Goal: Task Accomplishment & Management: Use online tool/utility

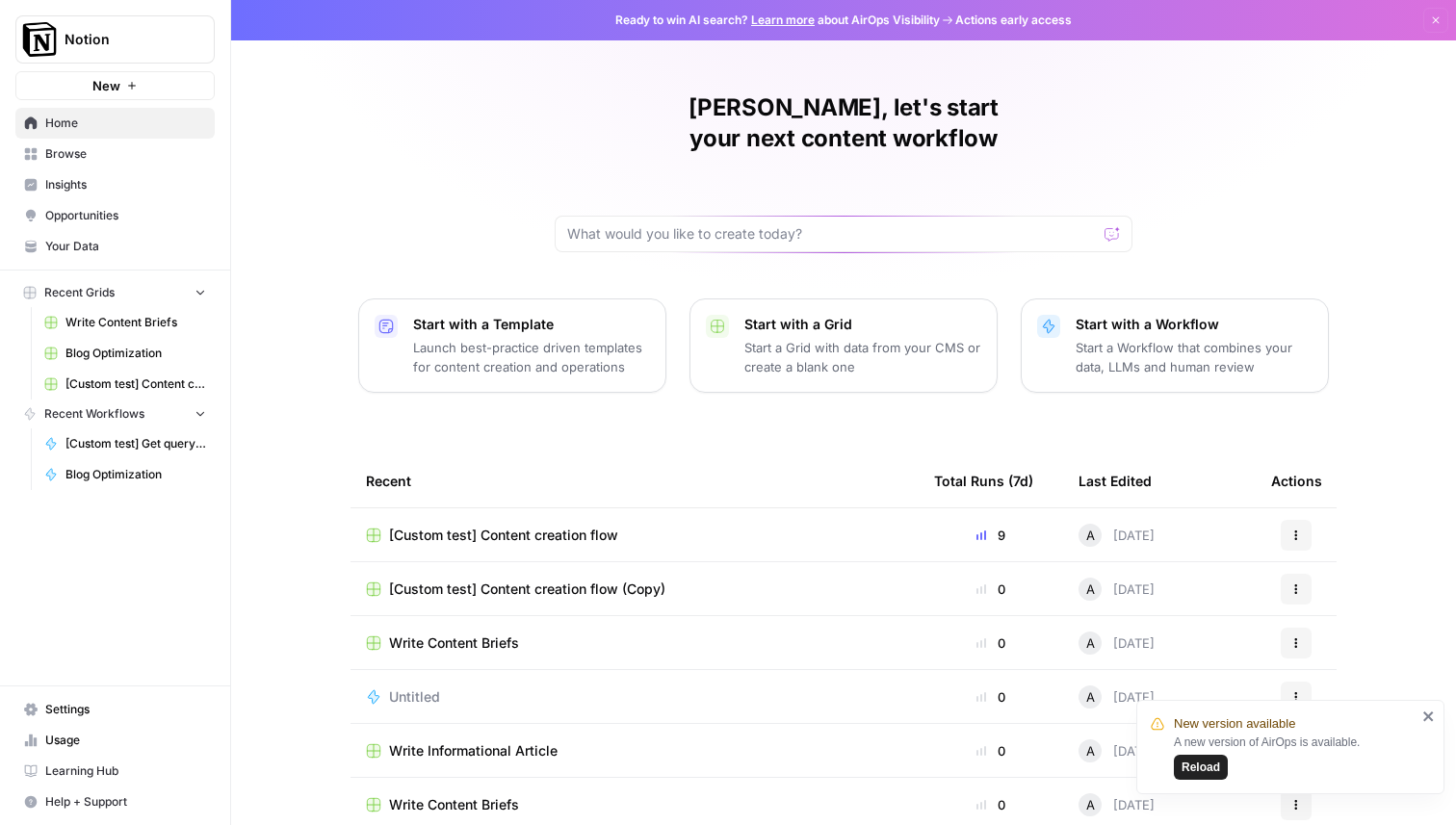
click at [559, 526] on span "[Custom test] Content creation flow" at bounding box center [504, 535] width 229 height 19
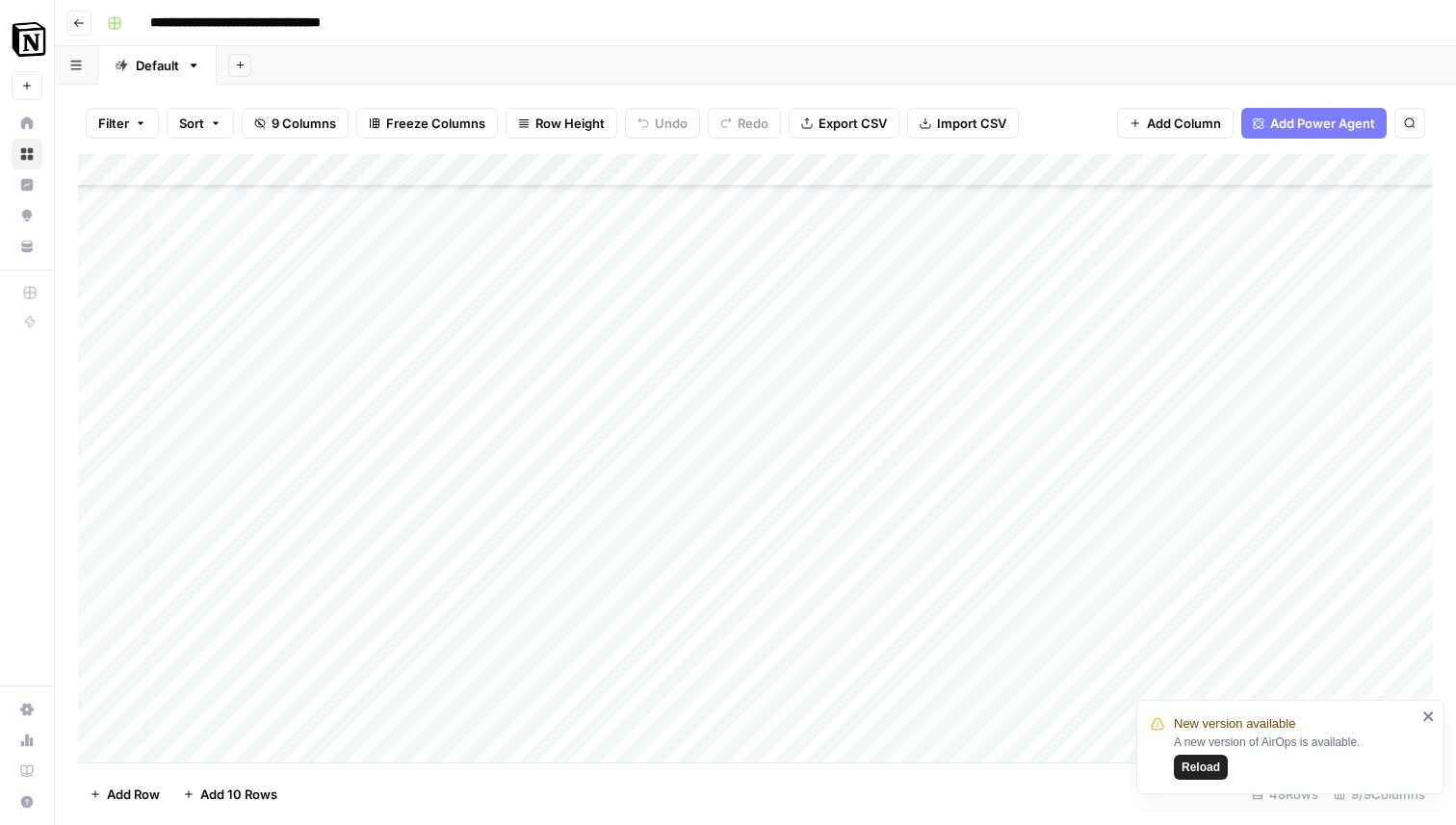
scroll to position [255, 0]
click at [99, 368] on div "Add Column" at bounding box center [755, 458] width 1355 height 608
click at [99, 400] on div "Add Column" at bounding box center [755, 458] width 1355 height 608
click at [91, 439] on div "Add Column" at bounding box center [755, 458] width 1355 height 608
click at [101, 472] on div "Add Column" at bounding box center [755, 458] width 1355 height 608
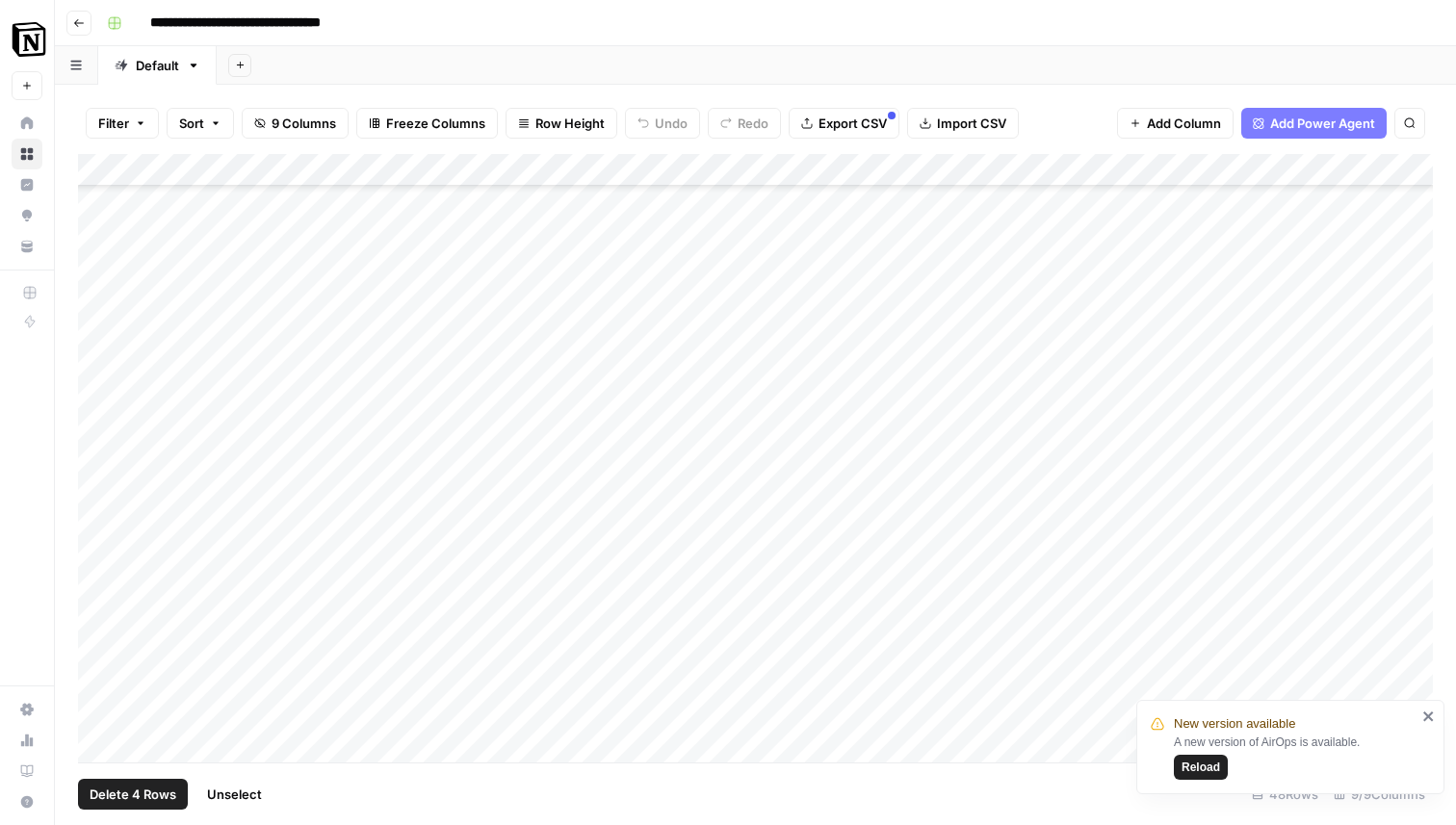
click at [103, 506] on div "Add Column" at bounding box center [755, 458] width 1355 height 608
click at [98, 537] on div "Add Column" at bounding box center [755, 458] width 1355 height 608
click at [105, 567] on div "Add Column" at bounding box center [755, 458] width 1355 height 608
click at [94, 605] on div "Add Column" at bounding box center [755, 458] width 1355 height 608
click at [98, 640] on div "Add Column" at bounding box center [755, 458] width 1355 height 608
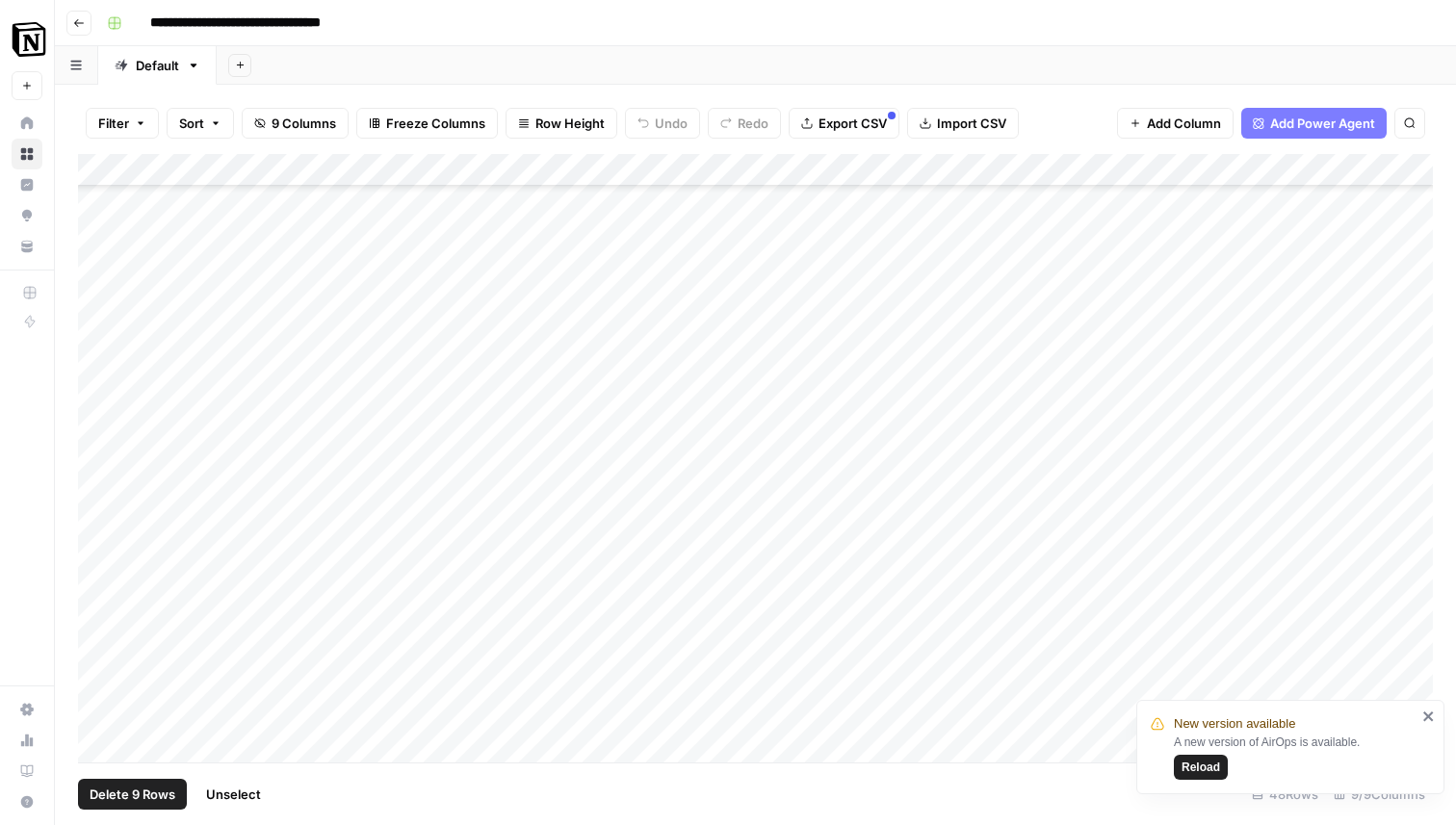
click at [101, 664] on div "Add Column" at bounding box center [755, 458] width 1355 height 608
click at [106, 697] on div "Add Column" at bounding box center [755, 458] width 1355 height 608
click at [100, 521] on div "Add Column" at bounding box center [755, 458] width 1355 height 608
click at [104, 548] on div "Add Column" at bounding box center [755, 458] width 1355 height 608
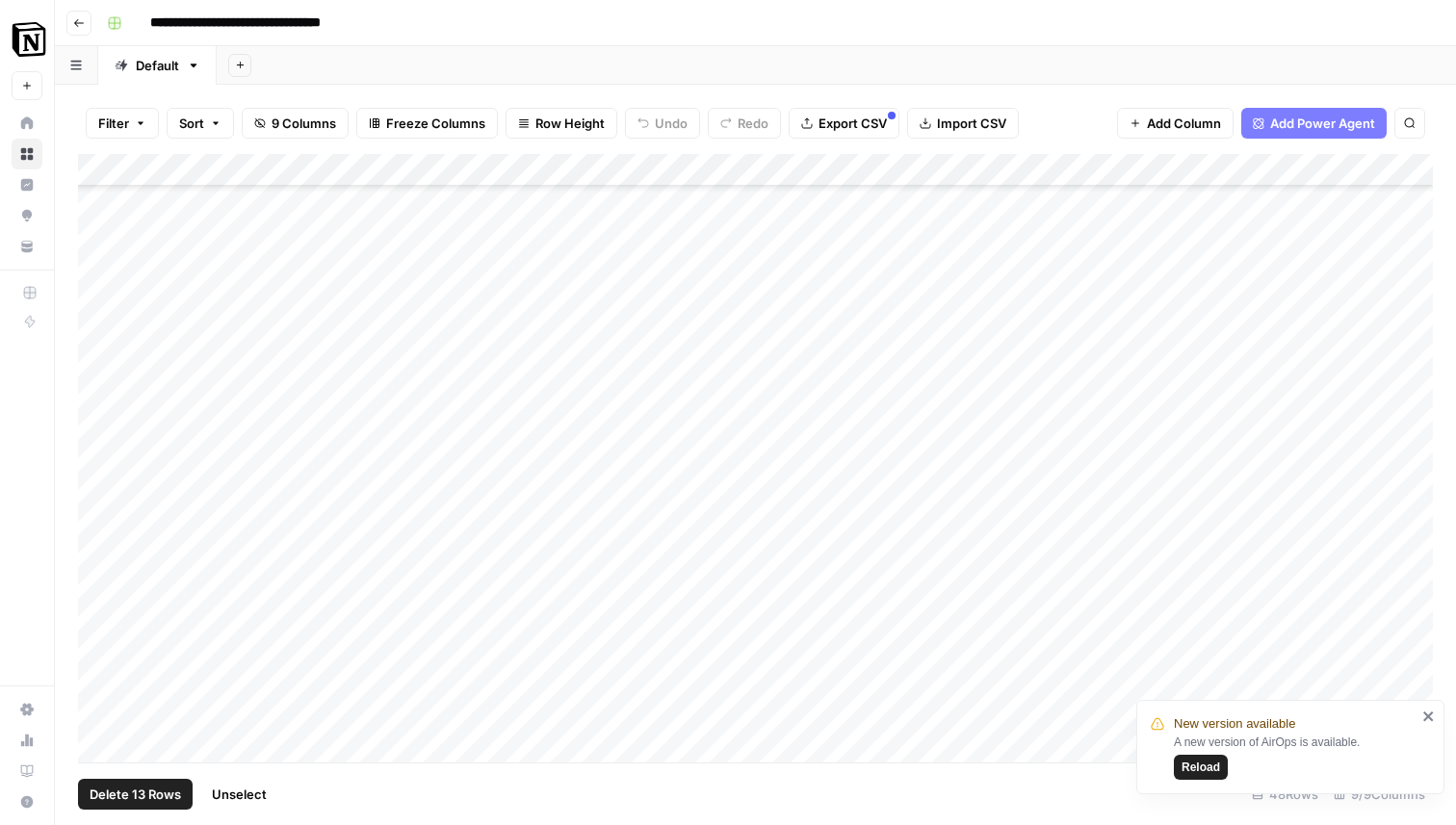
scroll to position [510, 0]
click at [105, 546] on div "Add Column" at bounding box center [755, 458] width 1355 height 608
click at [105, 582] on div "Add Column" at bounding box center [755, 458] width 1355 height 608
click at [95, 264] on div "Add Column" at bounding box center [755, 458] width 1355 height 608
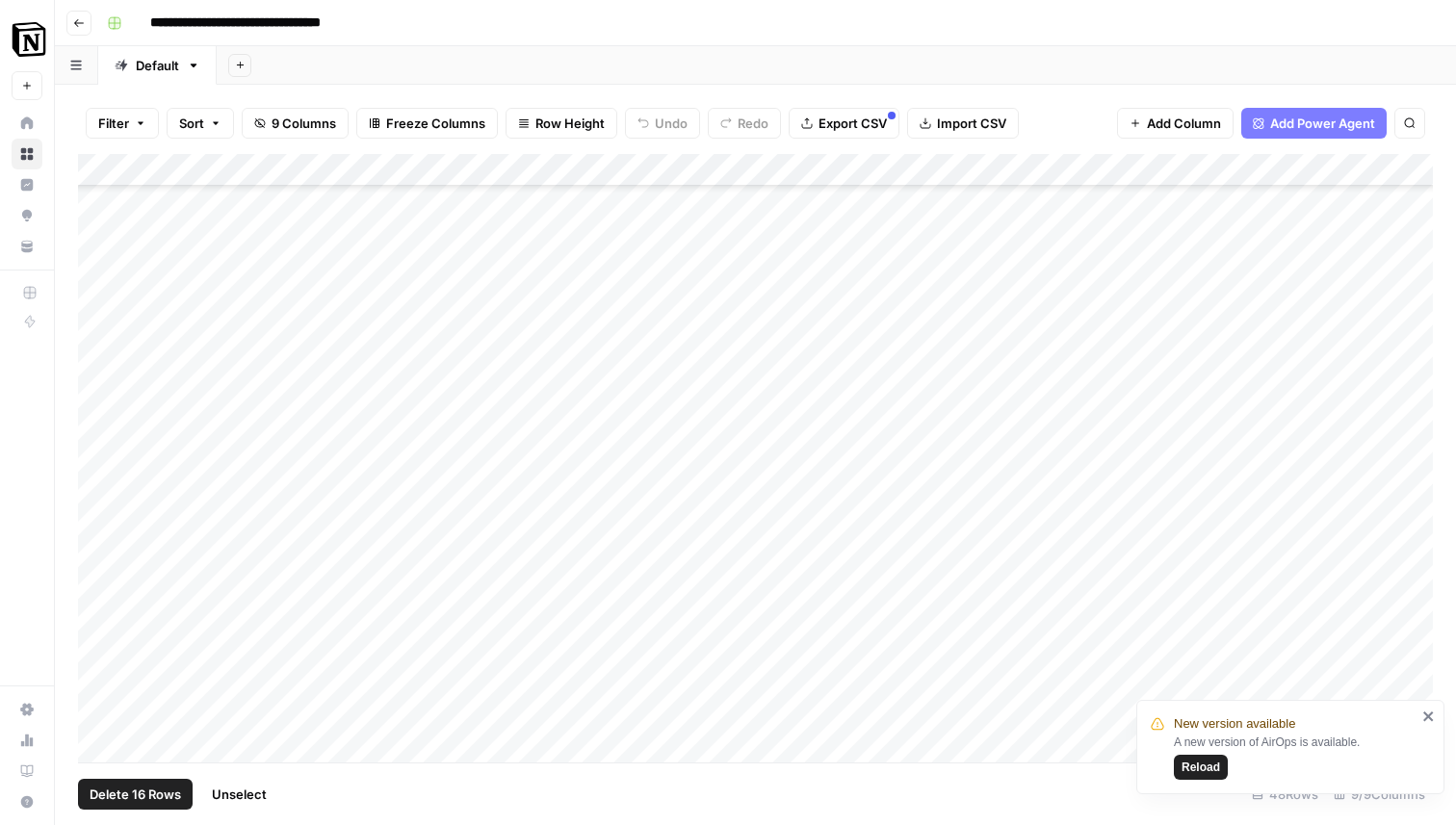
click at [99, 291] on div "Add Column" at bounding box center [755, 458] width 1355 height 608
click at [99, 322] on div "Add Column" at bounding box center [755, 458] width 1355 height 608
click at [102, 346] on div "Add Column" at bounding box center [755, 458] width 1355 height 608
click at [99, 387] on div "Add Column" at bounding box center [755, 458] width 1355 height 608
click at [103, 425] on div "Add Column" at bounding box center [755, 458] width 1355 height 608
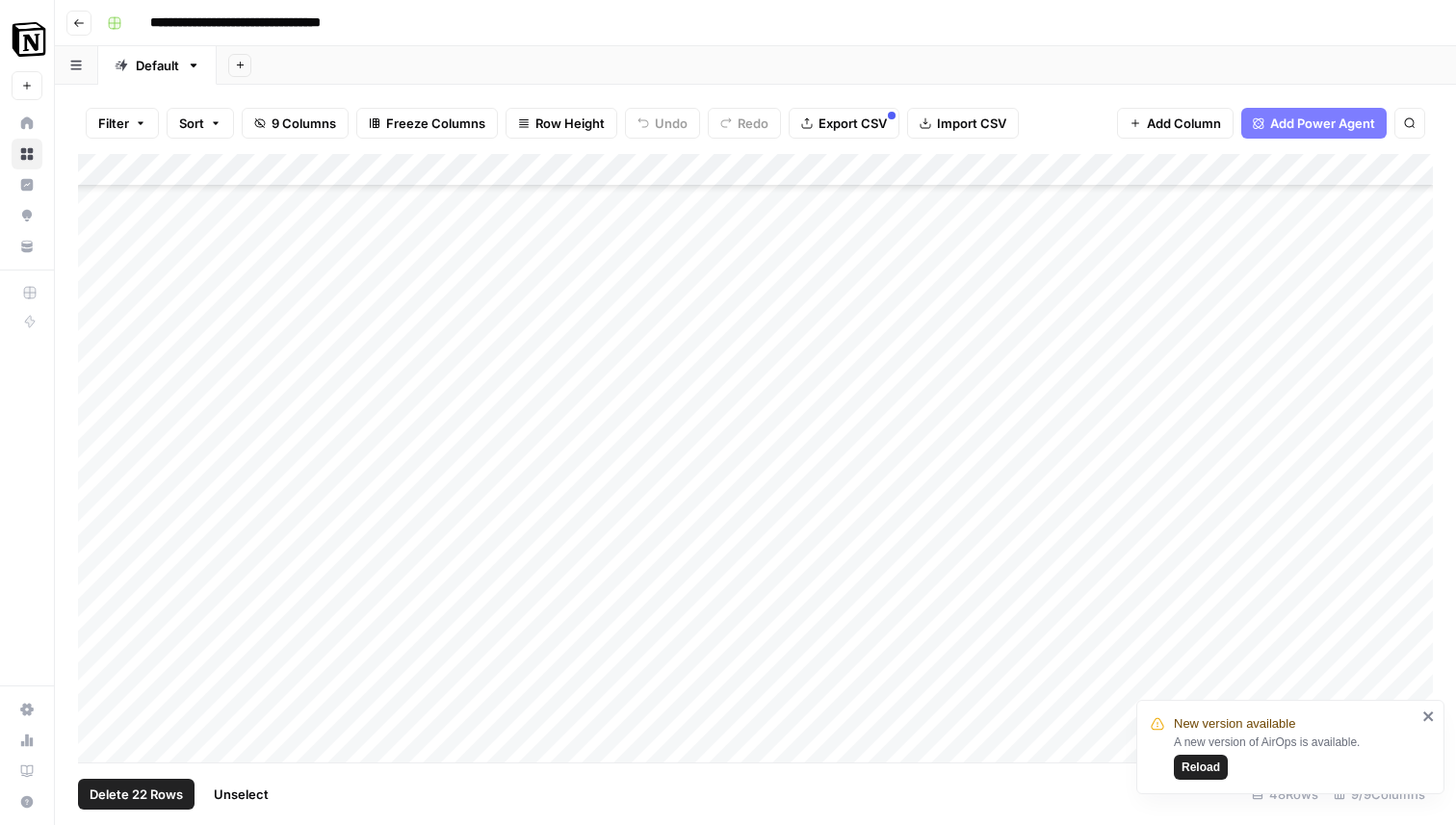
click at [101, 446] on div "Add Column" at bounding box center [755, 458] width 1355 height 608
click at [101, 481] on div "Add Column" at bounding box center [755, 458] width 1355 height 608
click at [125, 785] on span "Delete 23 Rows" at bounding box center [136, 794] width 93 height 19
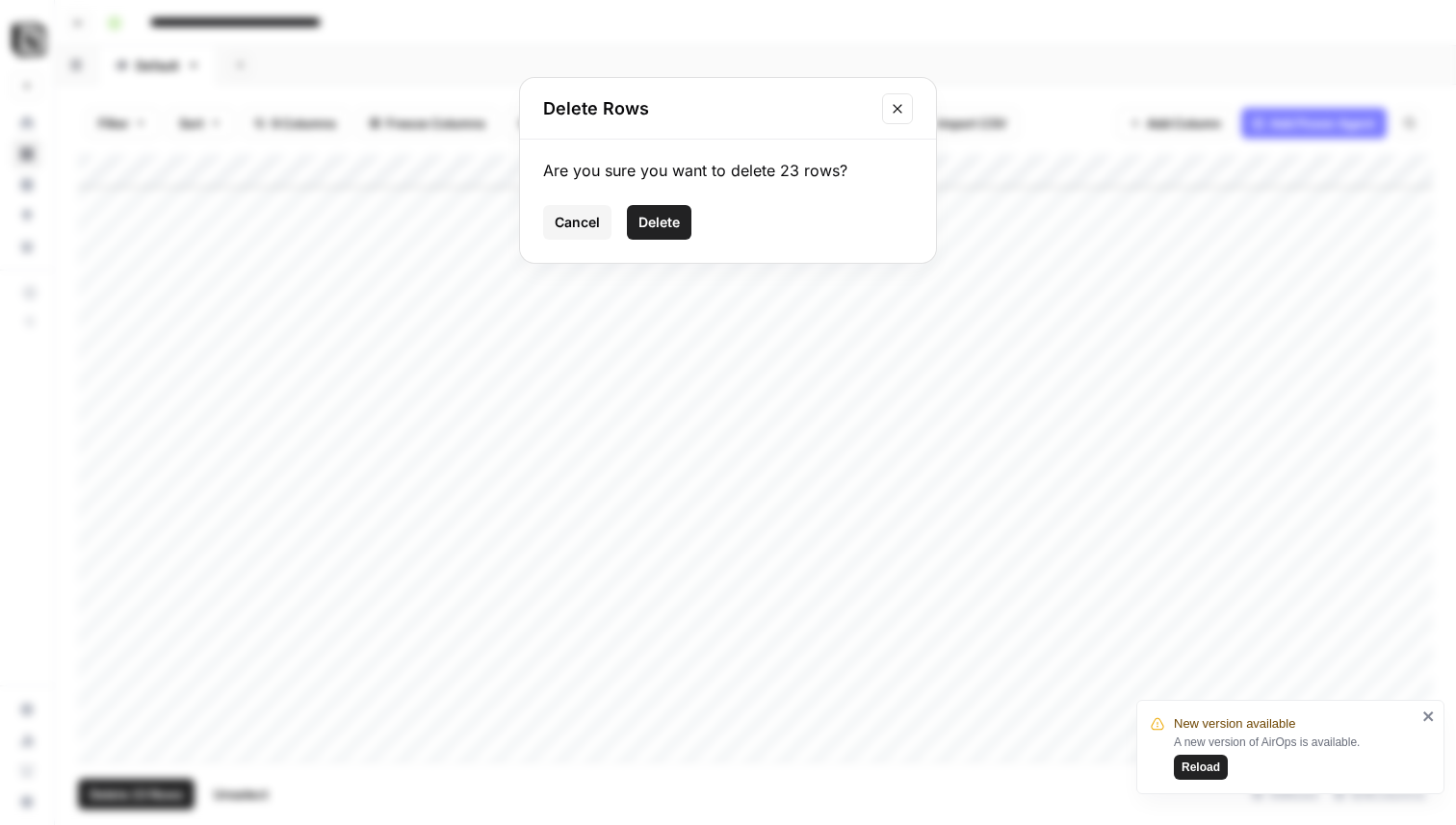
click at [666, 224] on span "Delete" at bounding box center [659, 222] width 41 height 19
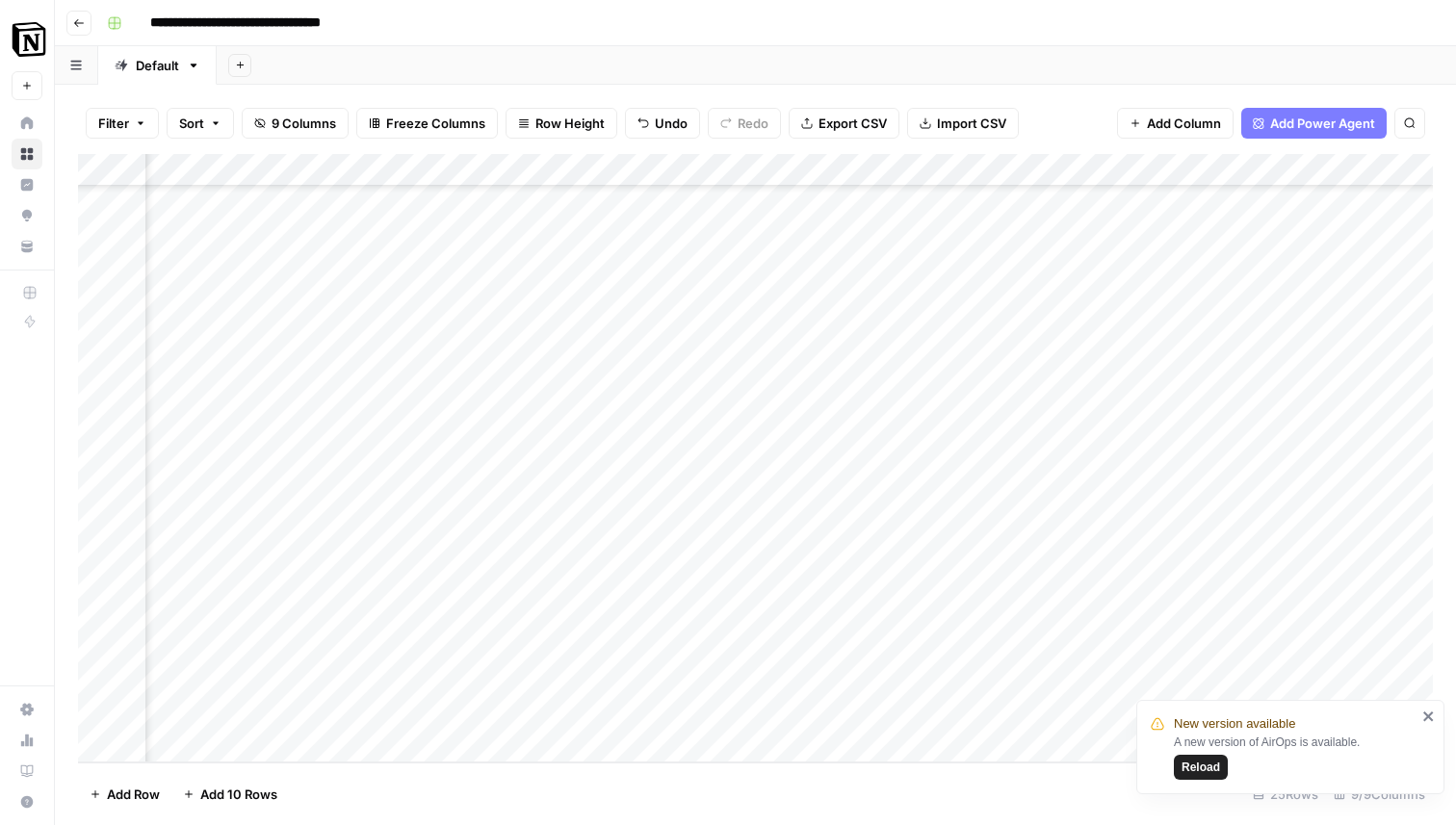
scroll to position [273, 0]
click at [96, 385] on div "Add Column" at bounding box center [755, 458] width 1355 height 608
click at [95, 420] on div "Add Column" at bounding box center [755, 458] width 1355 height 608
click at [95, 451] on div "Add Column" at bounding box center [755, 458] width 1355 height 608
click at [98, 494] on div "Add Column" at bounding box center [755, 458] width 1355 height 608
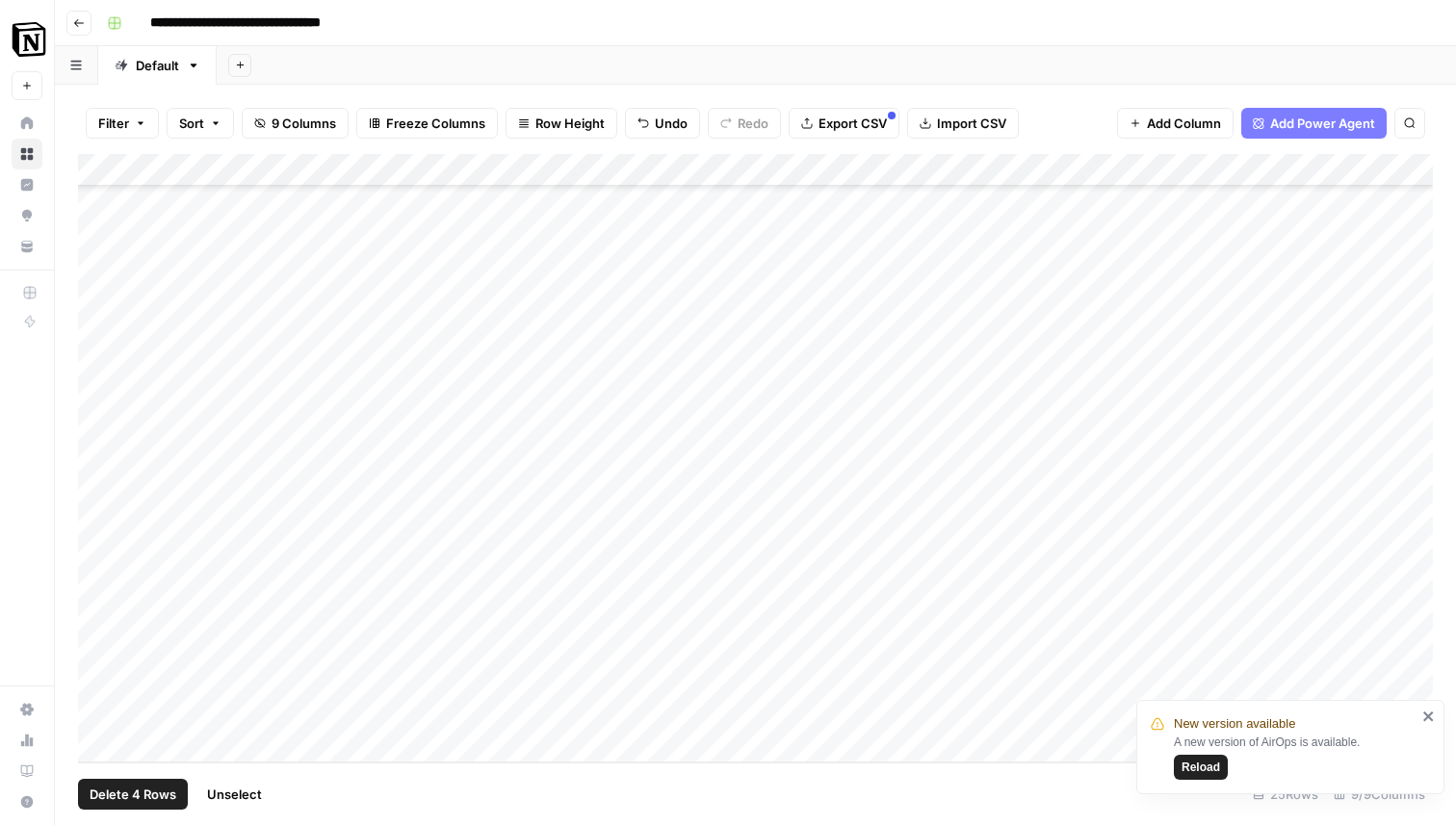
click at [97, 515] on div "Add Column" at bounding box center [755, 458] width 1355 height 608
click at [97, 552] on div "Add Column" at bounding box center [755, 458] width 1355 height 608
click at [99, 588] on div "Add Column" at bounding box center [755, 458] width 1355 height 608
click at [105, 608] on div "Add Column" at bounding box center [755, 458] width 1355 height 608
click at [97, 645] on div "Add Column" at bounding box center [755, 458] width 1355 height 608
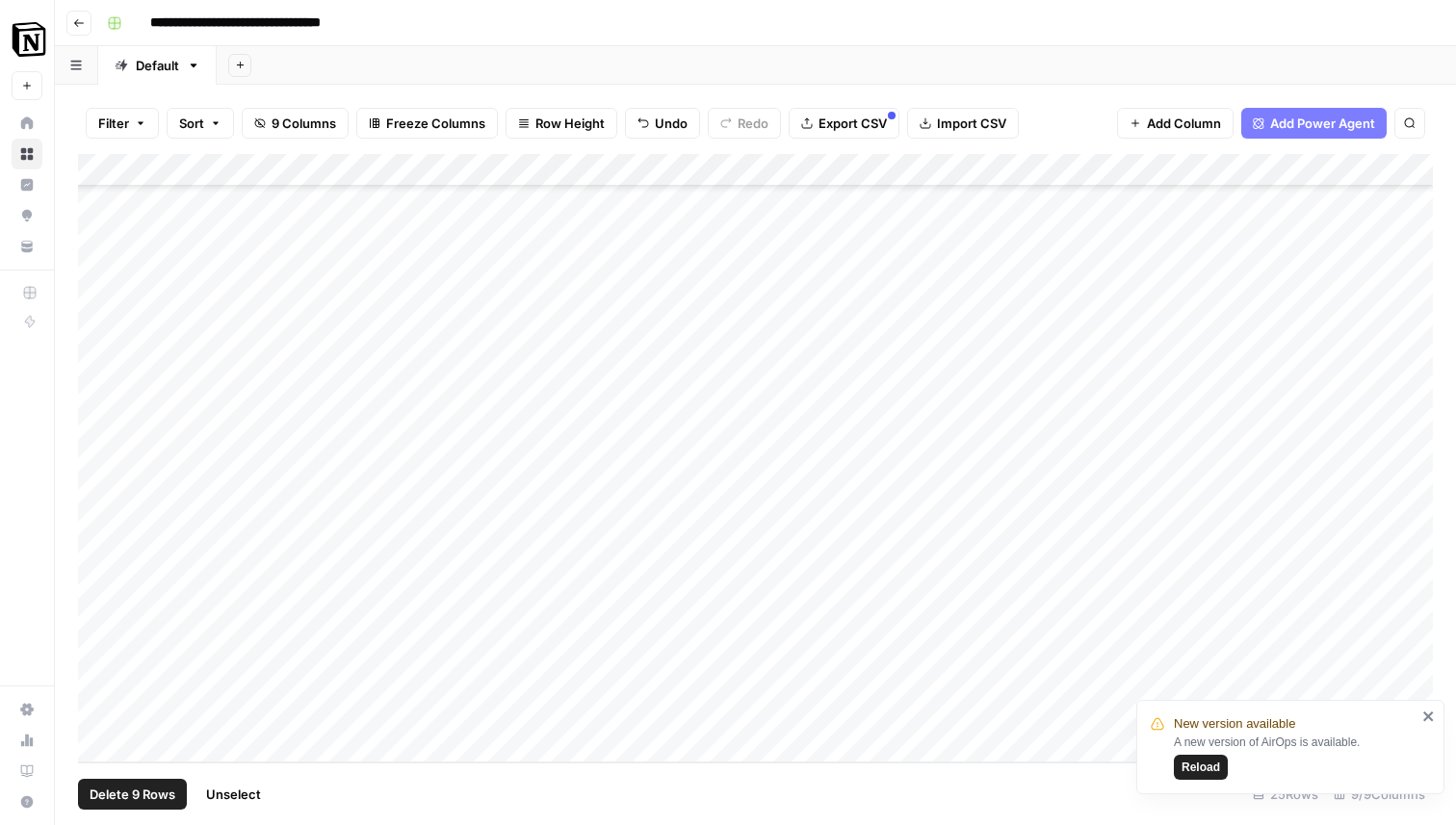
click at [97, 679] on div "Add Column" at bounding box center [755, 458] width 1355 height 608
click at [169, 773] on footer "Delete 10 Rows Unselect 25 Rows 9/9 Columns" at bounding box center [755, 793] width 1355 height 63
click at [158, 789] on span "Delete 10 Rows" at bounding box center [136, 794] width 92 height 19
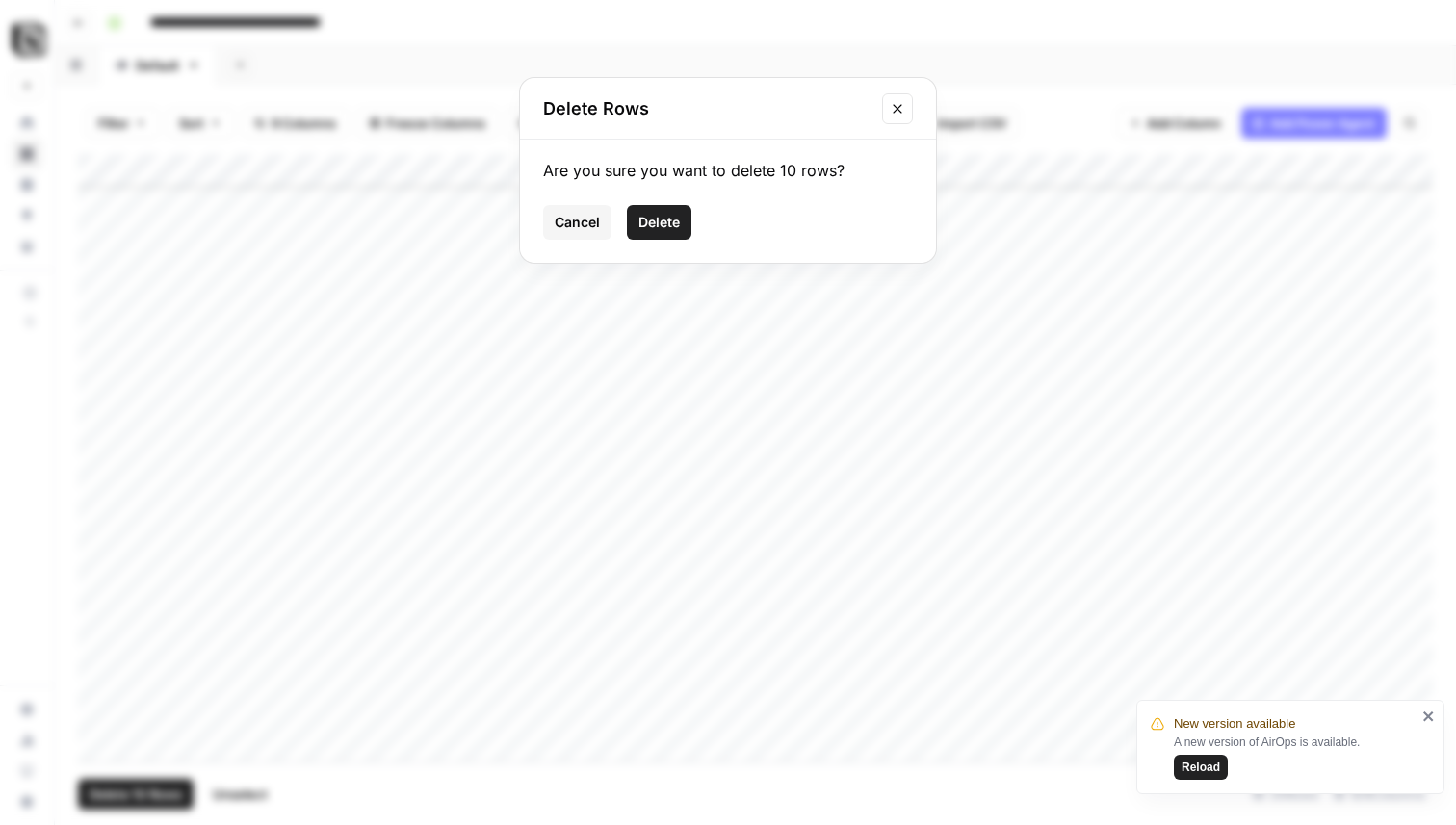
click at [661, 218] on span "Delete" at bounding box center [659, 222] width 41 height 19
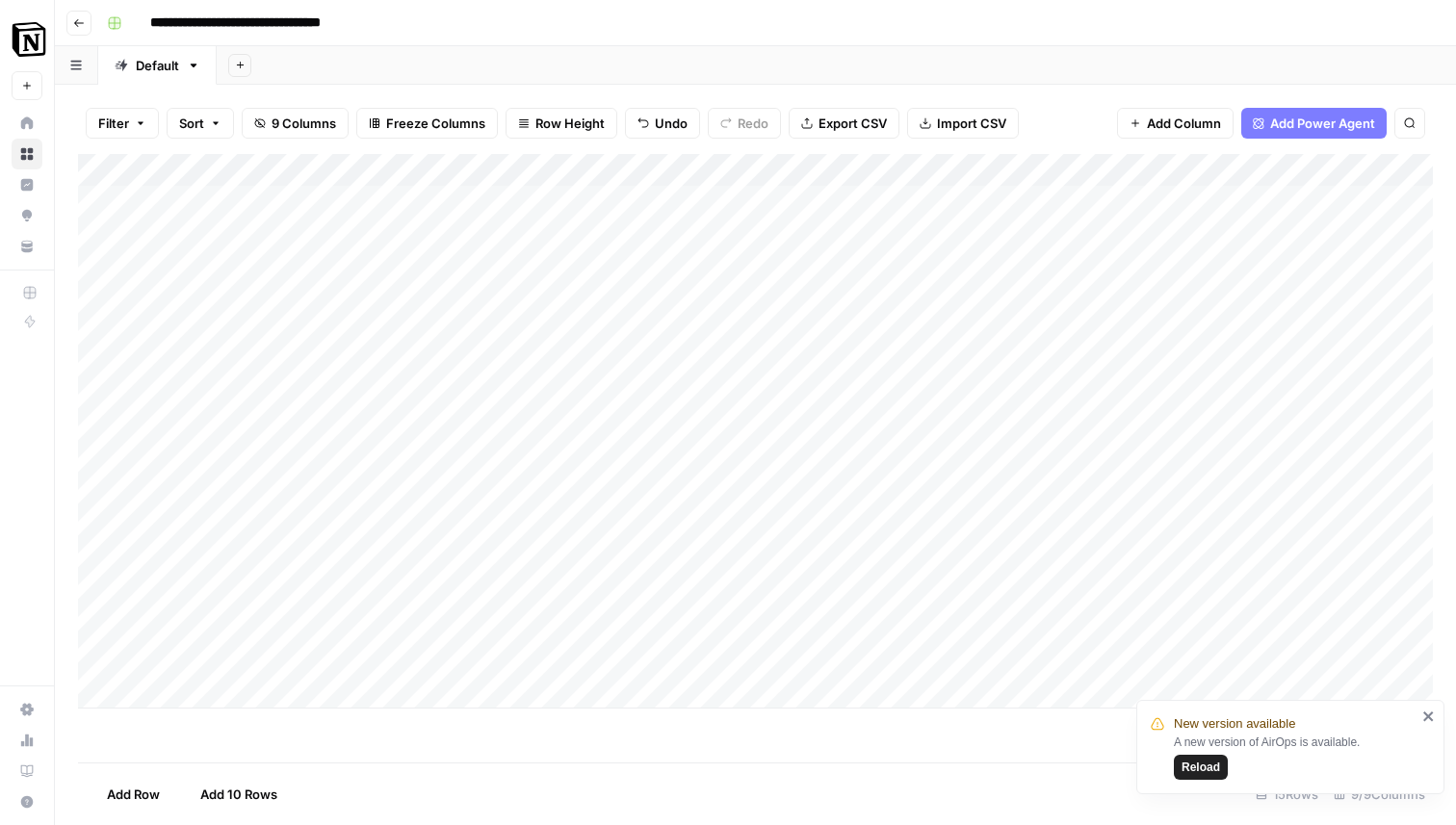
scroll to position [0, 0]
click at [98, 663] on div "Add Column" at bounding box center [755, 431] width 1355 height 554
click at [168, 798] on button "Delete 1 Row" at bounding box center [128, 794] width 100 height 31
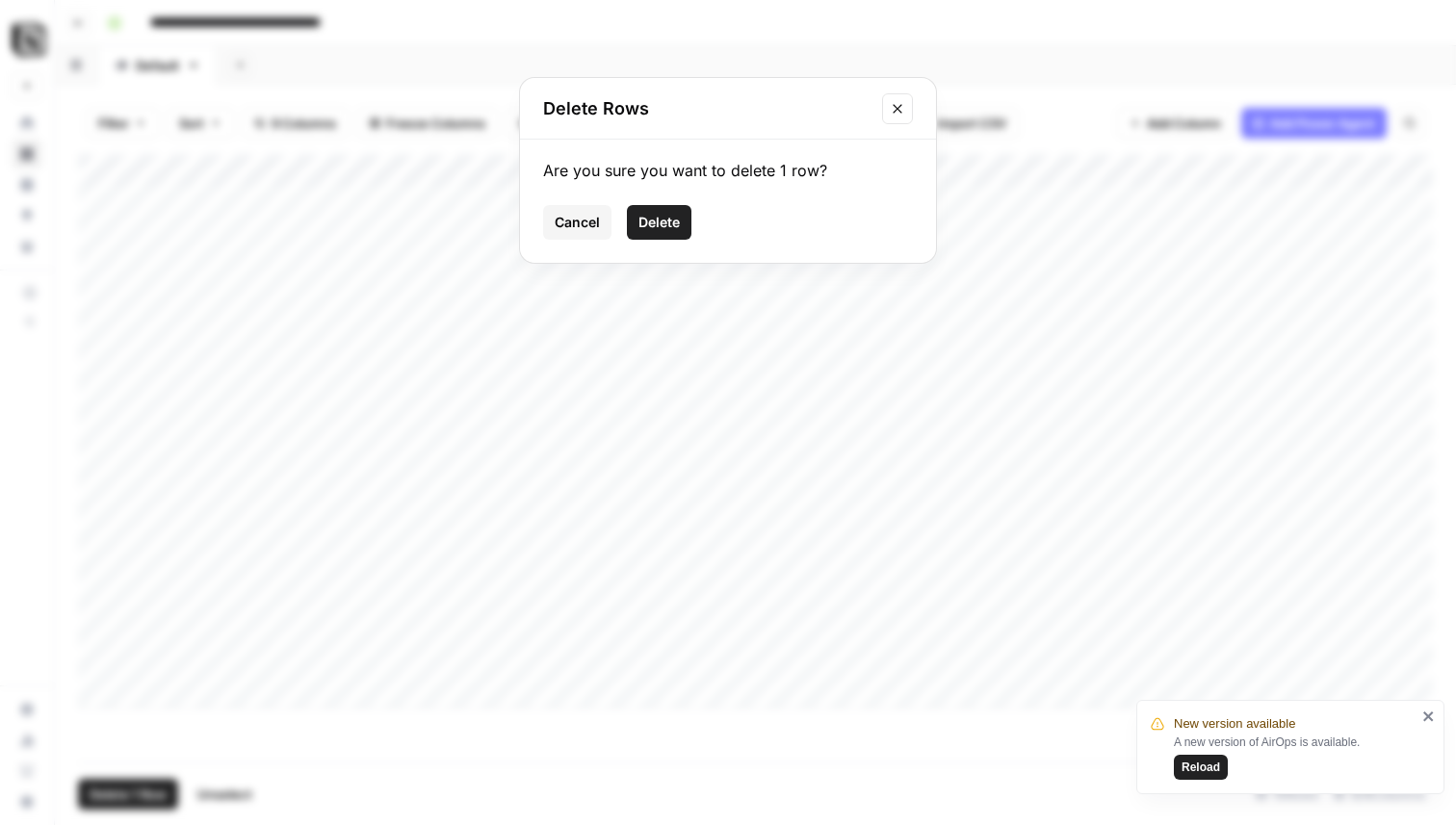
click at [684, 217] on button "Delete" at bounding box center [659, 222] width 65 height 35
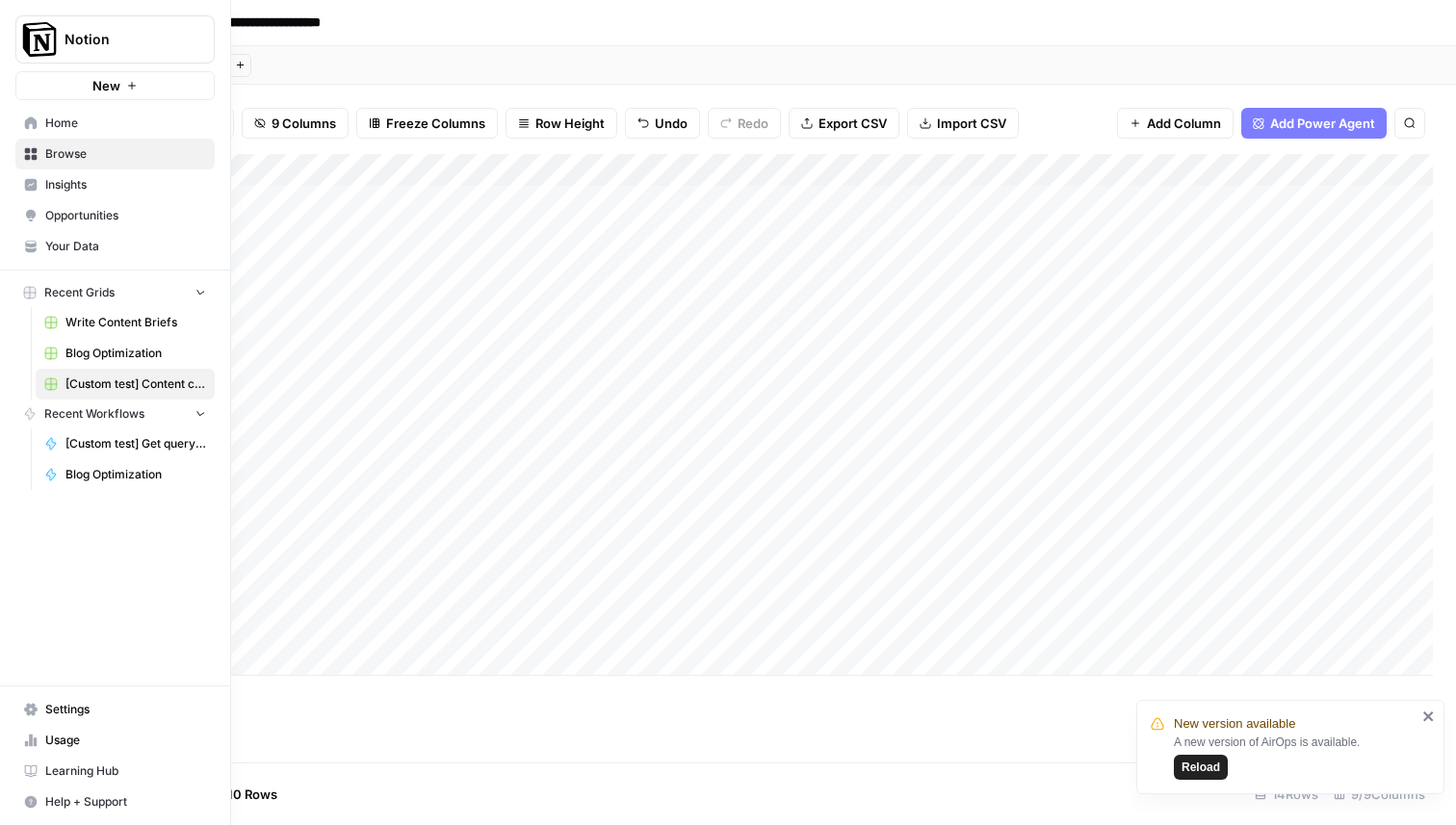
click at [36, 127] on icon at bounding box center [31, 122] width 13 height 13
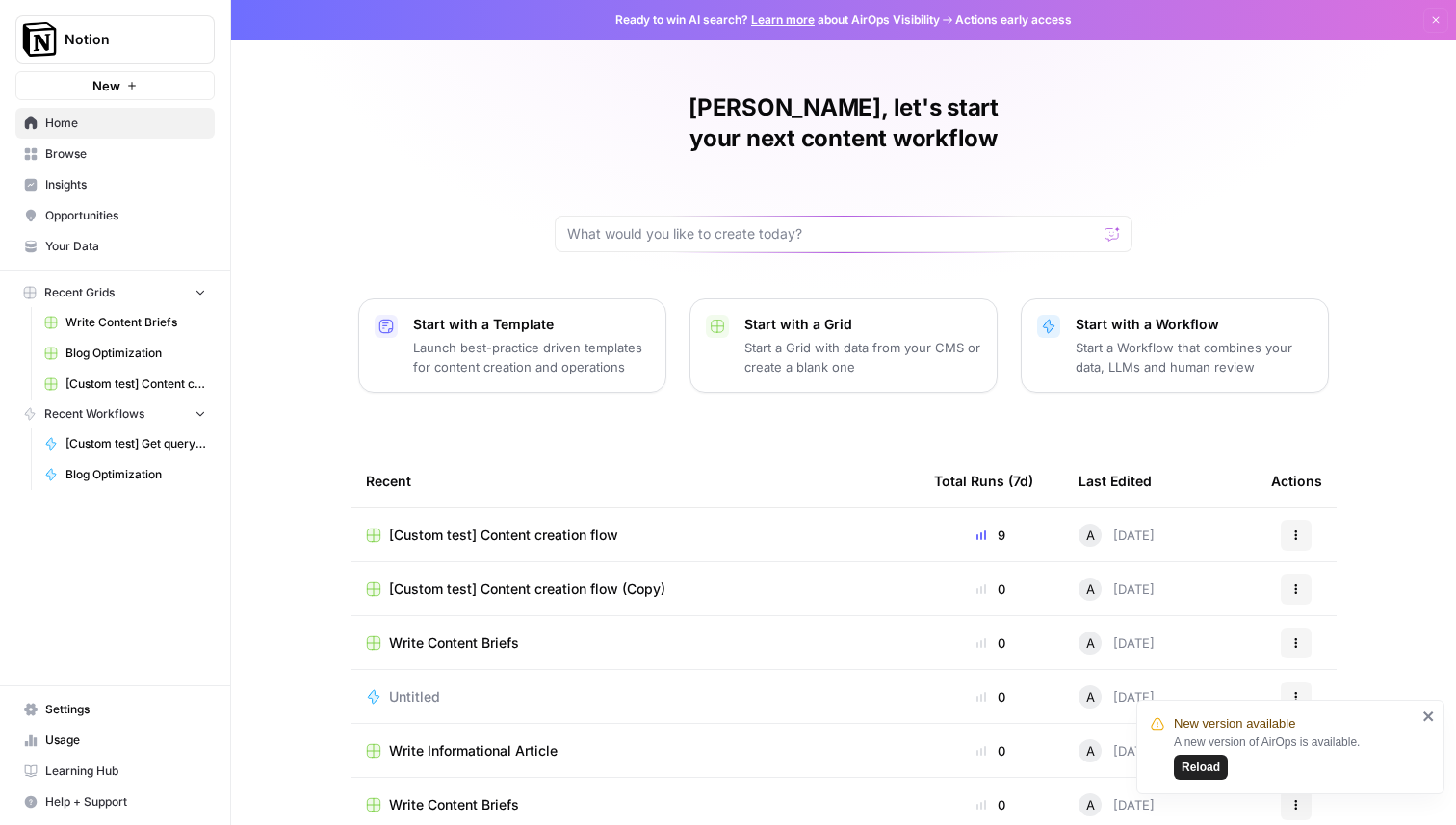
click at [64, 232] on link "Your Data" at bounding box center [115, 246] width 199 height 31
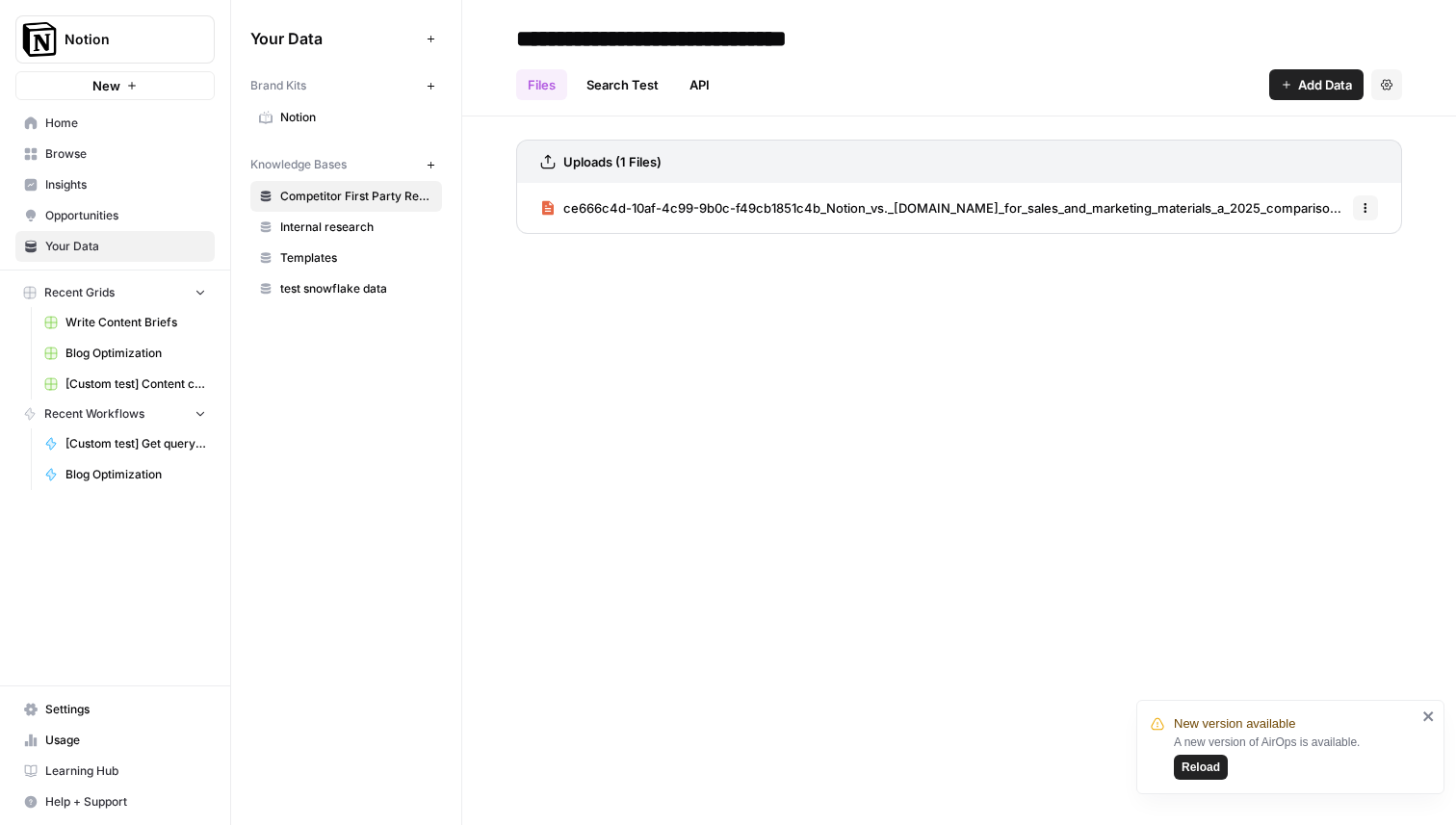
click at [383, 219] on span "Internal research" at bounding box center [356, 227] width 153 height 17
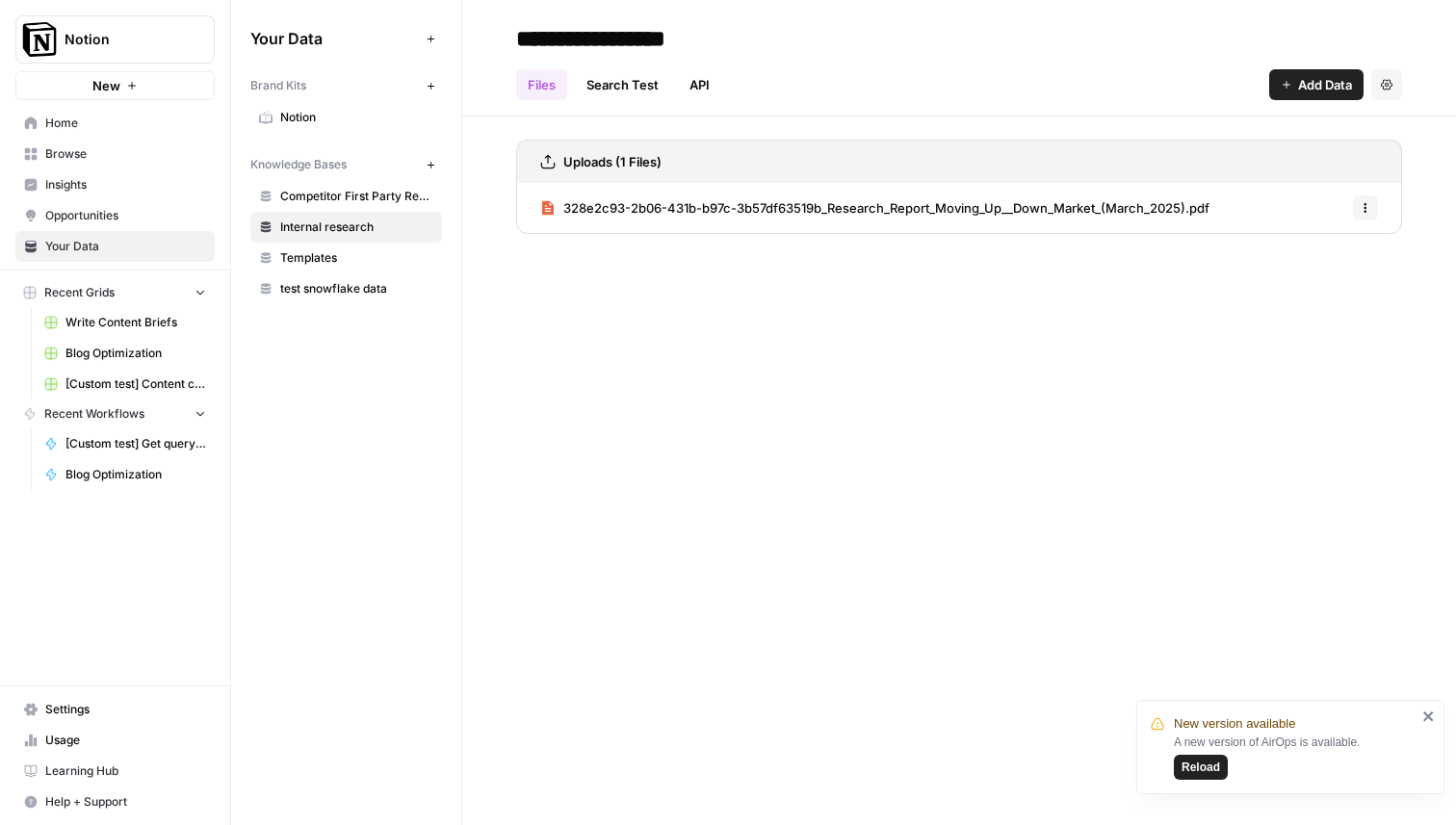
click at [69, 128] on span "Home" at bounding box center [125, 123] width 161 height 17
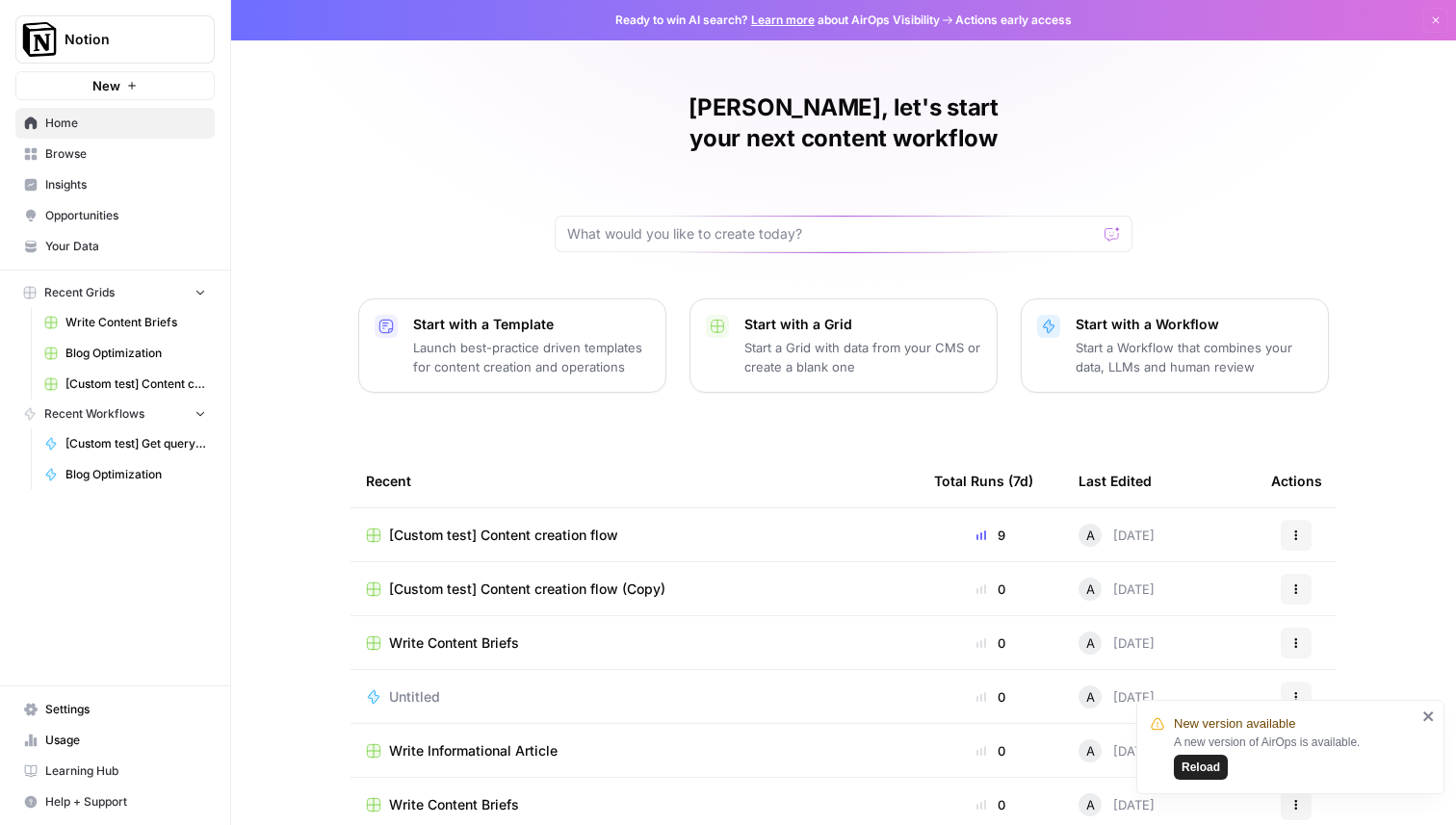
click at [536, 526] on span "[Custom test] Content creation flow" at bounding box center [504, 535] width 229 height 19
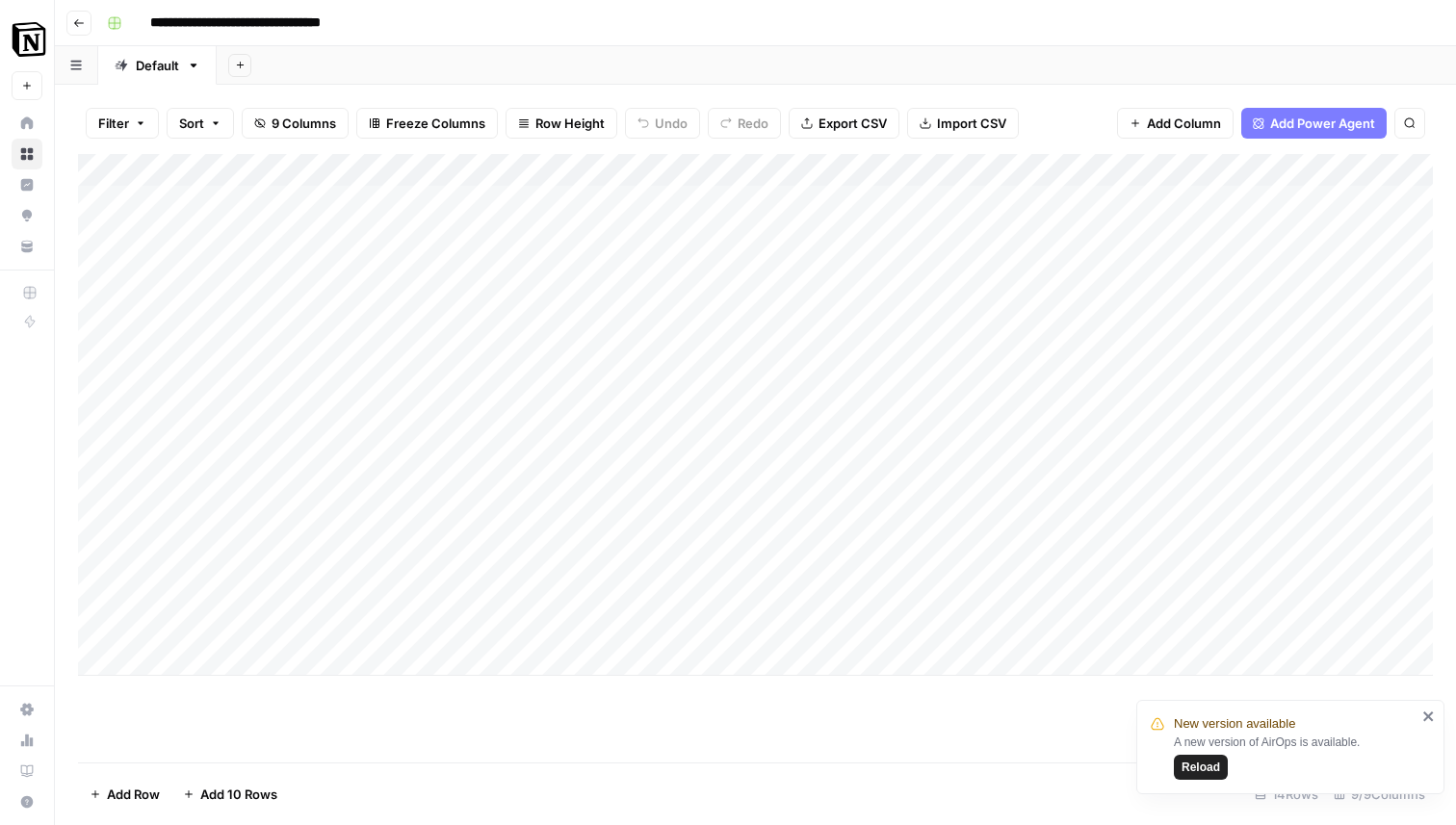
click at [274, 623] on div "Add Column" at bounding box center [755, 415] width 1355 height 522
drag, startPoint x: 271, startPoint y: 632, endPoint x: 397, endPoint y: 639, distance: 126.2
click at [397, 637] on textarea "**********" at bounding box center [299, 629] width 308 height 27
type textarea "**********"
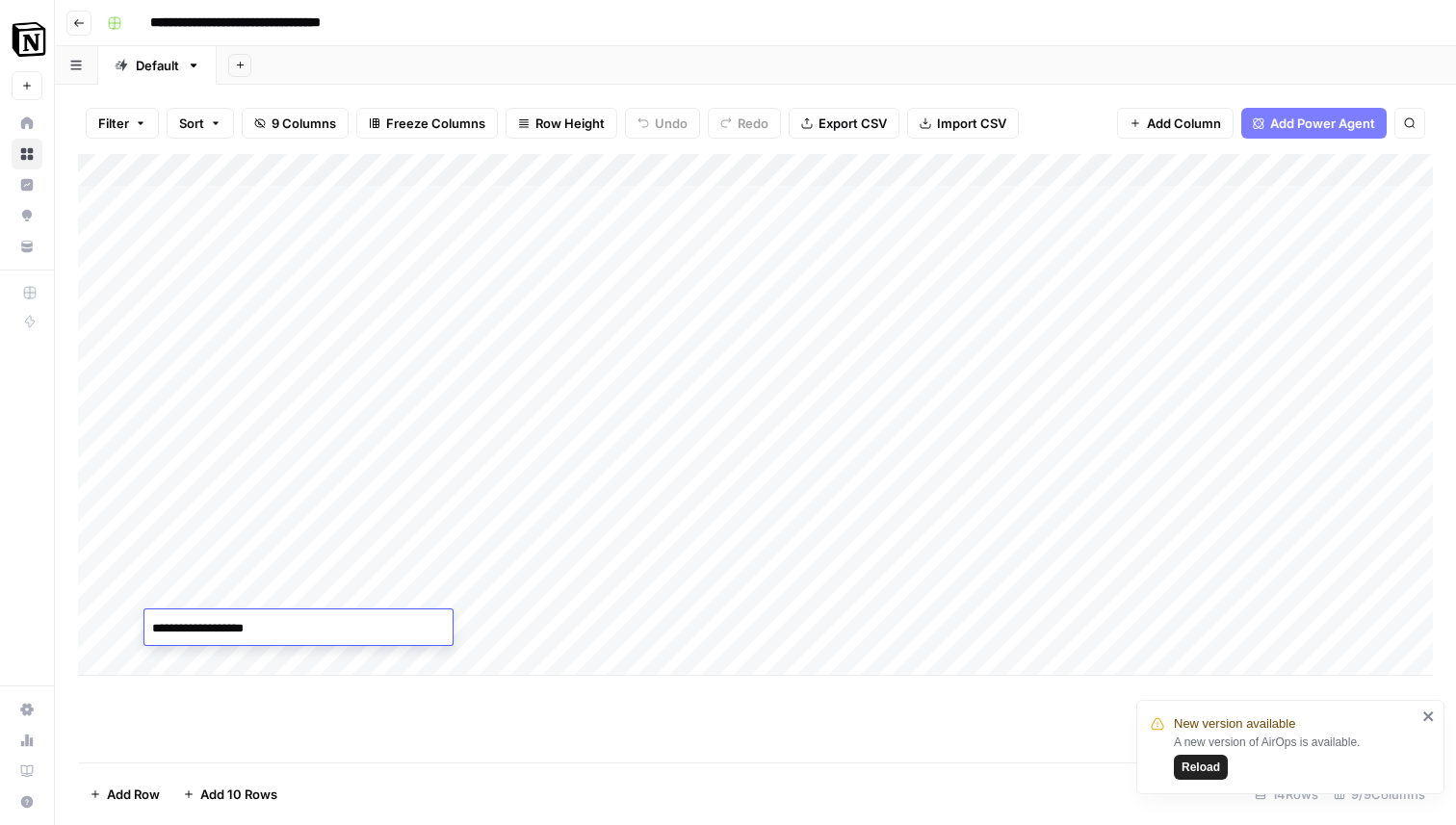
click at [566, 726] on div "Add Column" at bounding box center [755, 458] width 1355 height 608
click at [479, 629] on div "Add Column" at bounding box center [755, 415] width 1355 height 522
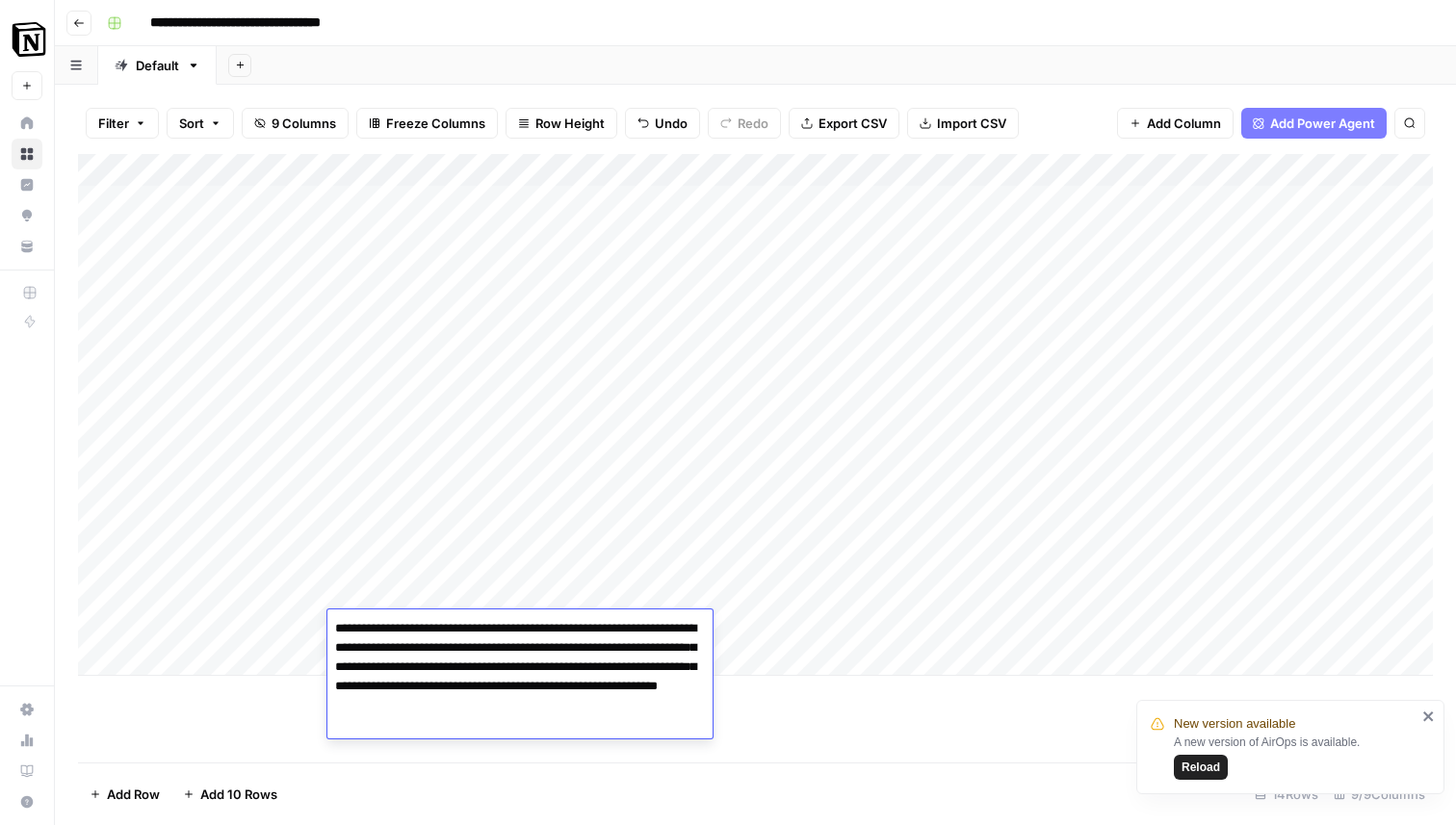
click at [614, 651] on textarea "**********" at bounding box center [520, 667] width 385 height 104
drag, startPoint x: 655, startPoint y: 667, endPoint x: 437, endPoint y: 689, distance: 219.1
click at [437, 689] on textarea "**********" at bounding box center [520, 677] width 385 height 123
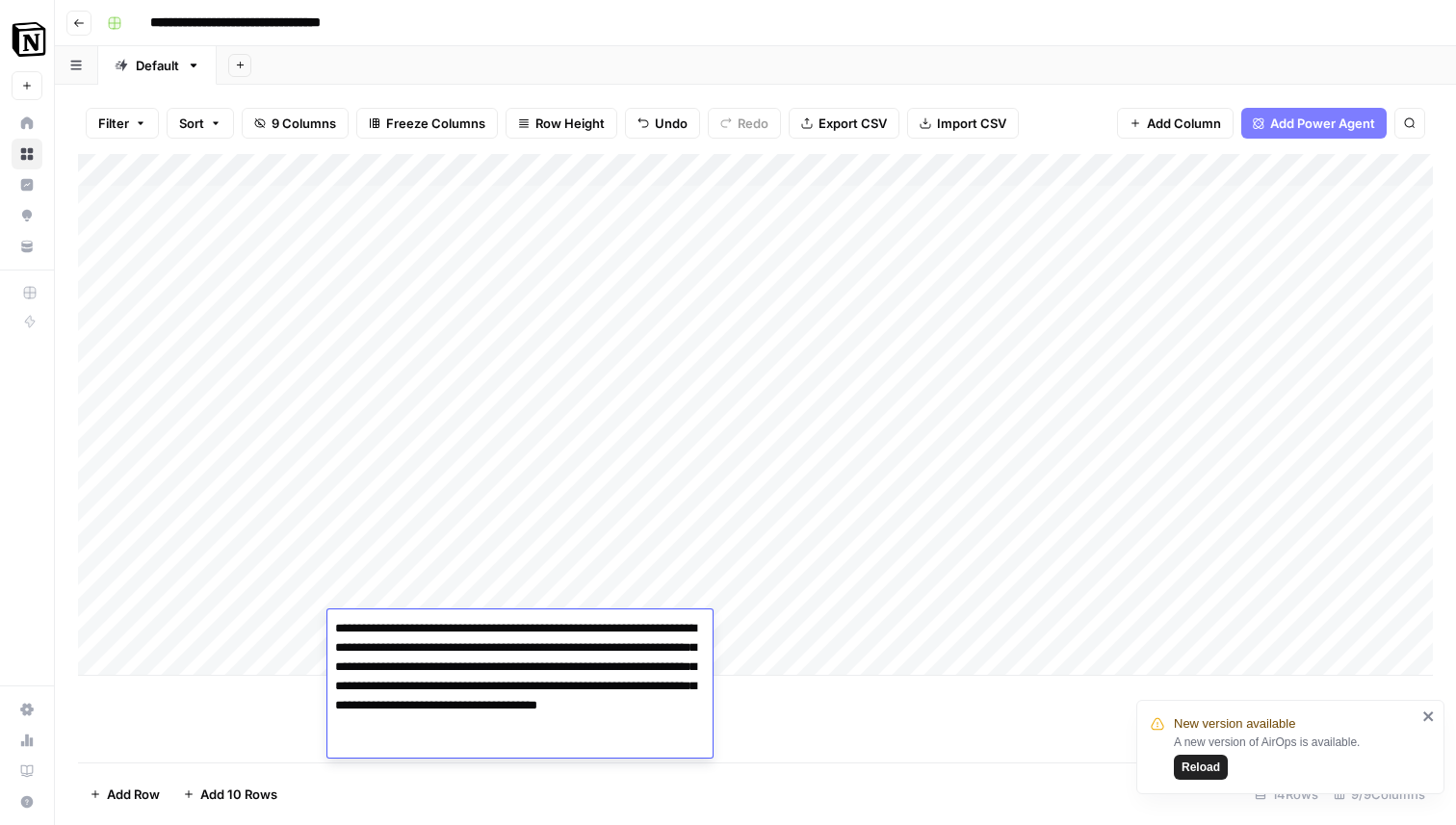
type textarea "**********"
click at [728, 657] on div "Add Column" at bounding box center [755, 415] width 1355 height 522
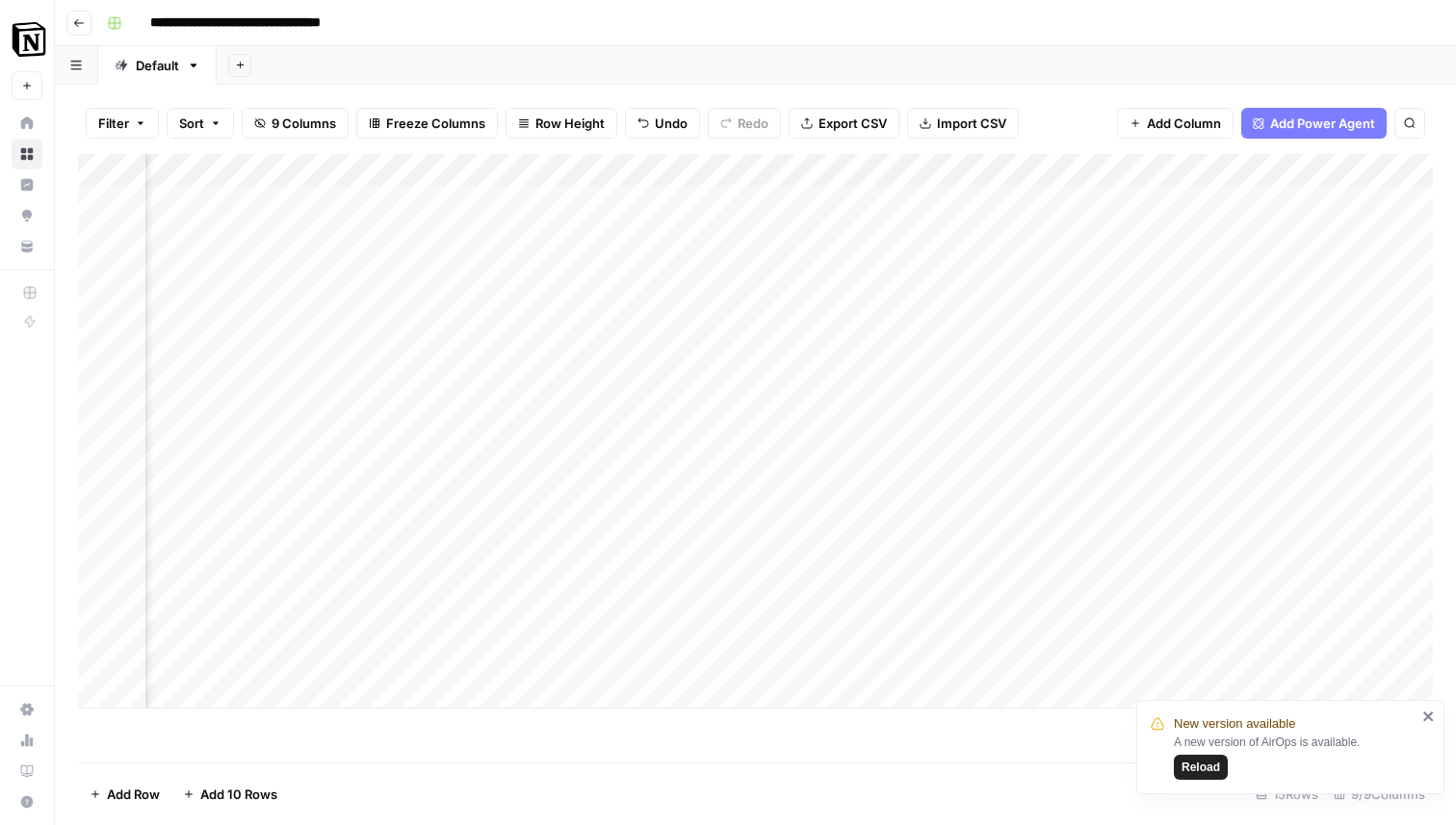
scroll to position [0, 153]
click at [1151, 623] on div "Add Column" at bounding box center [755, 431] width 1355 height 554
type textarea "**********"
click at [1203, 766] on span "Reload" at bounding box center [1201, 767] width 39 height 17
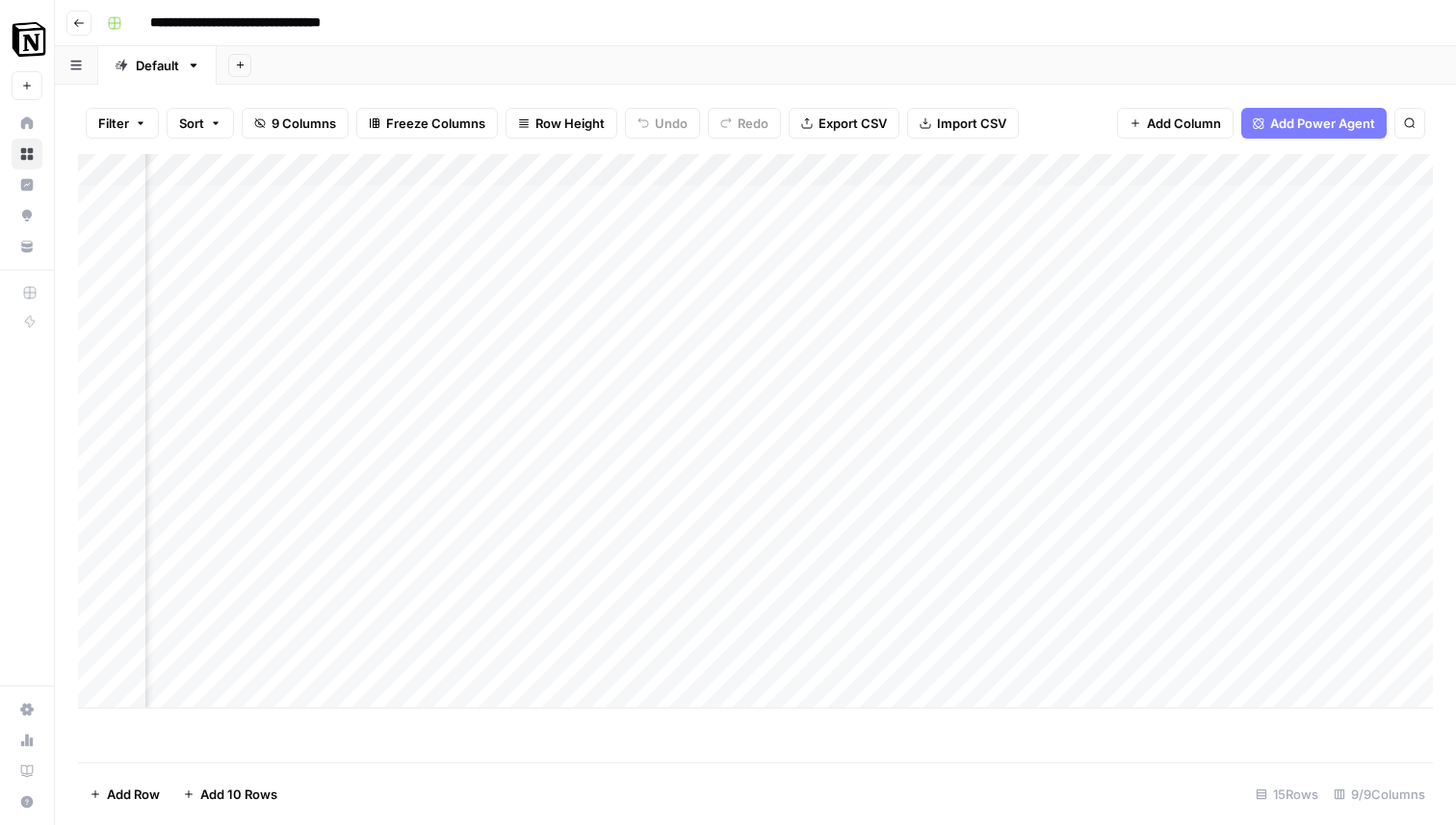
click at [1204, 624] on div "Add Column" at bounding box center [755, 431] width 1355 height 554
click at [403, 626] on div "Add Column" at bounding box center [755, 431] width 1355 height 554
click at [345, 634] on div "Add Column" at bounding box center [755, 431] width 1355 height 554
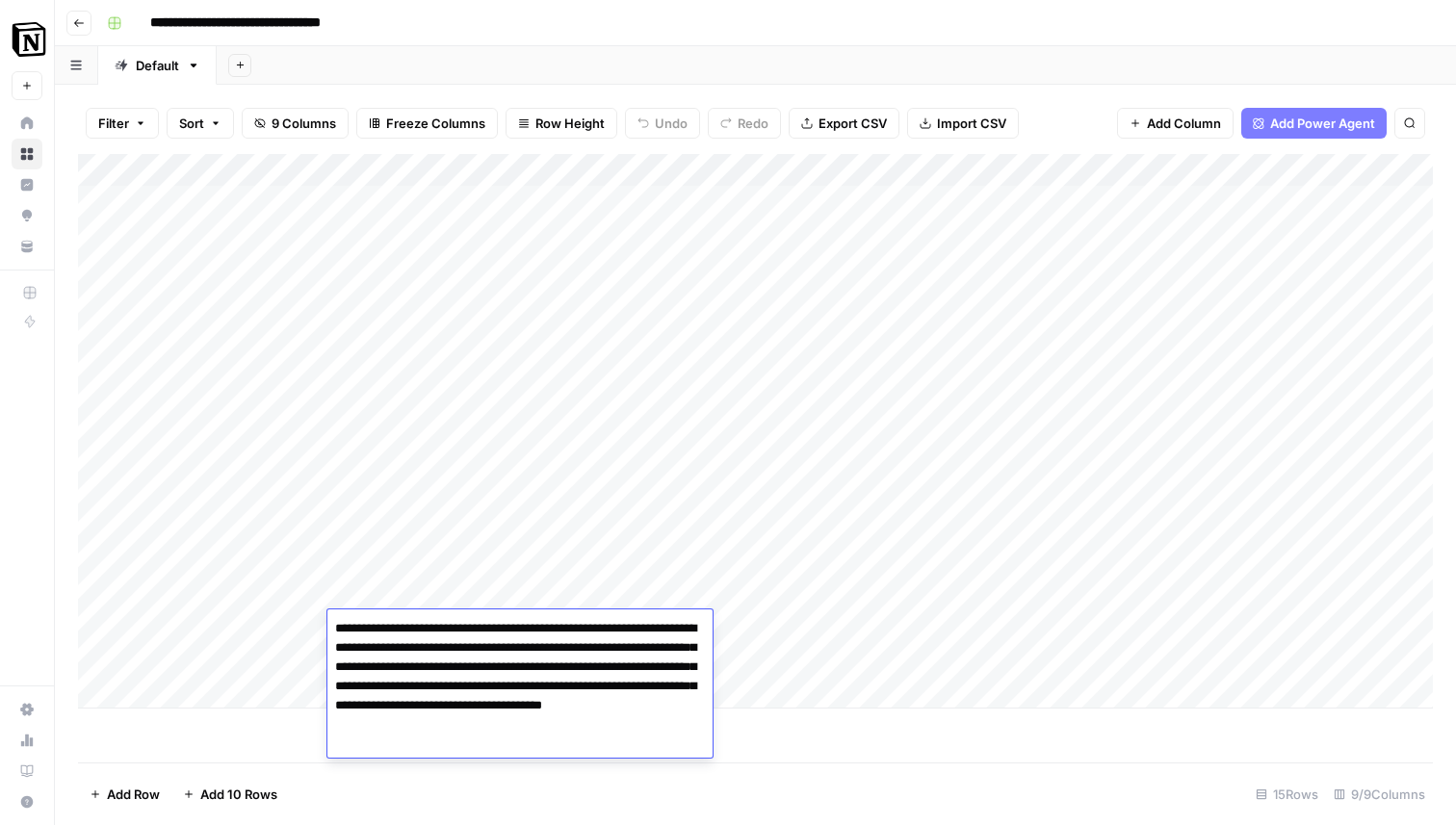
click at [345, 634] on textarea "**********" at bounding box center [520, 677] width 385 height 123
click at [594, 728] on textarea "**********" at bounding box center [520, 677] width 385 height 123
click at [935, 597] on div "Add Column" at bounding box center [755, 431] width 1355 height 554
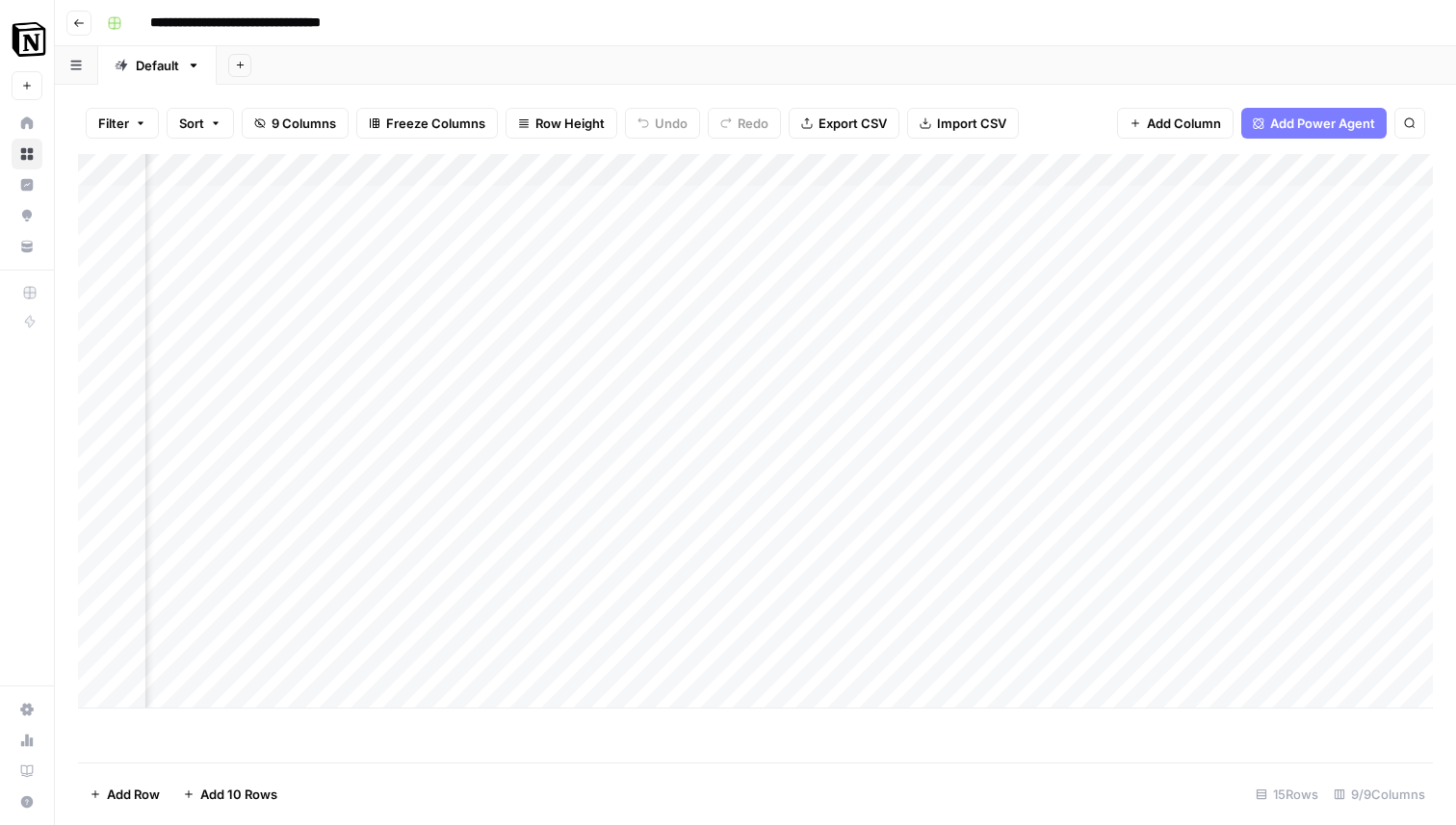
click at [935, 597] on div "Add Column" at bounding box center [755, 431] width 1355 height 554
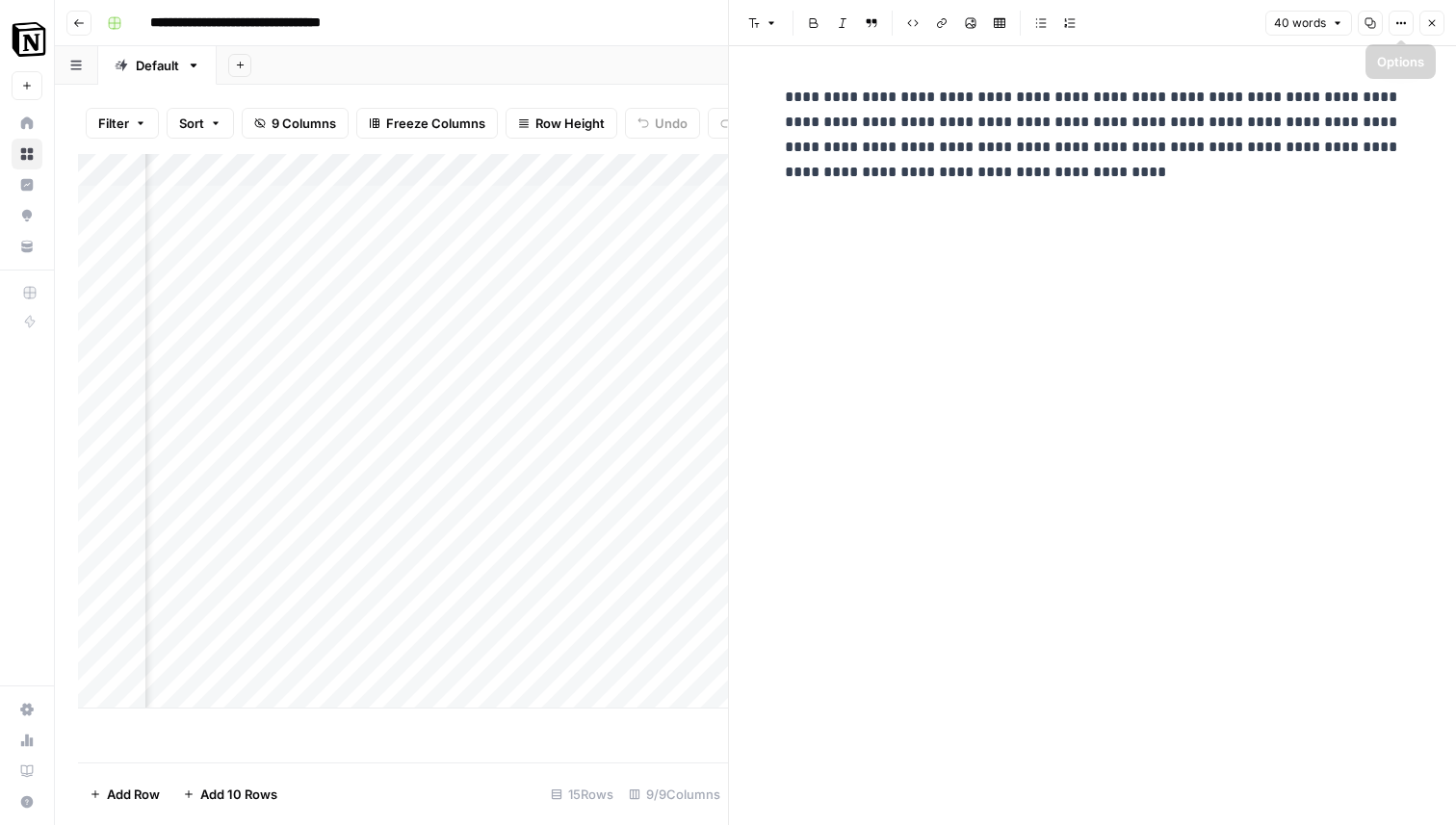
click at [1431, 21] on icon "button" at bounding box center [1432, 23] width 12 height 12
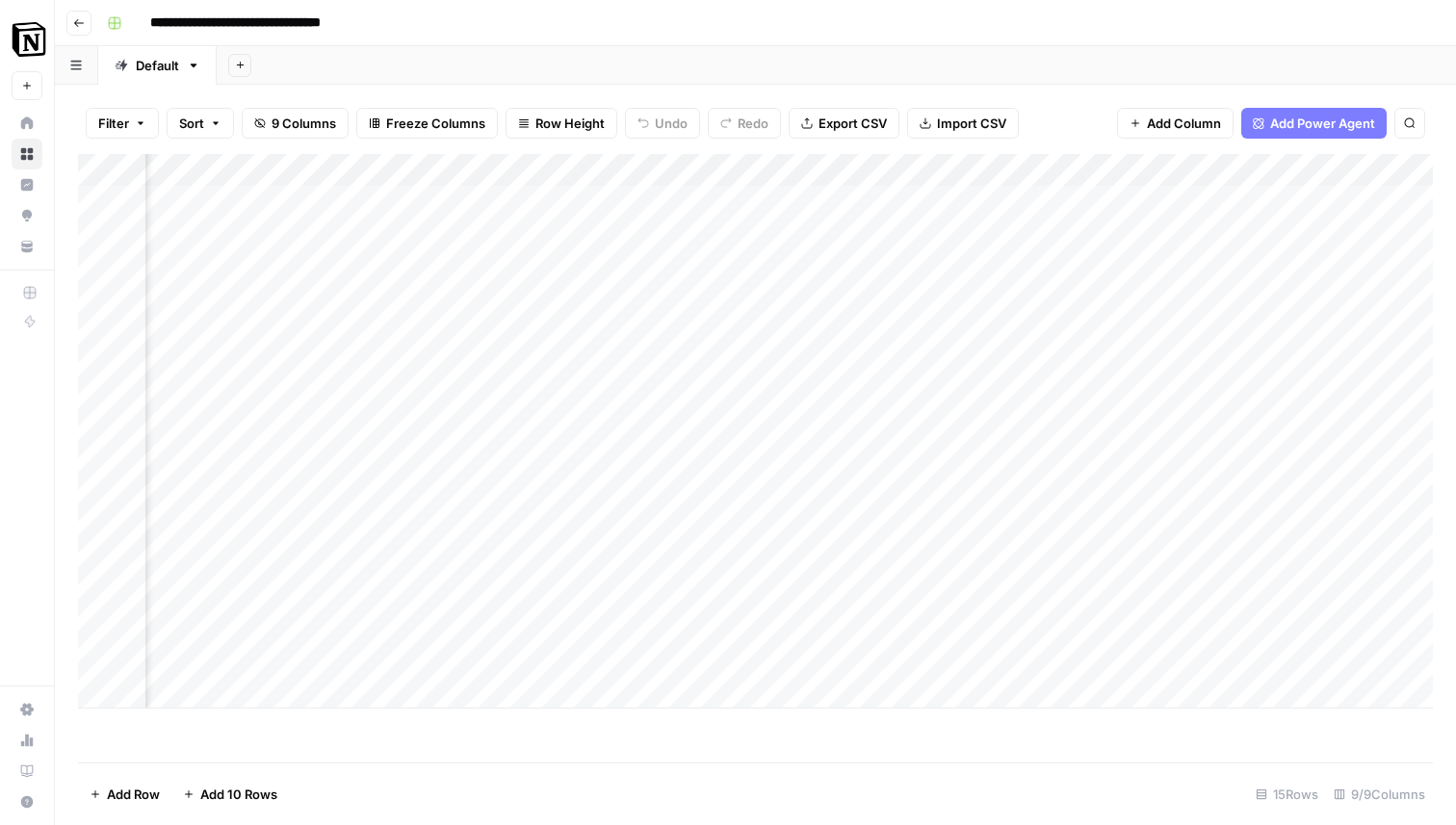
scroll to position [0, 1020]
click at [1027, 632] on div "Add Column" at bounding box center [755, 431] width 1355 height 554
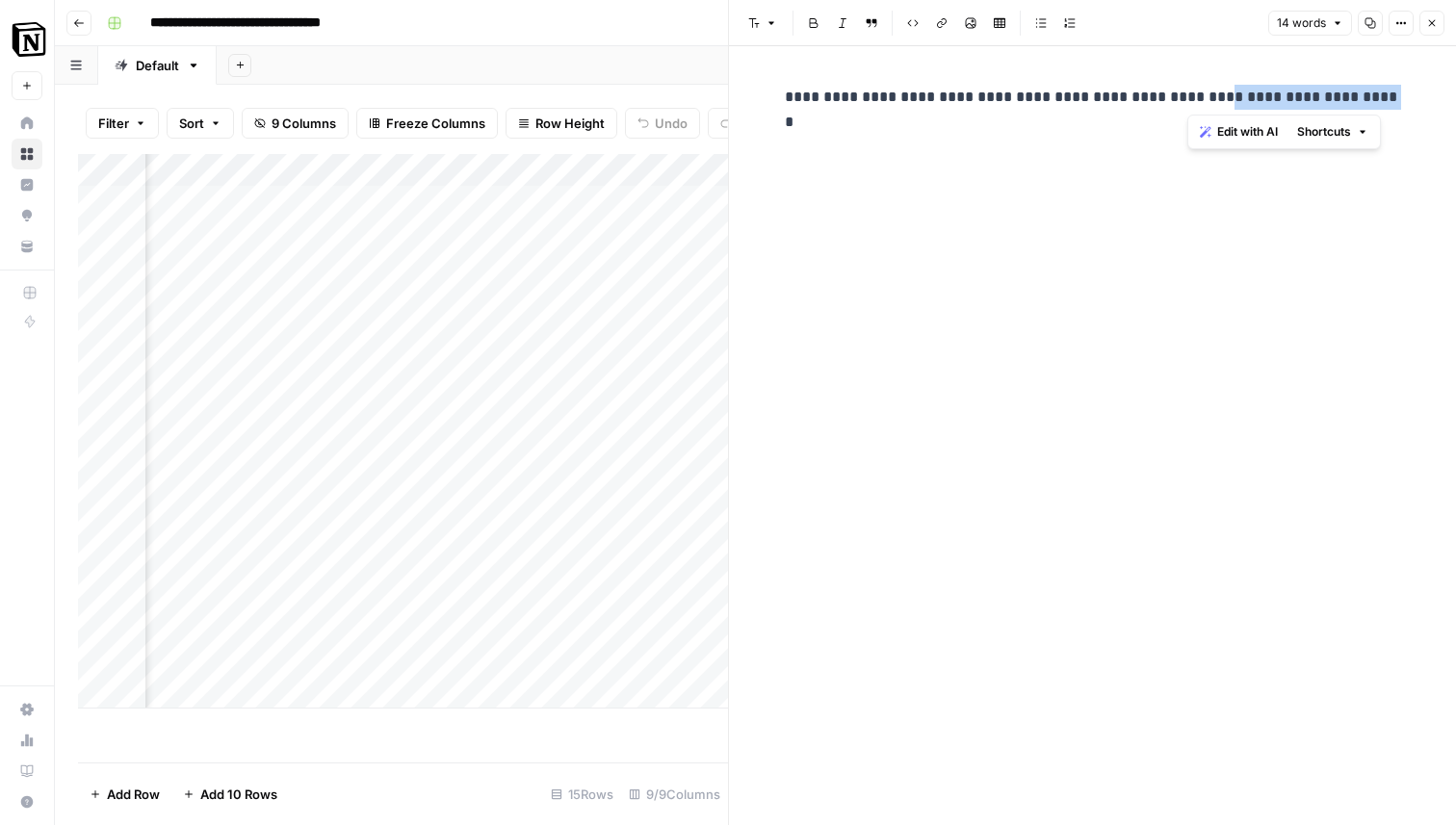
drag, startPoint x: 1187, startPoint y: 98, endPoint x: 1336, endPoint y: 100, distance: 149.0
click at [1336, 100] on p "**********" at bounding box center [1093, 97] width 616 height 25
click at [1427, 20] on icon "button" at bounding box center [1432, 23] width 12 height 12
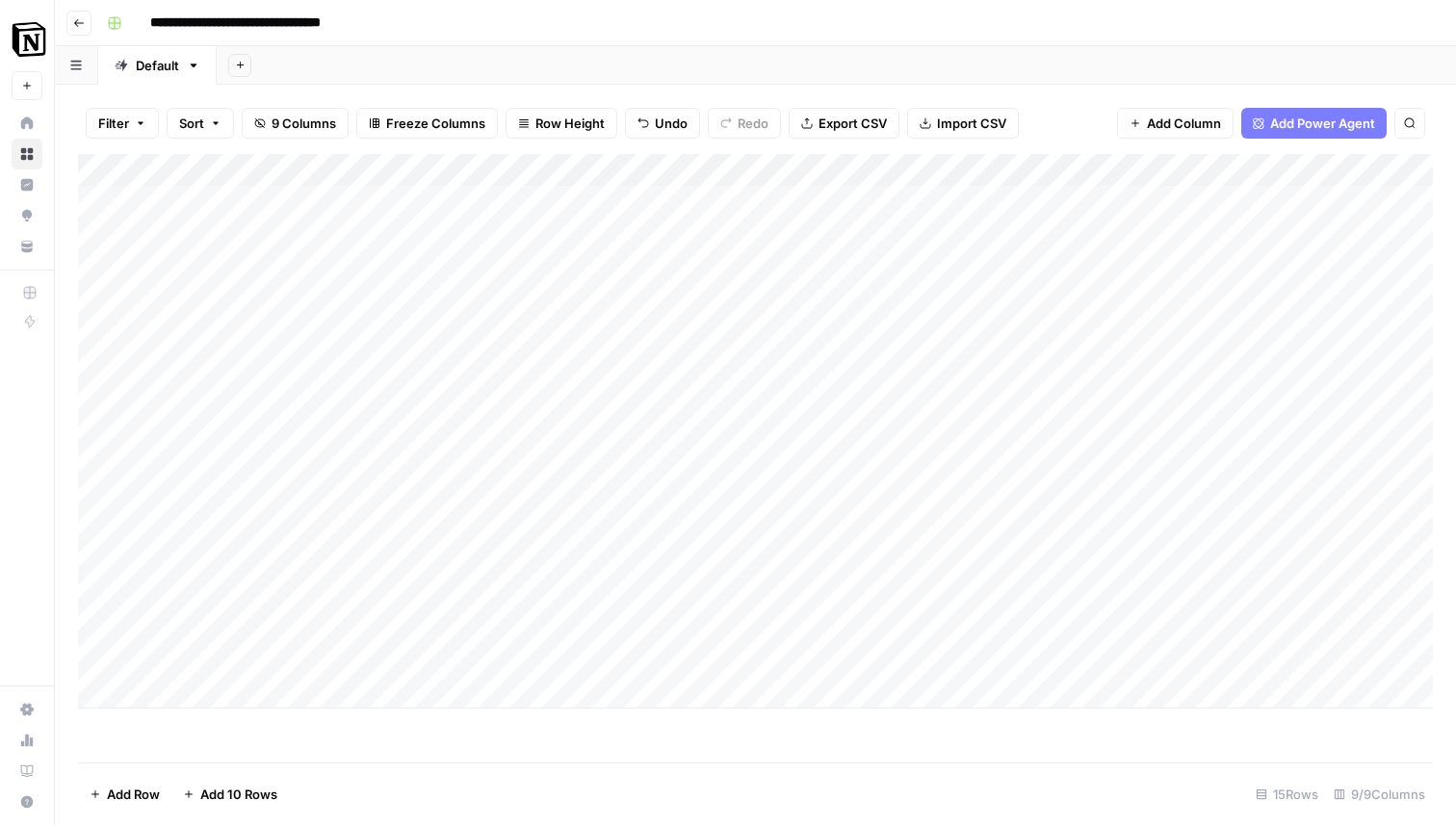
click at [623, 626] on div "Add Column" at bounding box center [755, 431] width 1355 height 554
click at [931, 625] on div "Add Column" at bounding box center [755, 431] width 1355 height 554
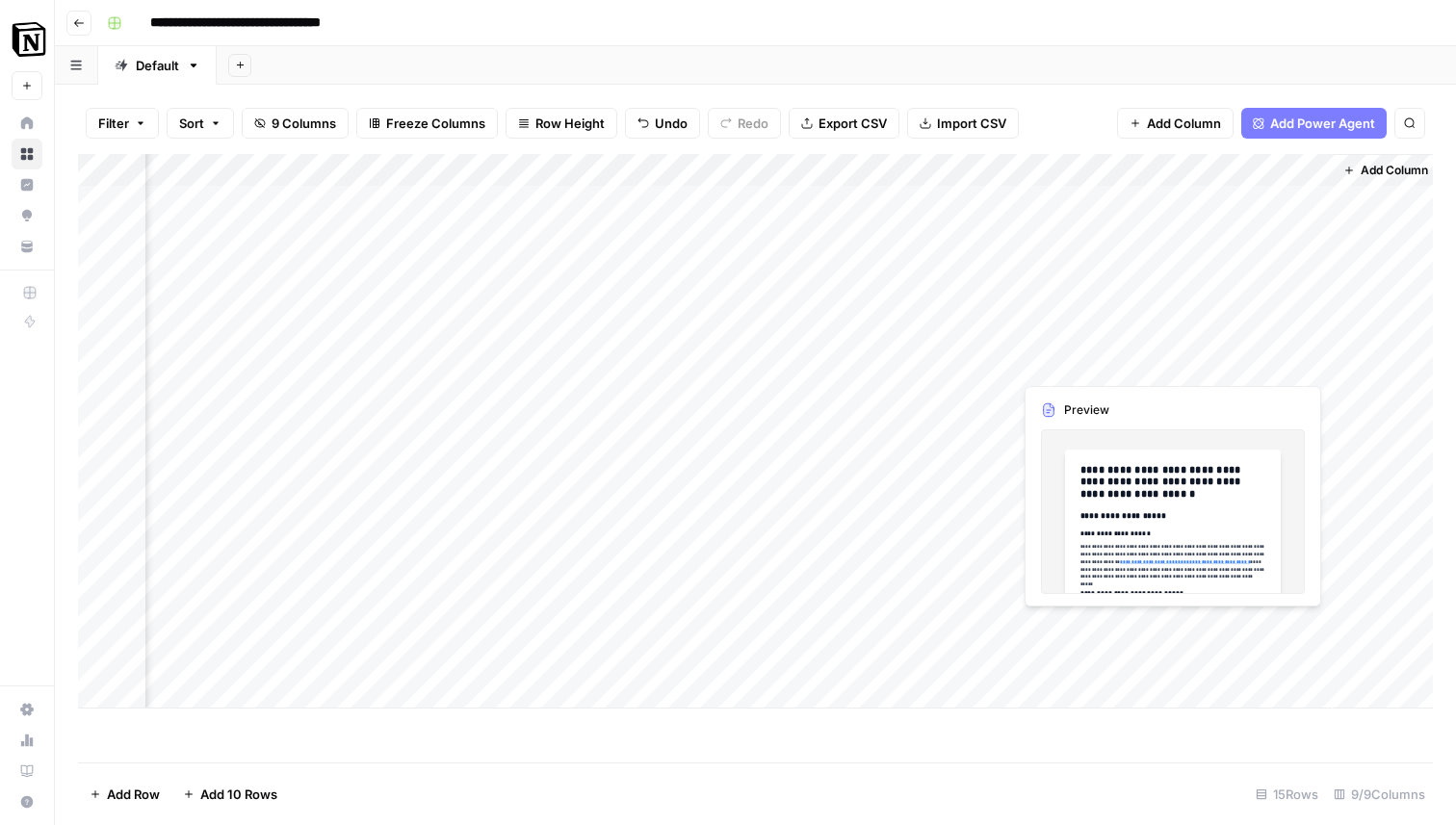
click at [1187, 621] on div "Add Column" at bounding box center [755, 431] width 1355 height 554
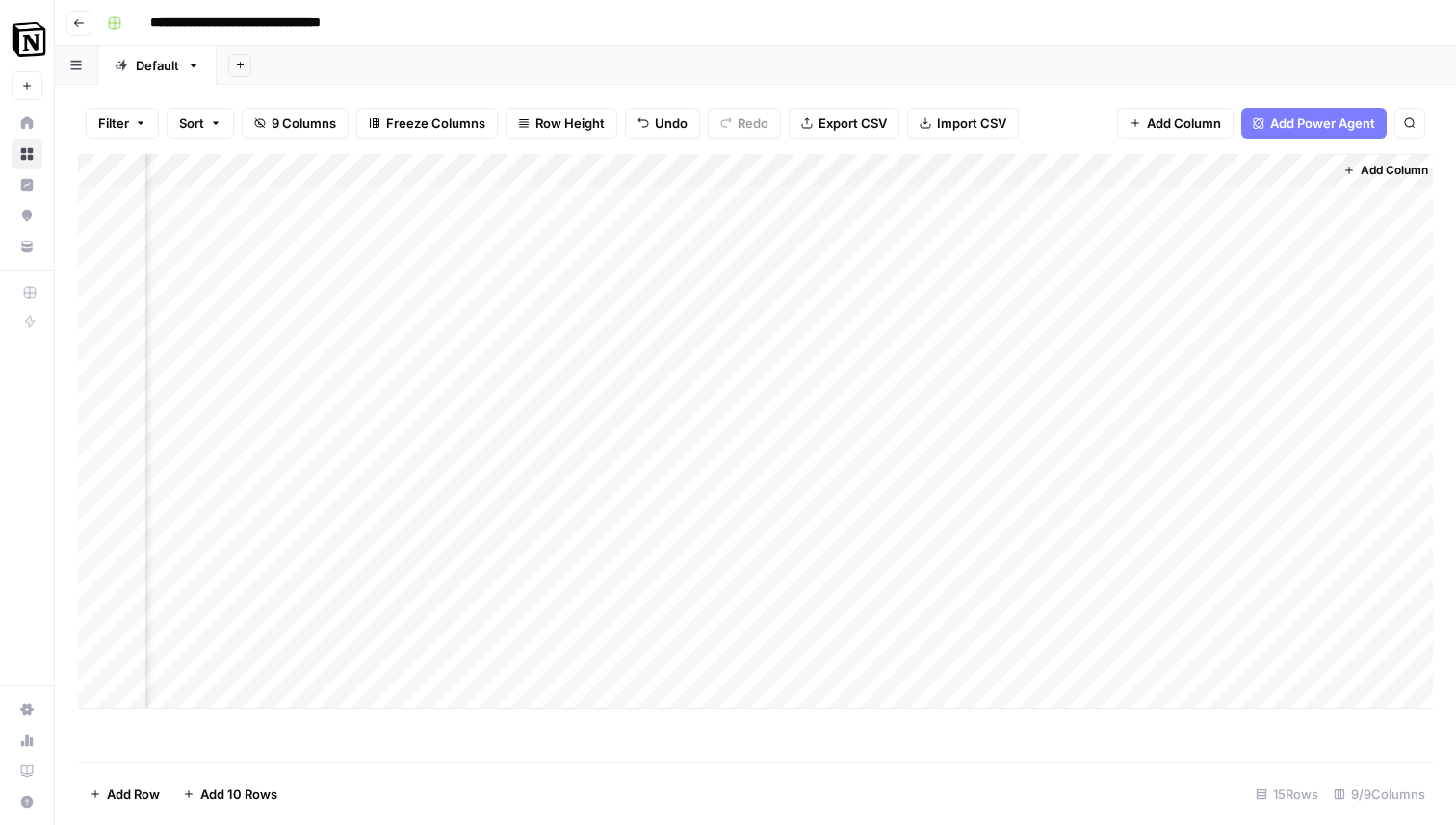
click at [1211, 629] on div "Add Column" at bounding box center [755, 431] width 1355 height 554
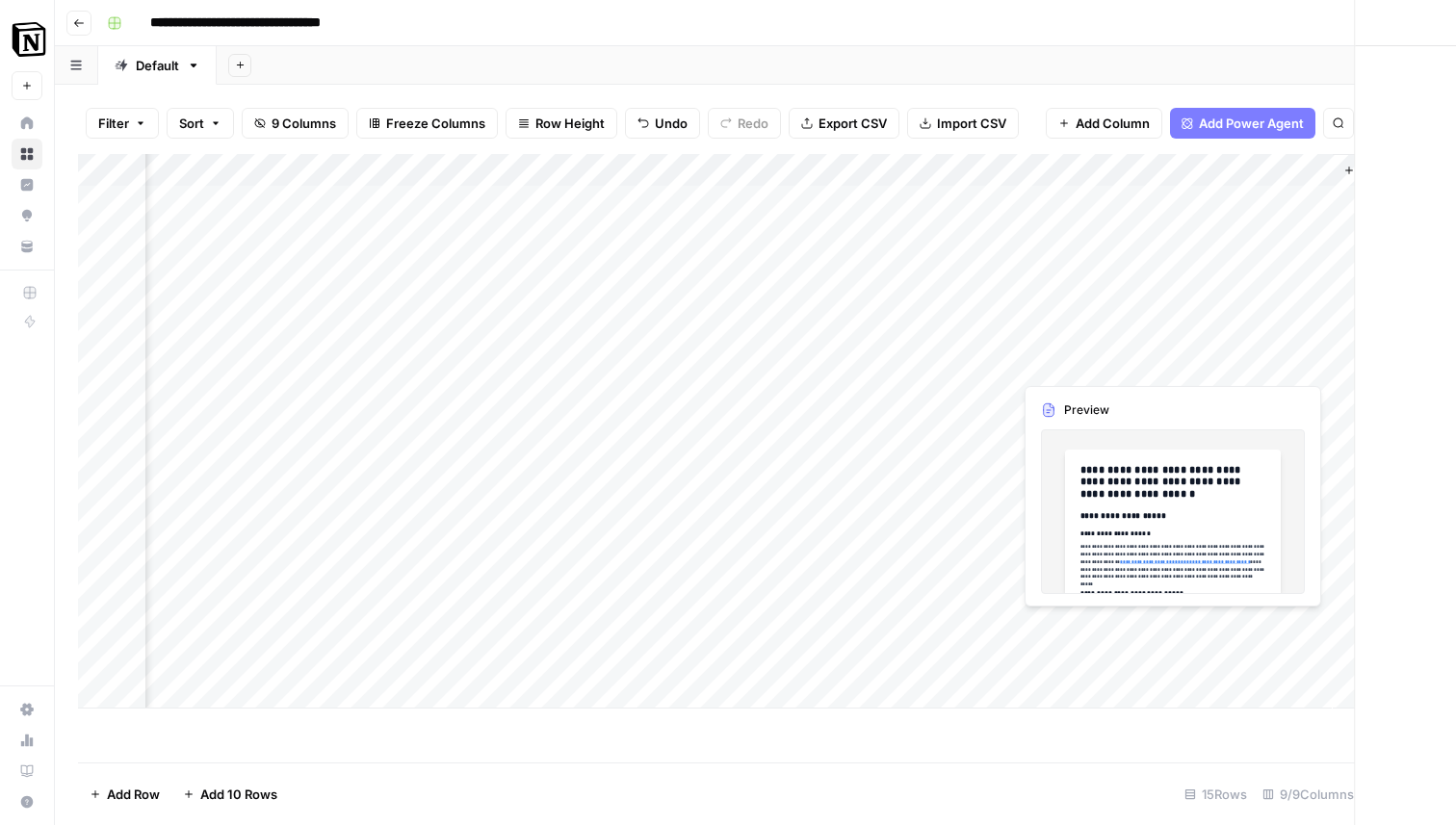
scroll to position [0, 1339]
click at [1211, 629] on div at bounding box center [1245, 627] width 176 height 36
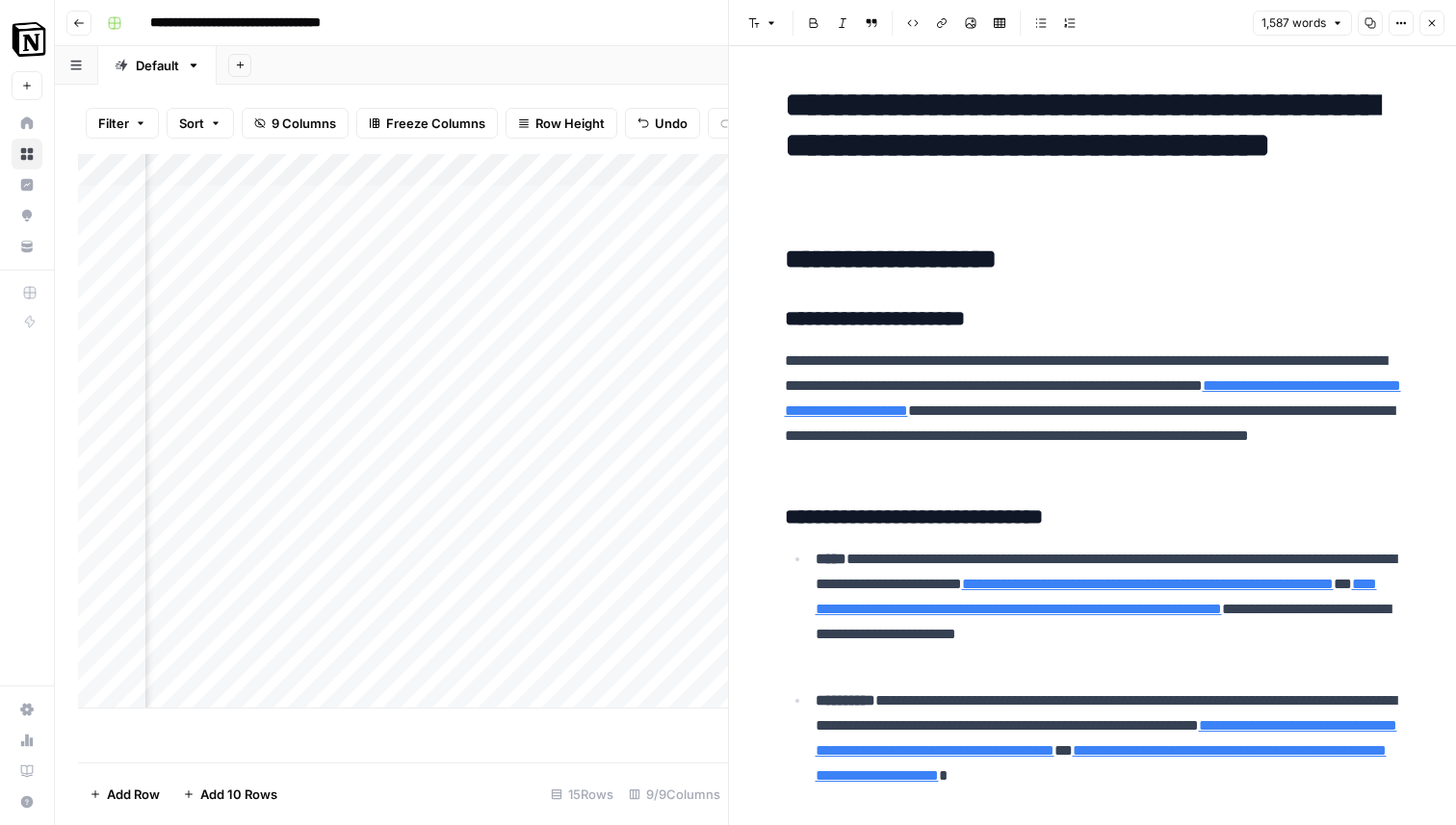
click at [1432, 23] on icon "button" at bounding box center [1432, 23] width 12 height 12
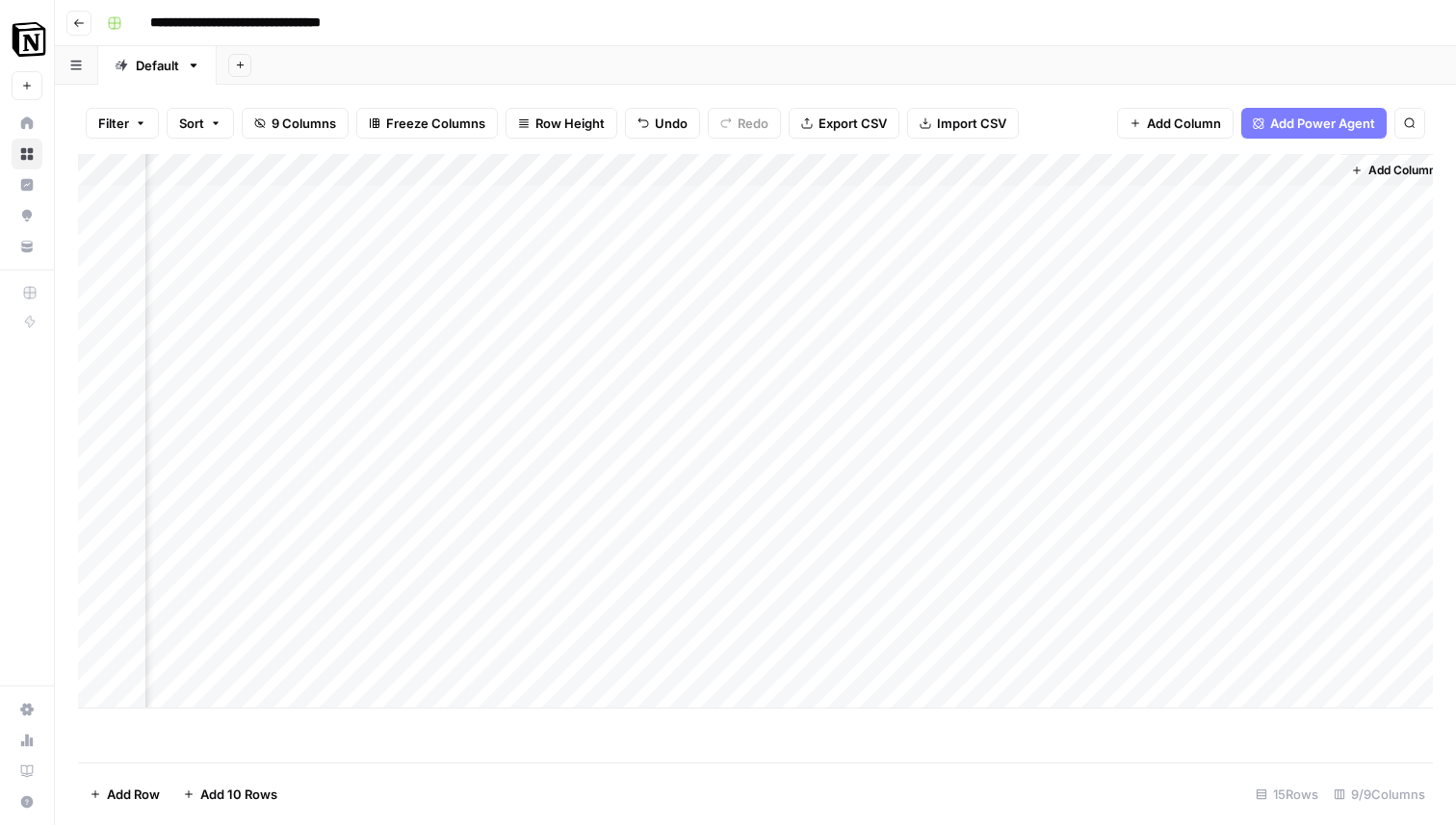
scroll to position [0, 1331]
click at [1162, 628] on div "Add Column" at bounding box center [755, 431] width 1355 height 554
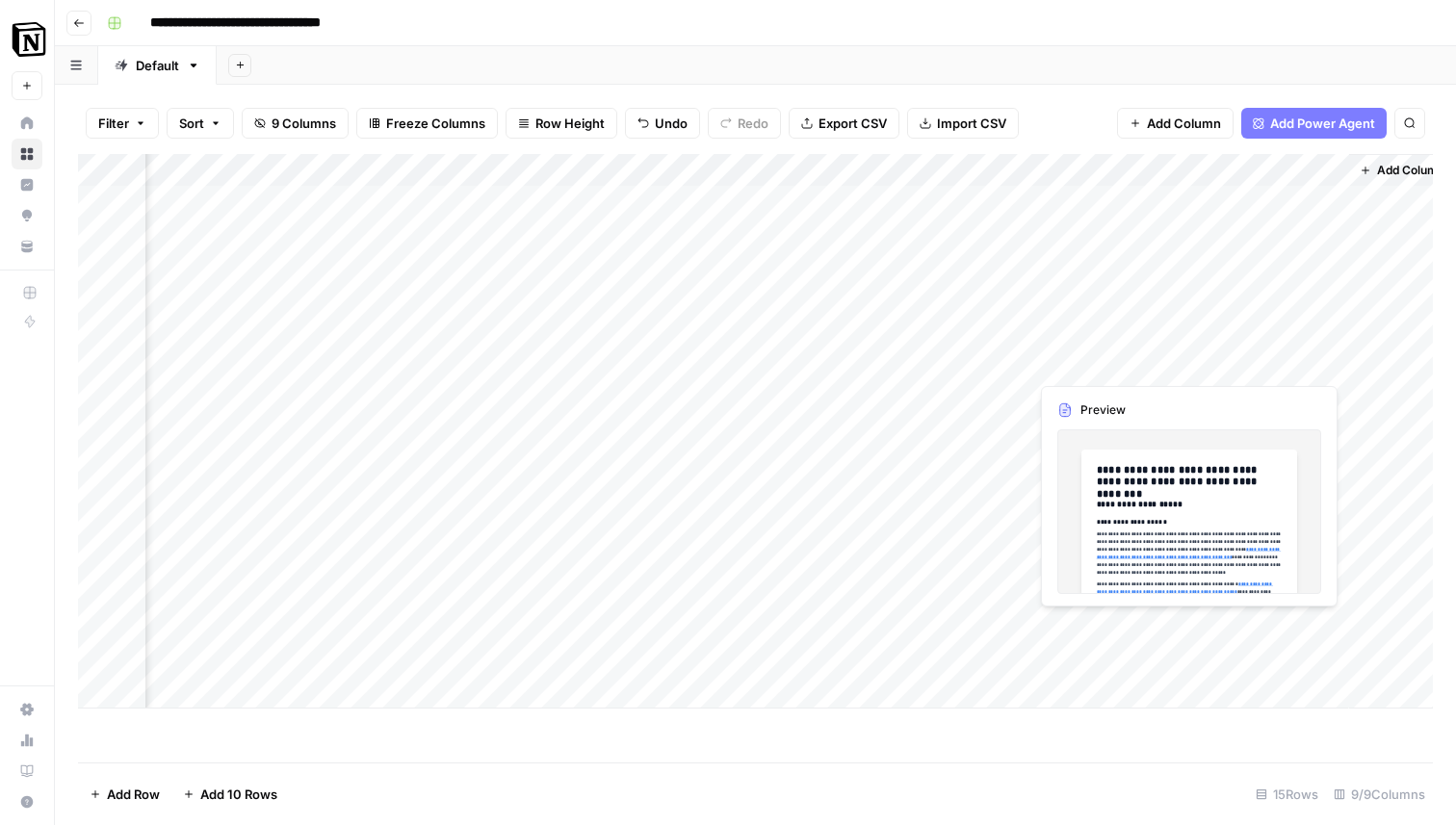
click at [1216, 622] on div "Add Column" at bounding box center [755, 431] width 1355 height 554
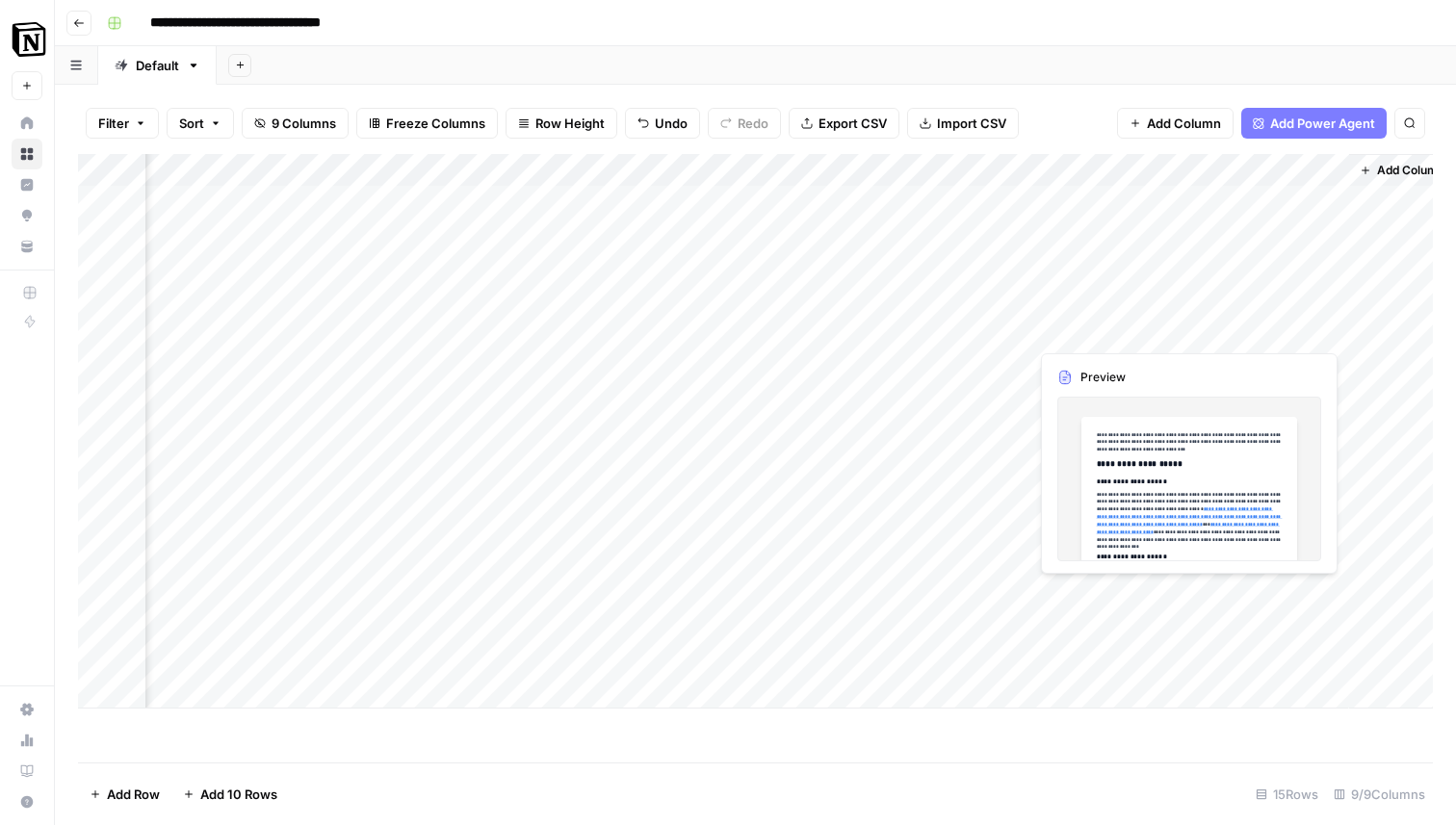
click at [1234, 620] on div "Add Column" at bounding box center [755, 431] width 1355 height 554
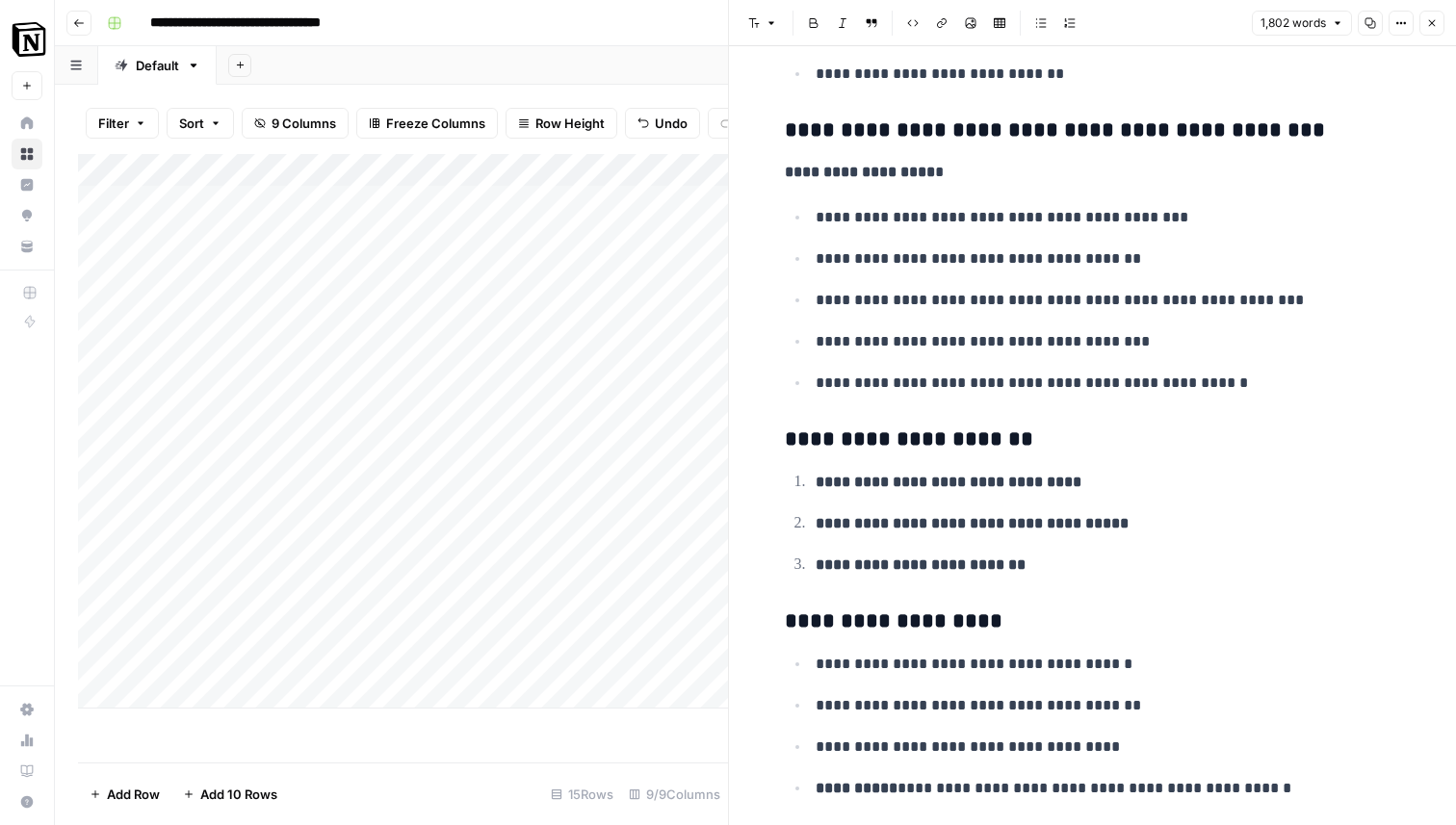
click at [1427, 23] on icon "button" at bounding box center [1432, 23] width 12 height 12
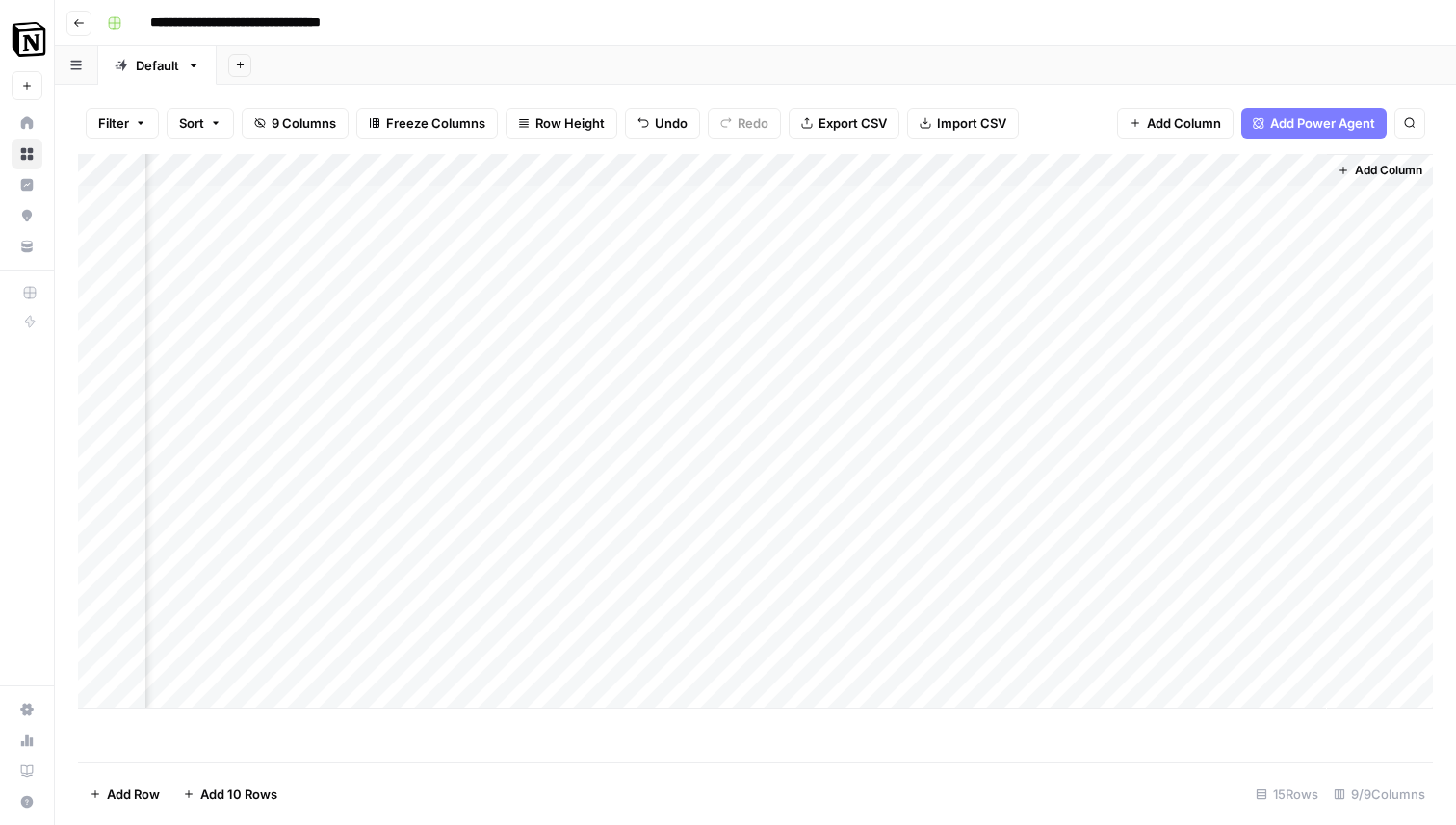
click at [1224, 621] on div "Add Column" at bounding box center [755, 431] width 1355 height 554
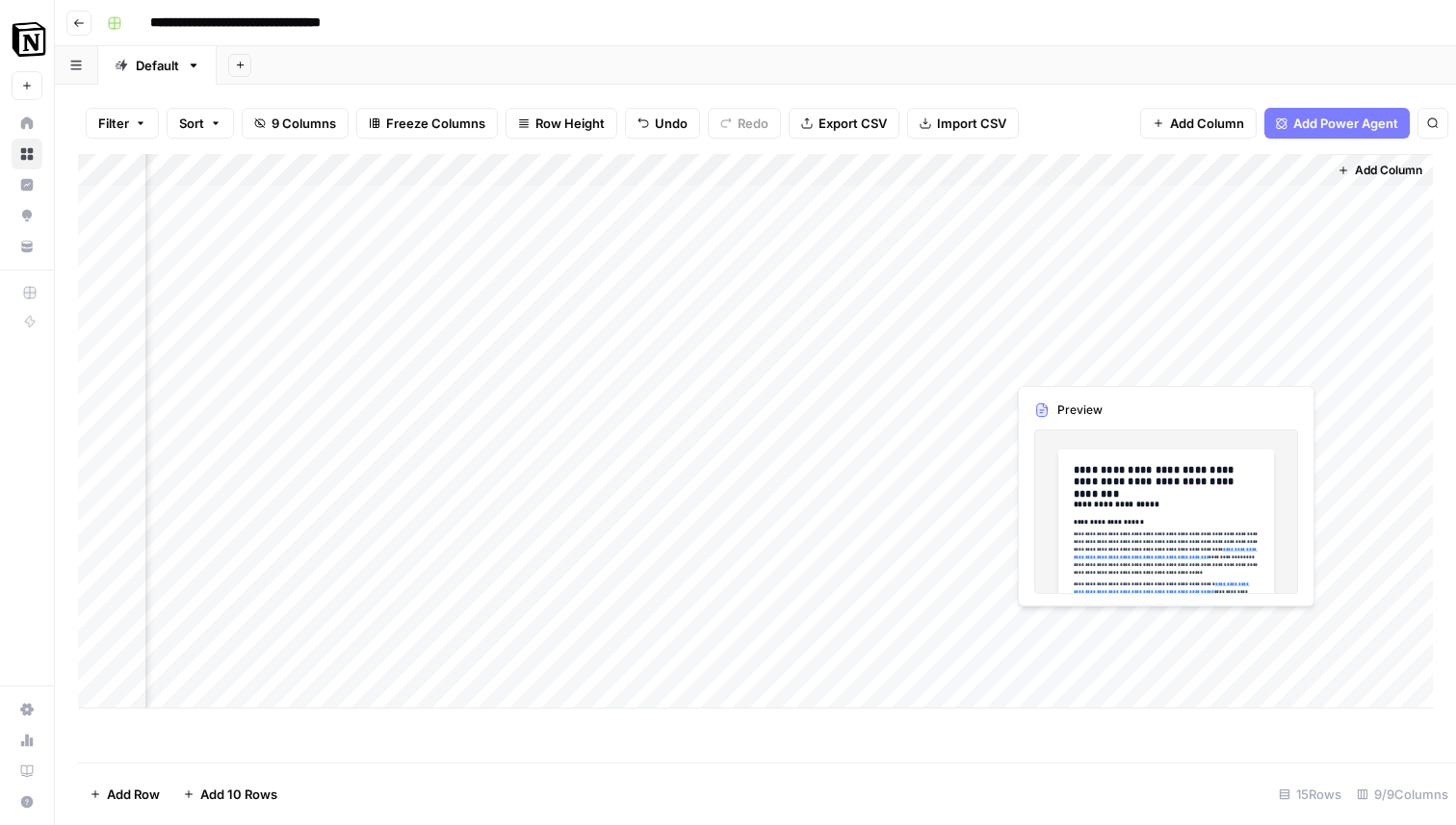
scroll to position [0, 1341]
click at [1224, 621] on div at bounding box center [1238, 627] width 176 height 36
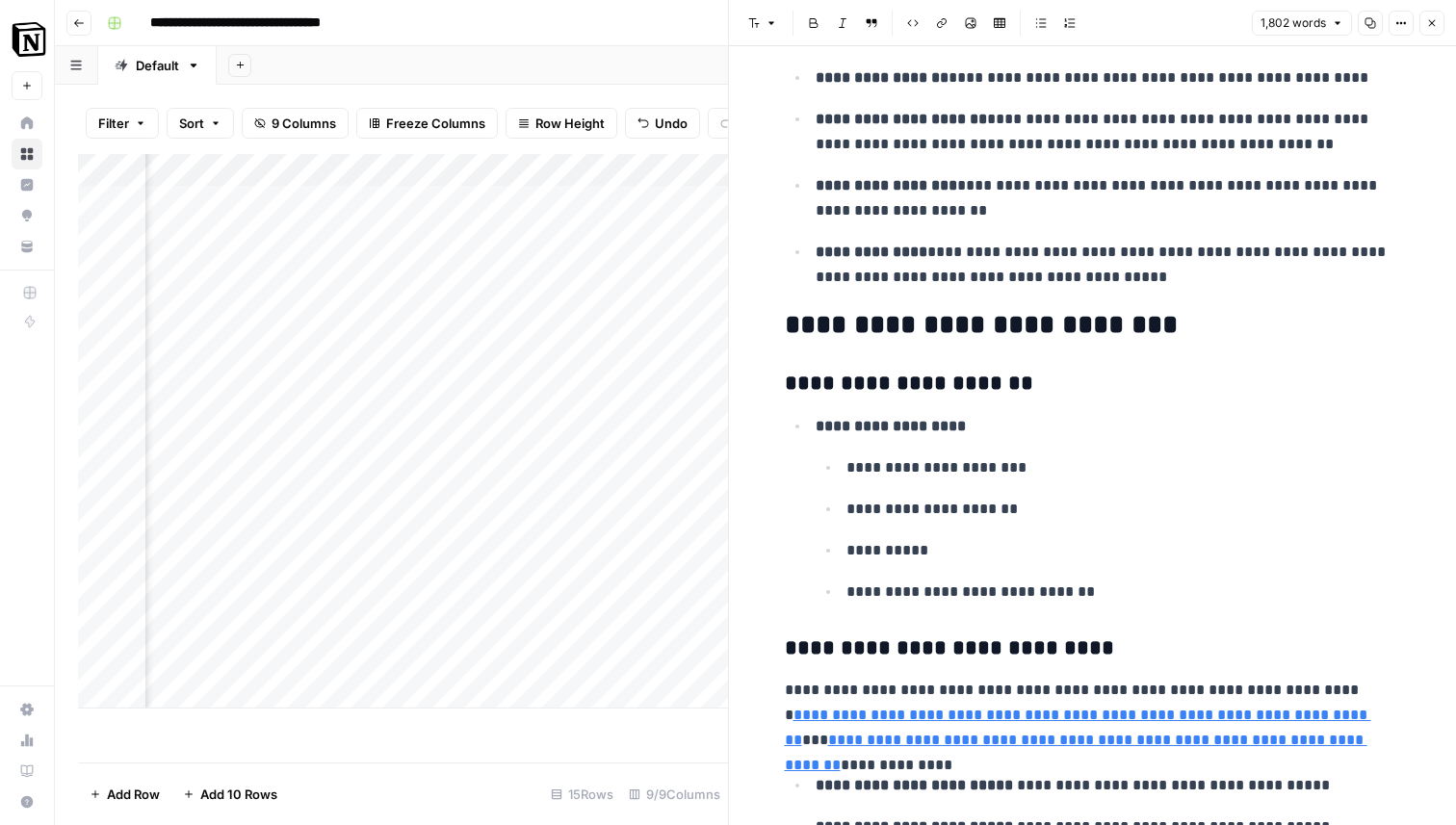
scroll to position [0, 0]
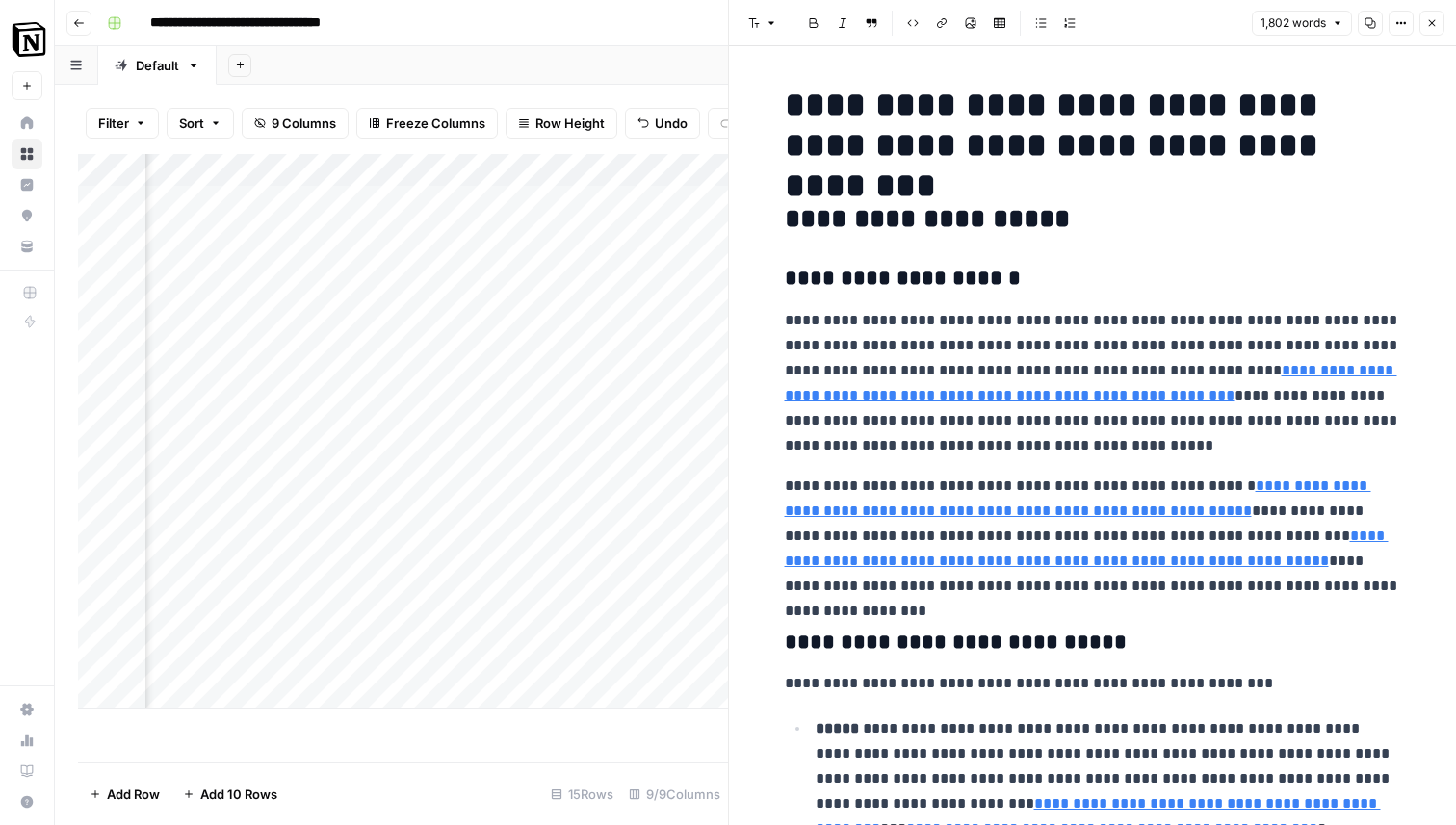
click at [522, 651] on div "Add Column" at bounding box center [403, 431] width 650 height 554
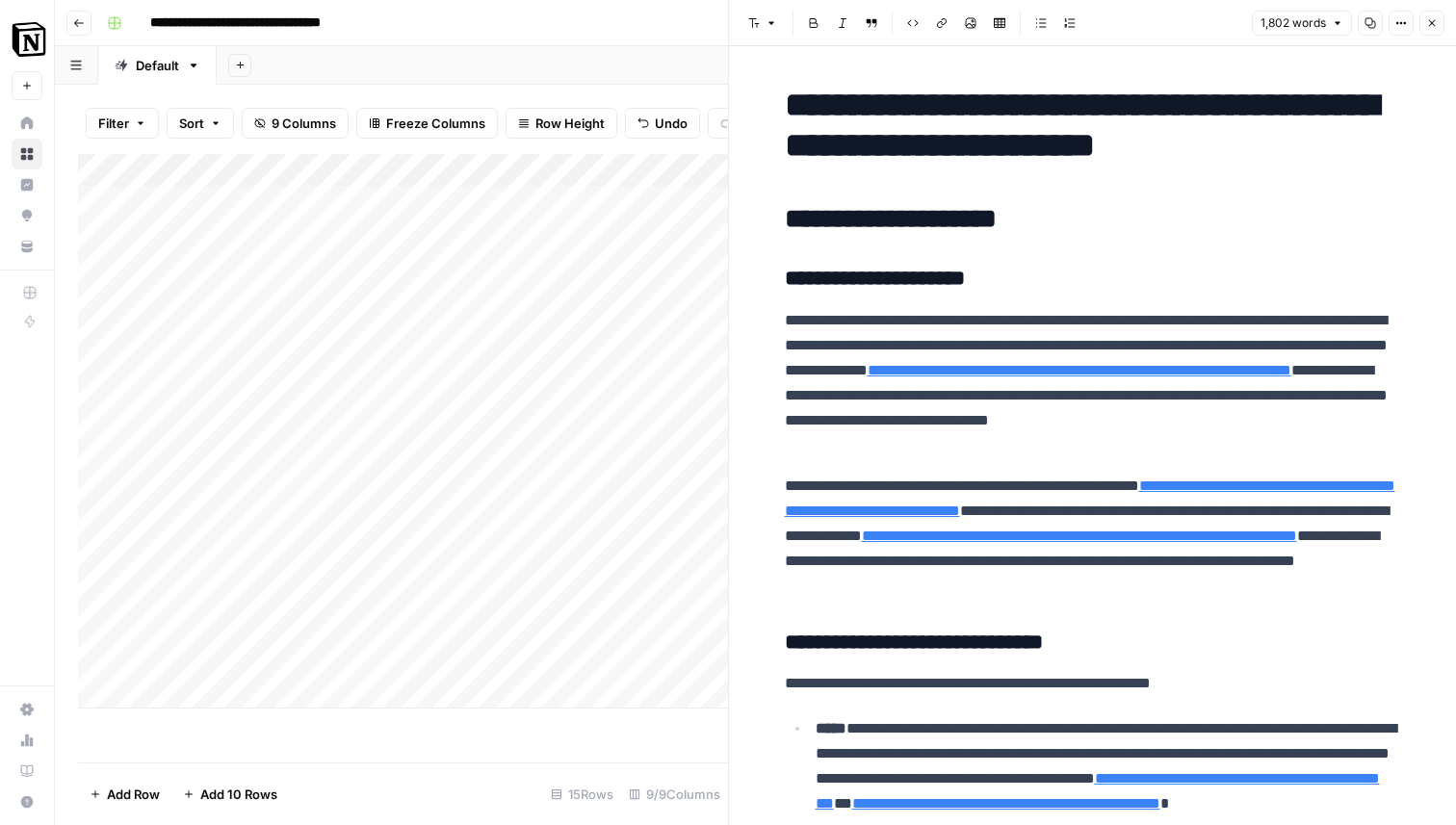
click at [277, 629] on div "Add Column" at bounding box center [403, 431] width 650 height 554
click at [277, 629] on textarea "**********" at bounding box center [299, 629] width 308 height 27
click at [267, 664] on div "Add Column" at bounding box center [403, 431] width 650 height 554
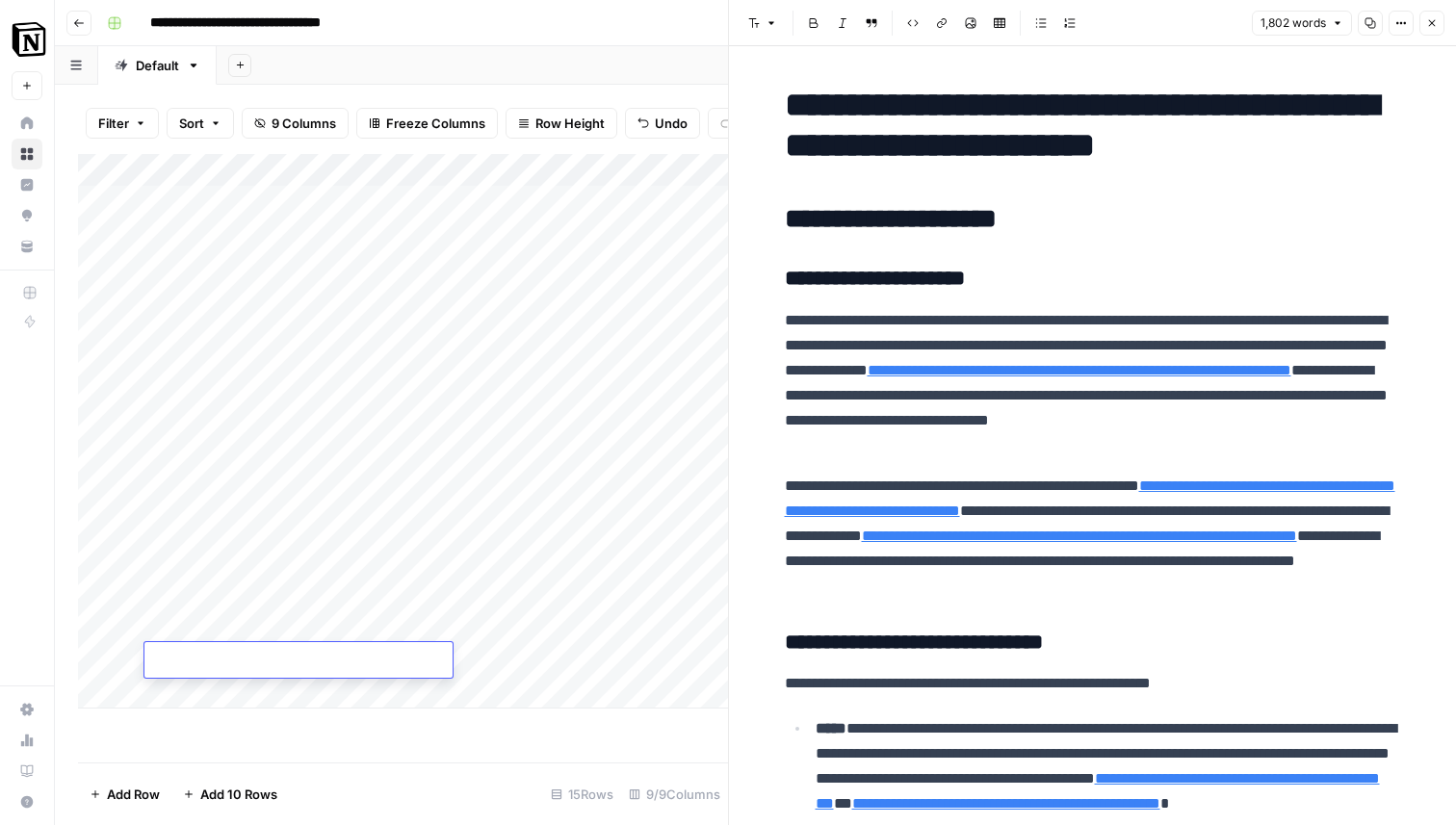
type textarea "**********"
click at [551, 668] on div "Add Column" at bounding box center [403, 431] width 650 height 554
click at [495, 633] on div "Add Column" at bounding box center [403, 431] width 650 height 554
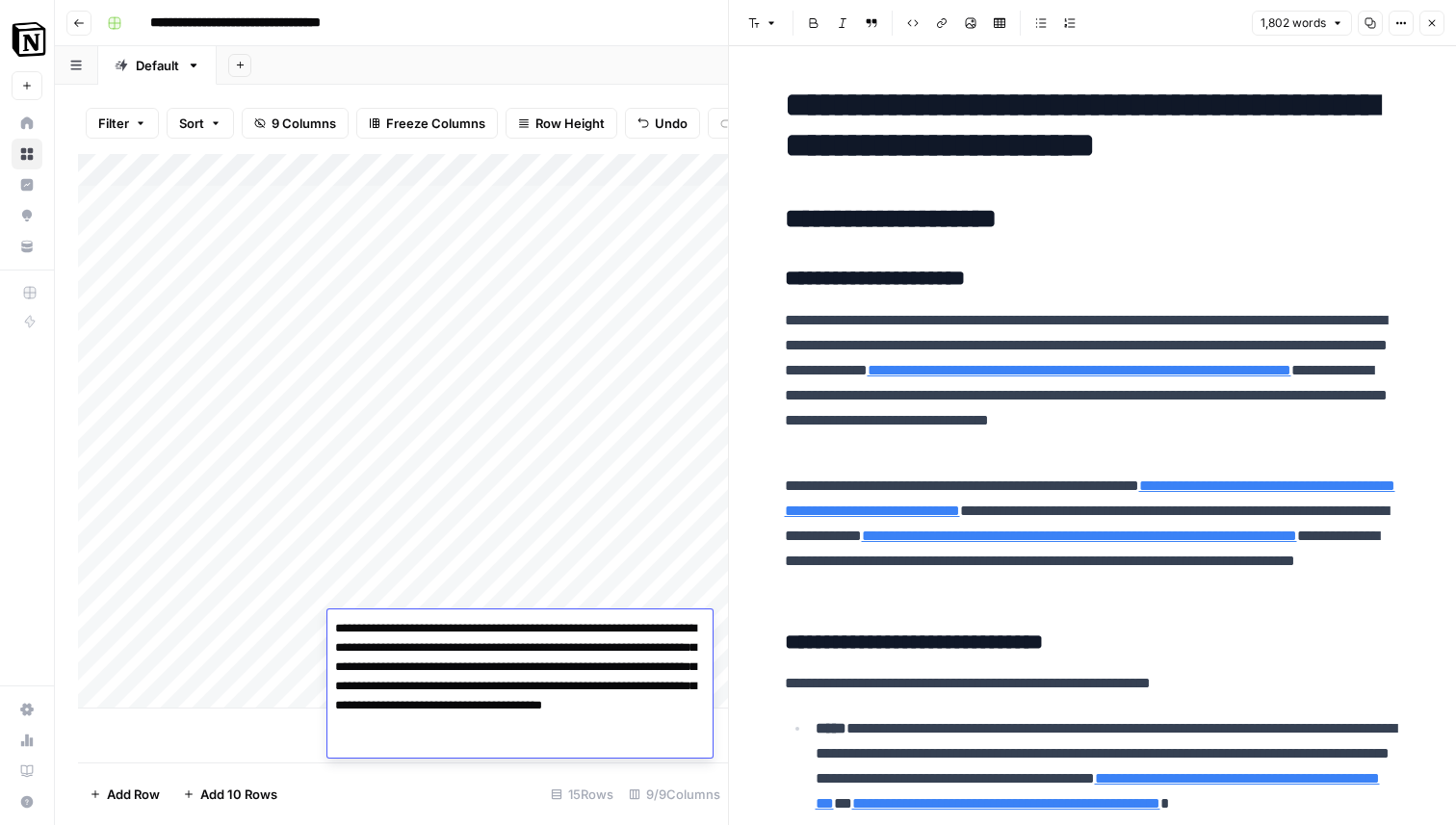
click at [495, 633] on textarea "**********" at bounding box center [520, 677] width 385 height 123
click at [480, 783] on footer "Add Row Add 10 Rows 15 Rows 9/9 Columns" at bounding box center [403, 793] width 650 height 63
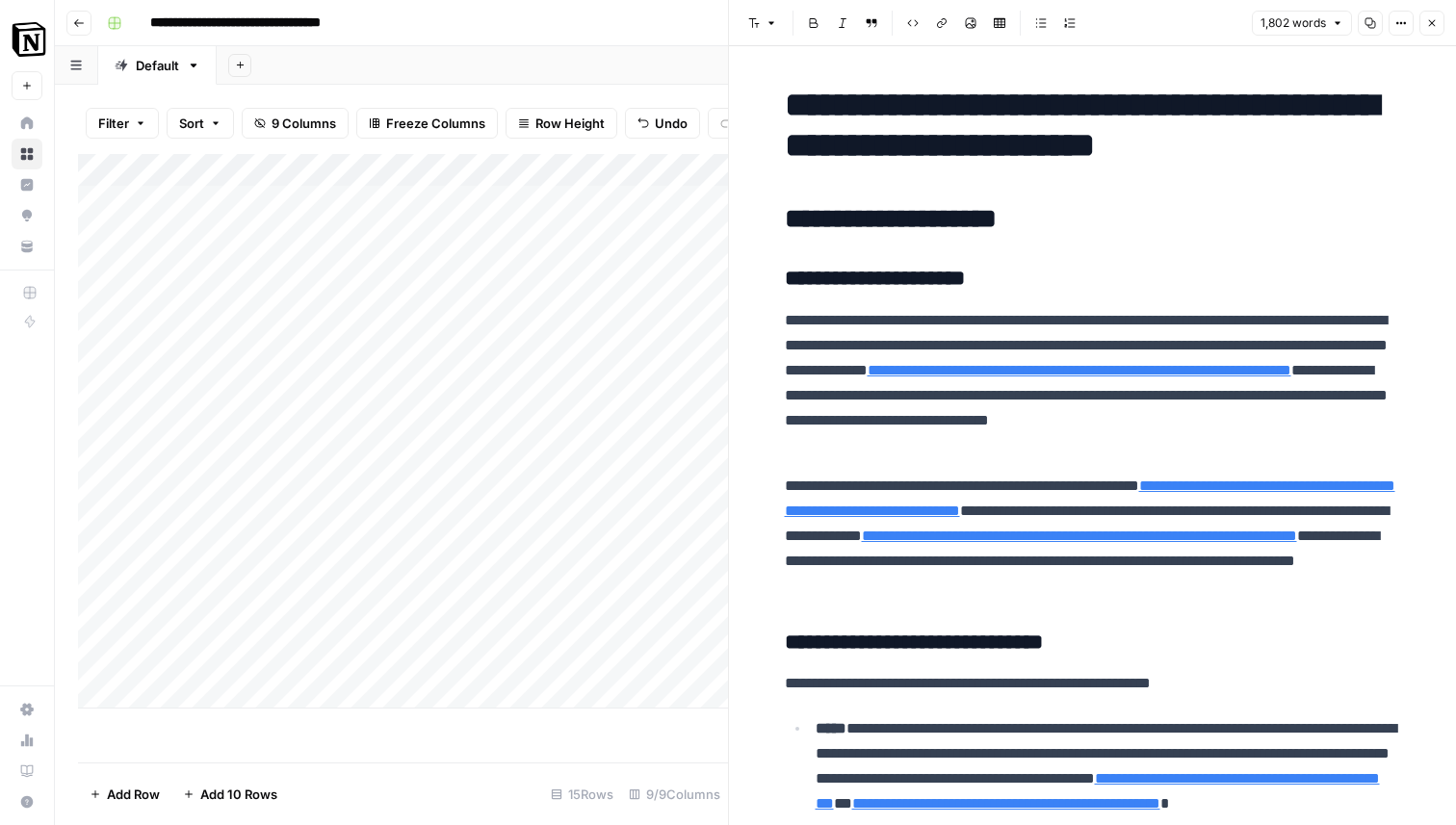
click at [437, 665] on div "Add Column" at bounding box center [403, 431] width 650 height 554
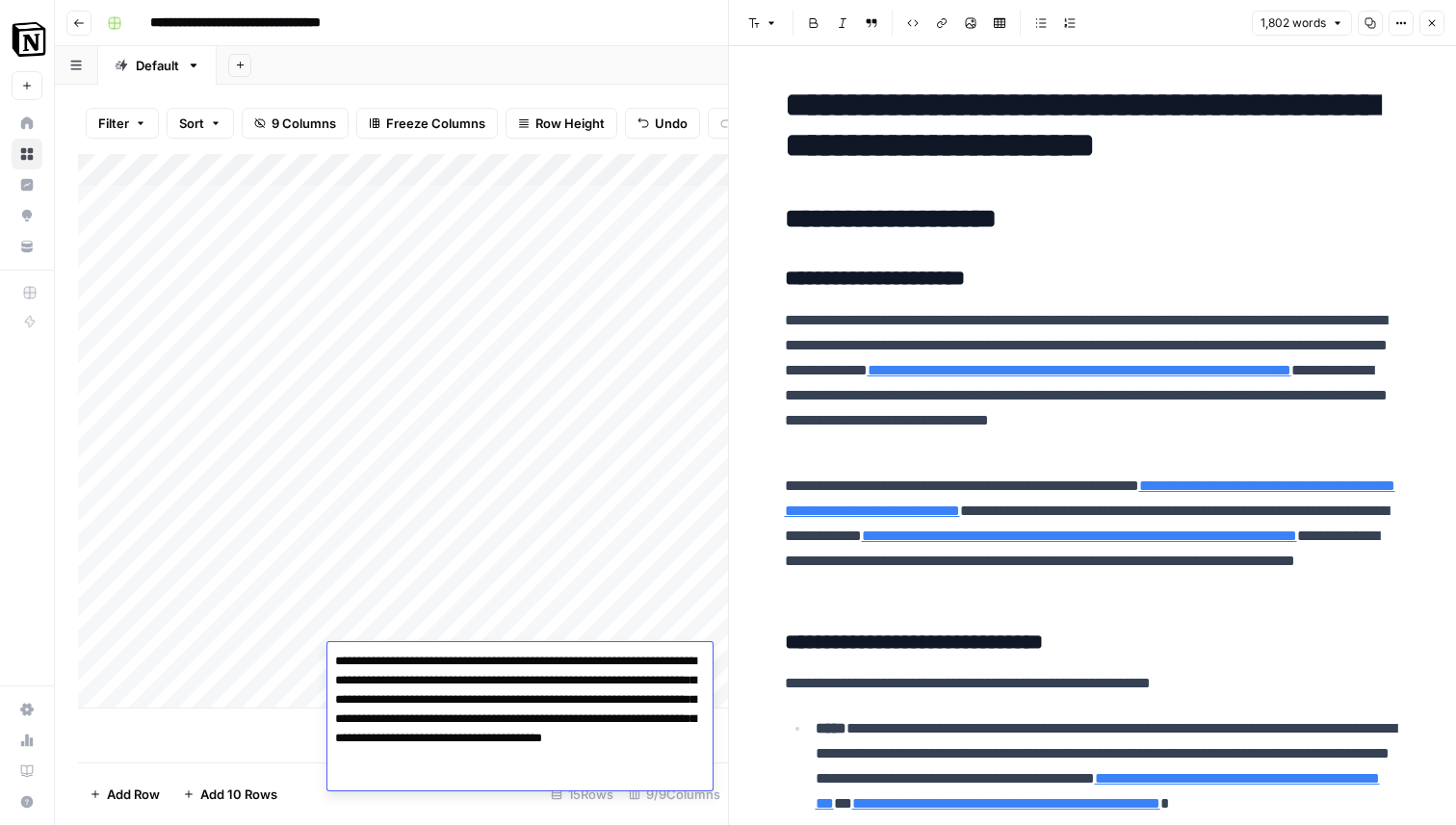
drag, startPoint x: 503, startPoint y: 701, endPoint x: 630, endPoint y: 708, distance: 127.2
click at [630, 708] on textarea "**********" at bounding box center [520, 709] width 385 height 123
drag, startPoint x: 458, startPoint y: 699, endPoint x: 651, endPoint y: 698, distance: 193.0
click at [651, 698] on textarea "**********" at bounding box center [520, 709] width 385 height 123
paste textarea "**********"
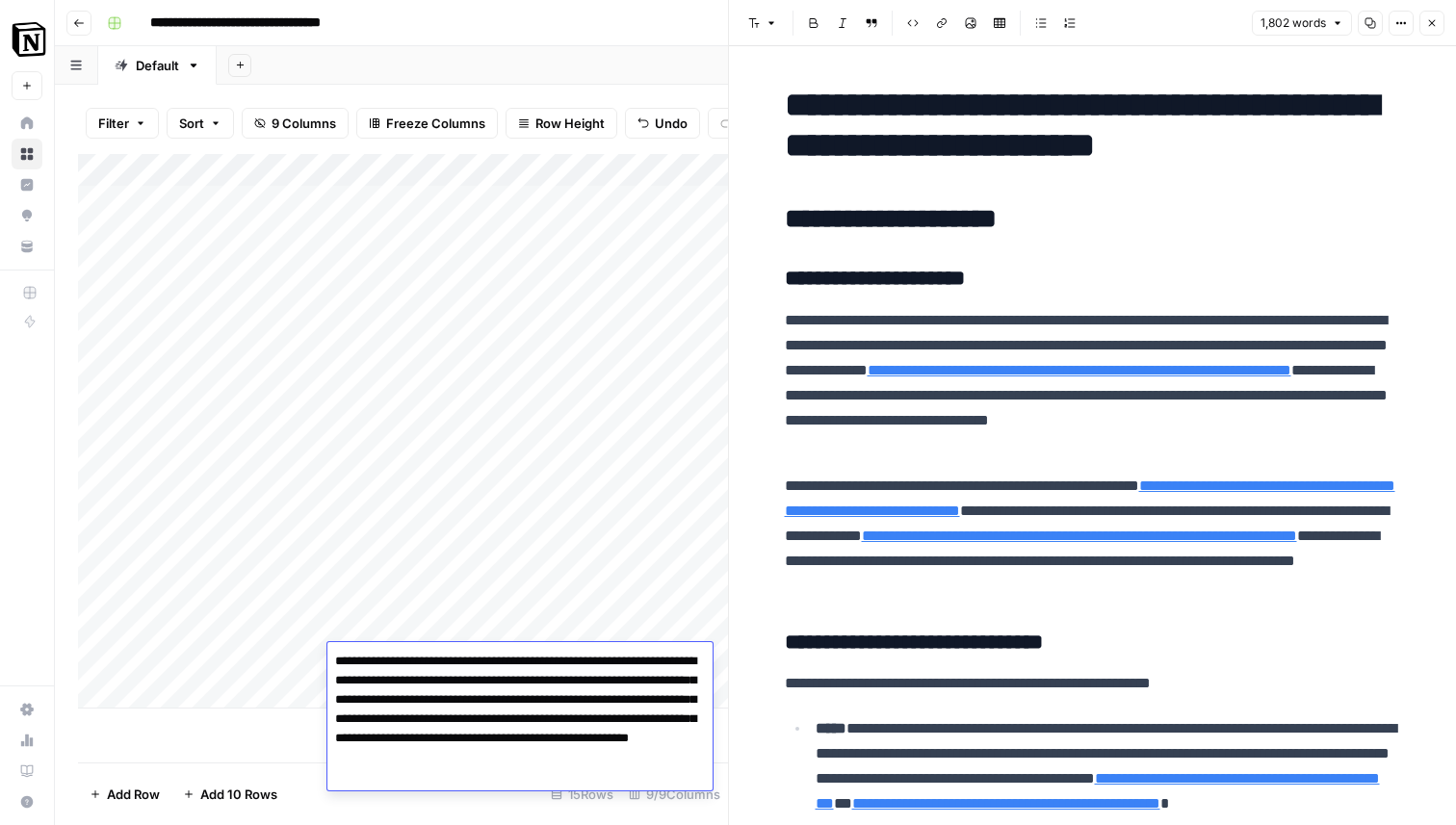
click at [470, 698] on textarea "**********" at bounding box center [520, 719] width 385 height 142
click at [388, 721] on textarea "**********" at bounding box center [520, 719] width 385 height 142
click at [514, 755] on textarea "**********" at bounding box center [520, 719] width 385 height 142
drag, startPoint x: 391, startPoint y: 734, endPoint x: 453, endPoint y: 758, distance: 66.5
click at [453, 758] on textarea "**********" at bounding box center [520, 719] width 385 height 142
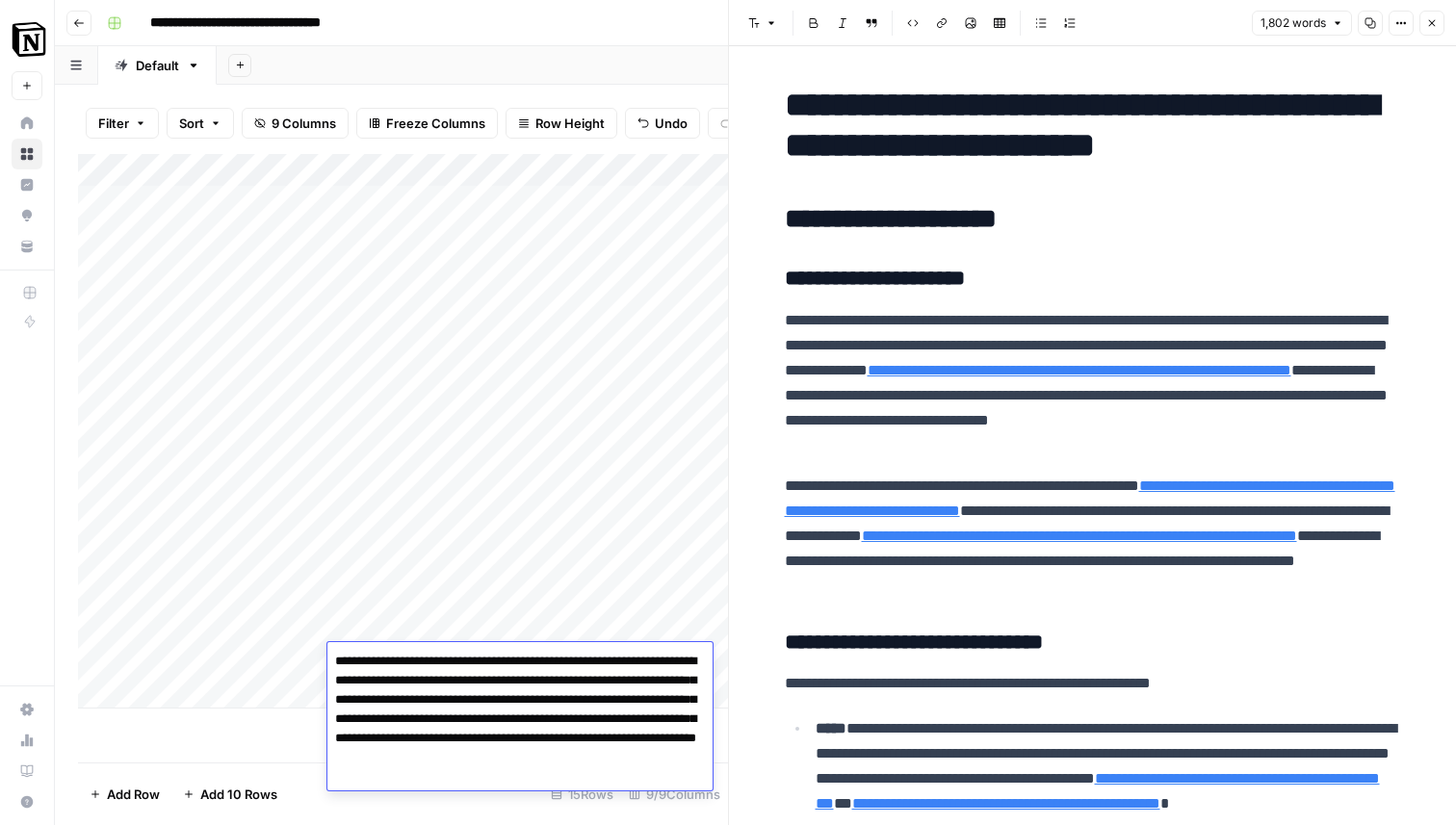
type textarea "**********"
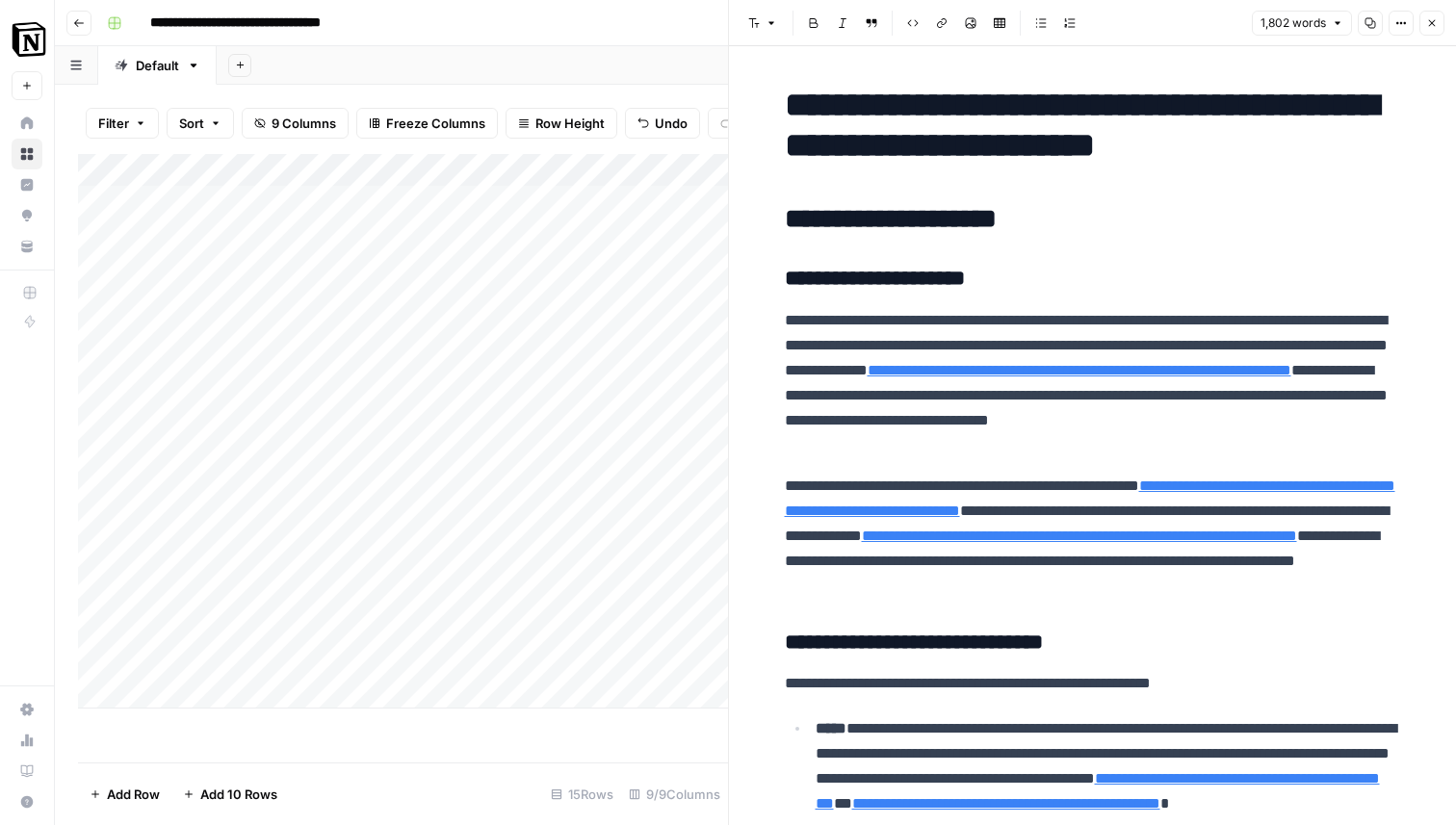
click at [368, 785] on footer "Add Row Add 10 Rows 15 Rows 9/9 Columns" at bounding box center [403, 793] width 650 height 63
click at [521, 628] on div "Add Column" at bounding box center [403, 431] width 650 height 554
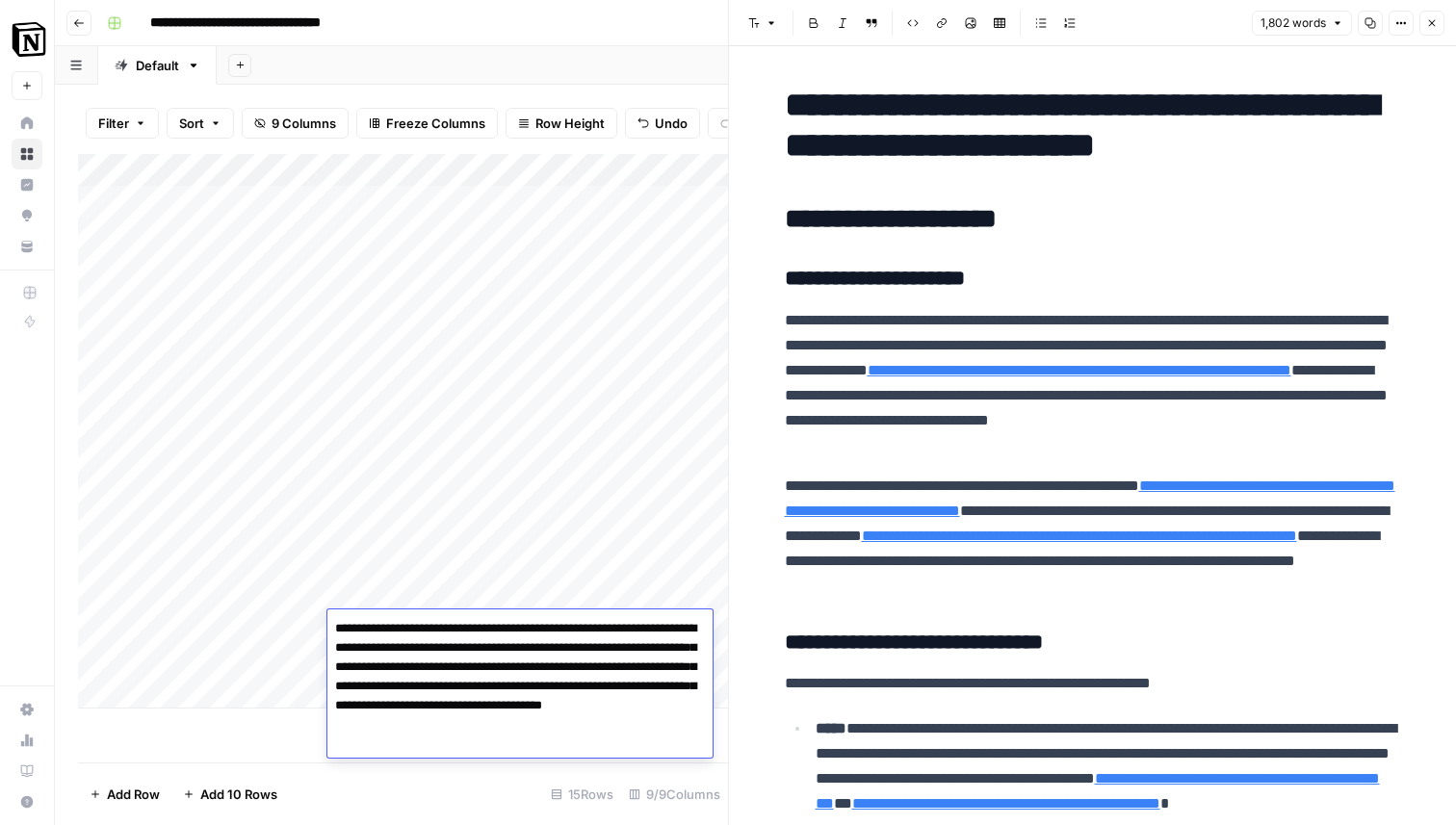
click at [477, 779] on footer "Add Row Add 10 Rows 15 Rows 9/9 Columns" at bounding box center [403, 793] width 650 height 63
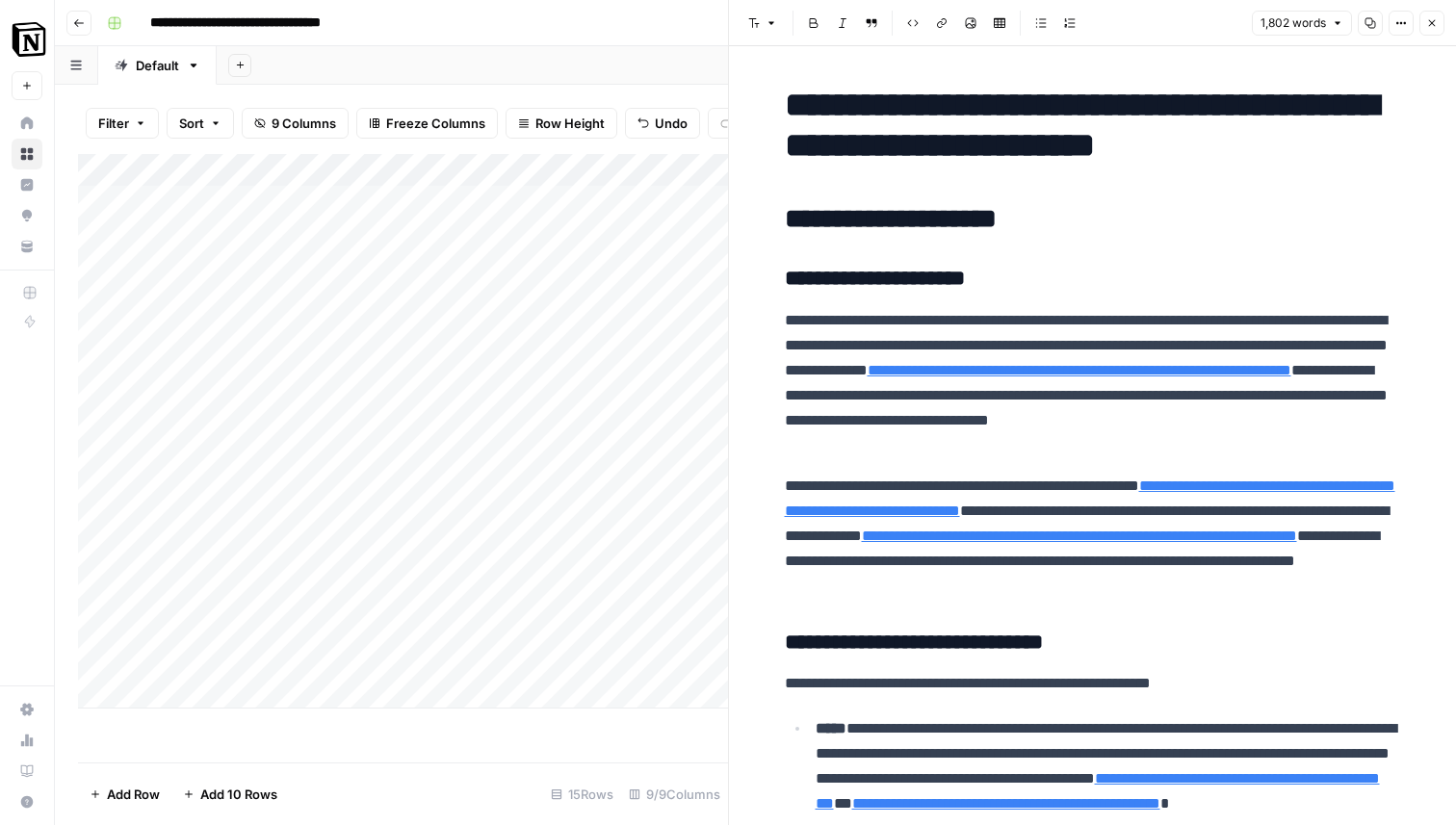
click at [576, 630] on div "Add Column" at bounding box center [403, 431] width 650 height 554
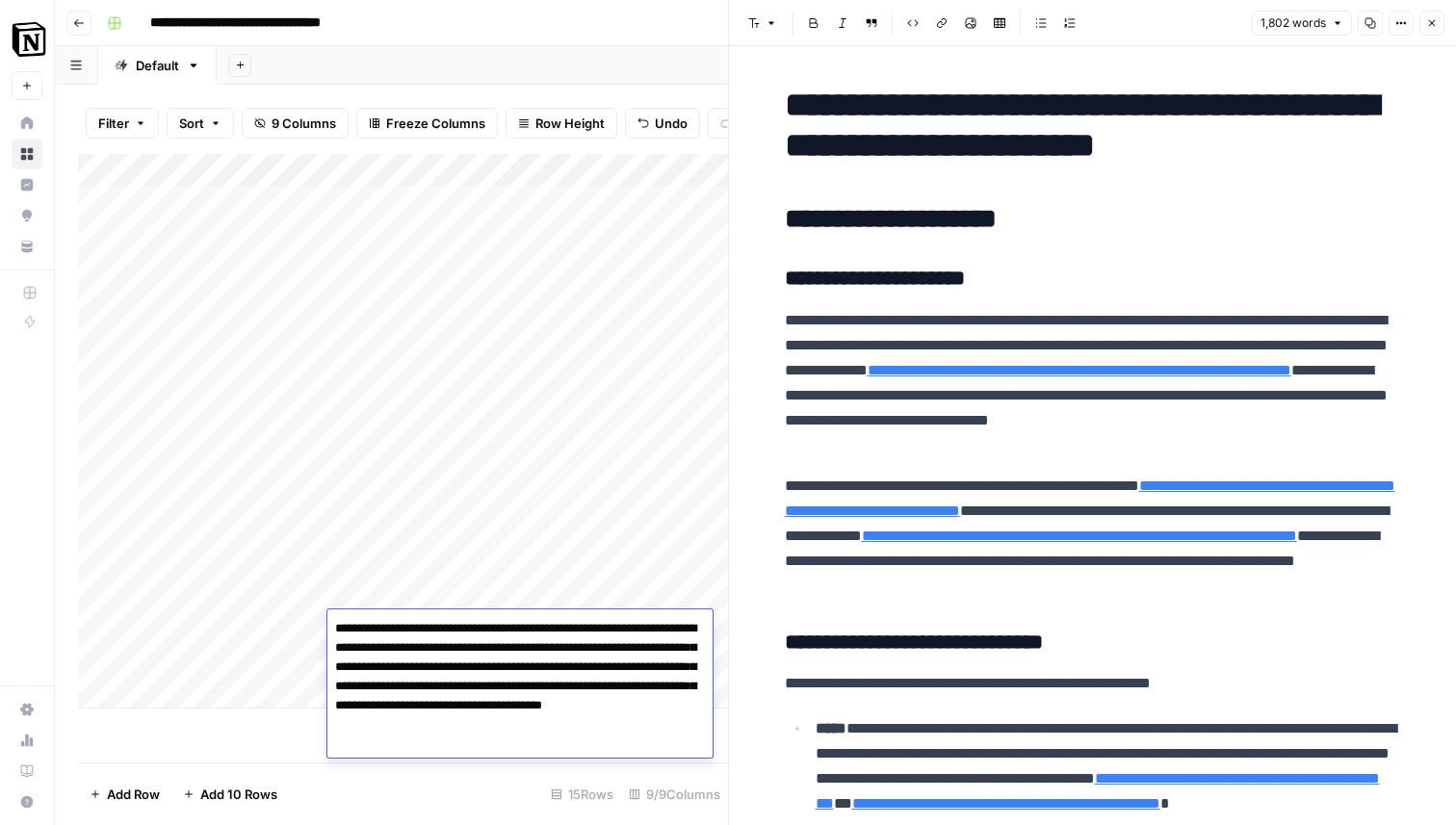
click at [576, 630] on textarea "**********" at bounding box center [520, 677] width 385 height 123
click at [660, 671] on textarea "**********" at bounding box center [520, 677] width 385 height 123
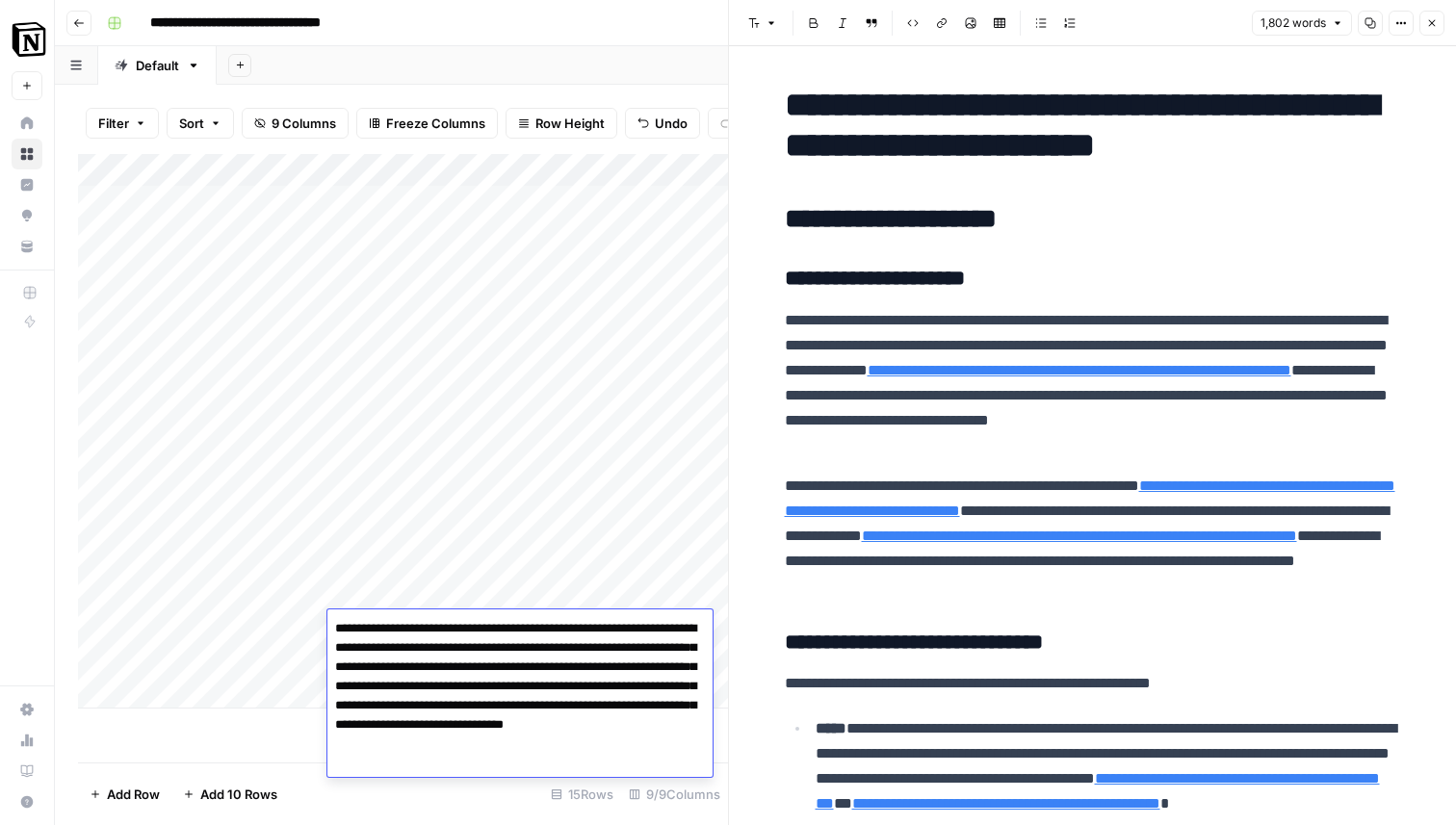
drag, startPoint x: 635, startPoint y: 704, endPoint x: 418, endPoint y: 752, distance: 222.2
click at [418, 752] on textarea "**********" at bounding box center [520, 696] width 385 height 162
type textarea "**********"
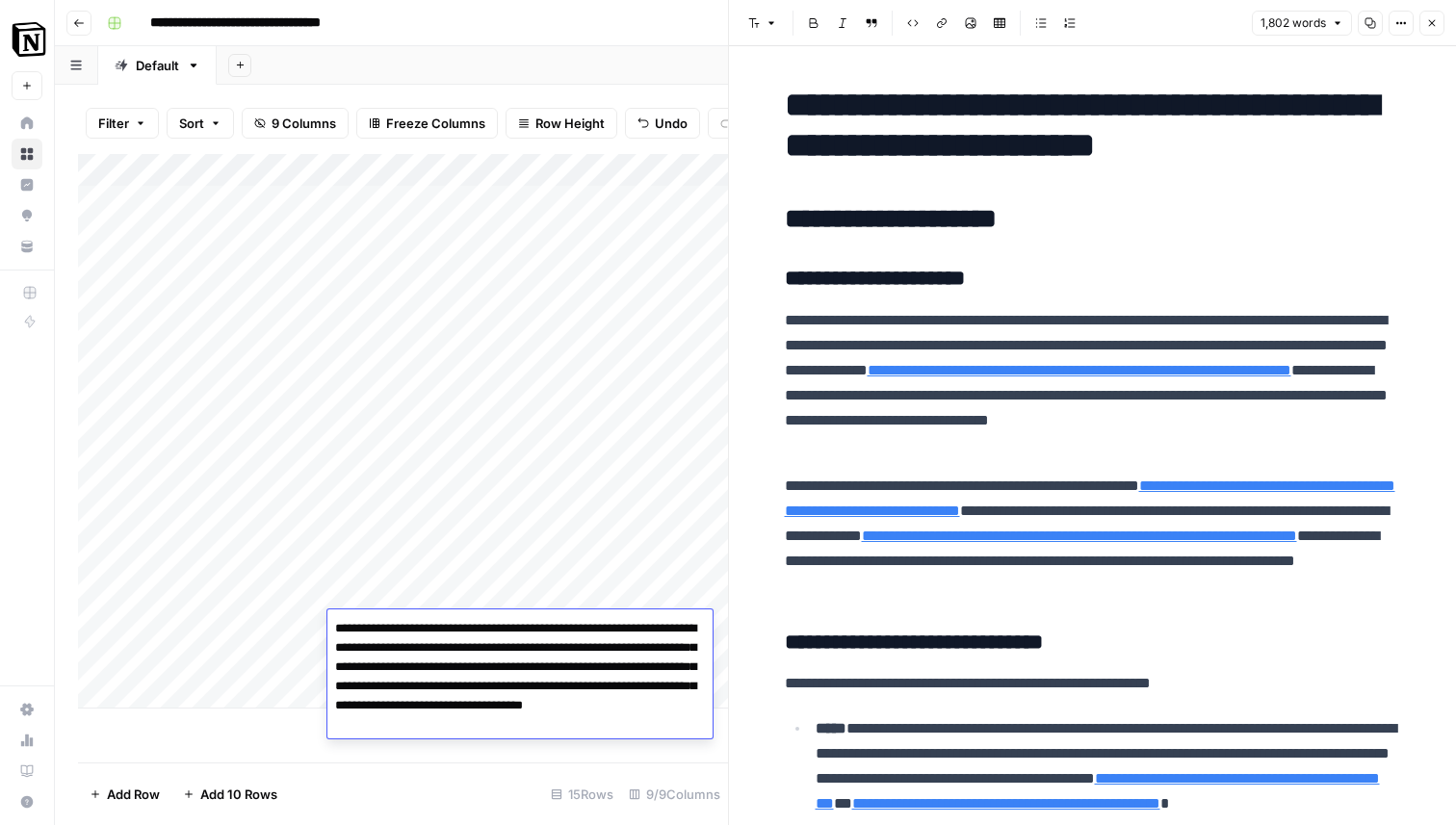
click at [443, 779] on footer "Add Row Add 10 Rows 15 Rows 9/9 Columns" at bounding box center [403, 793] width 650 height 63
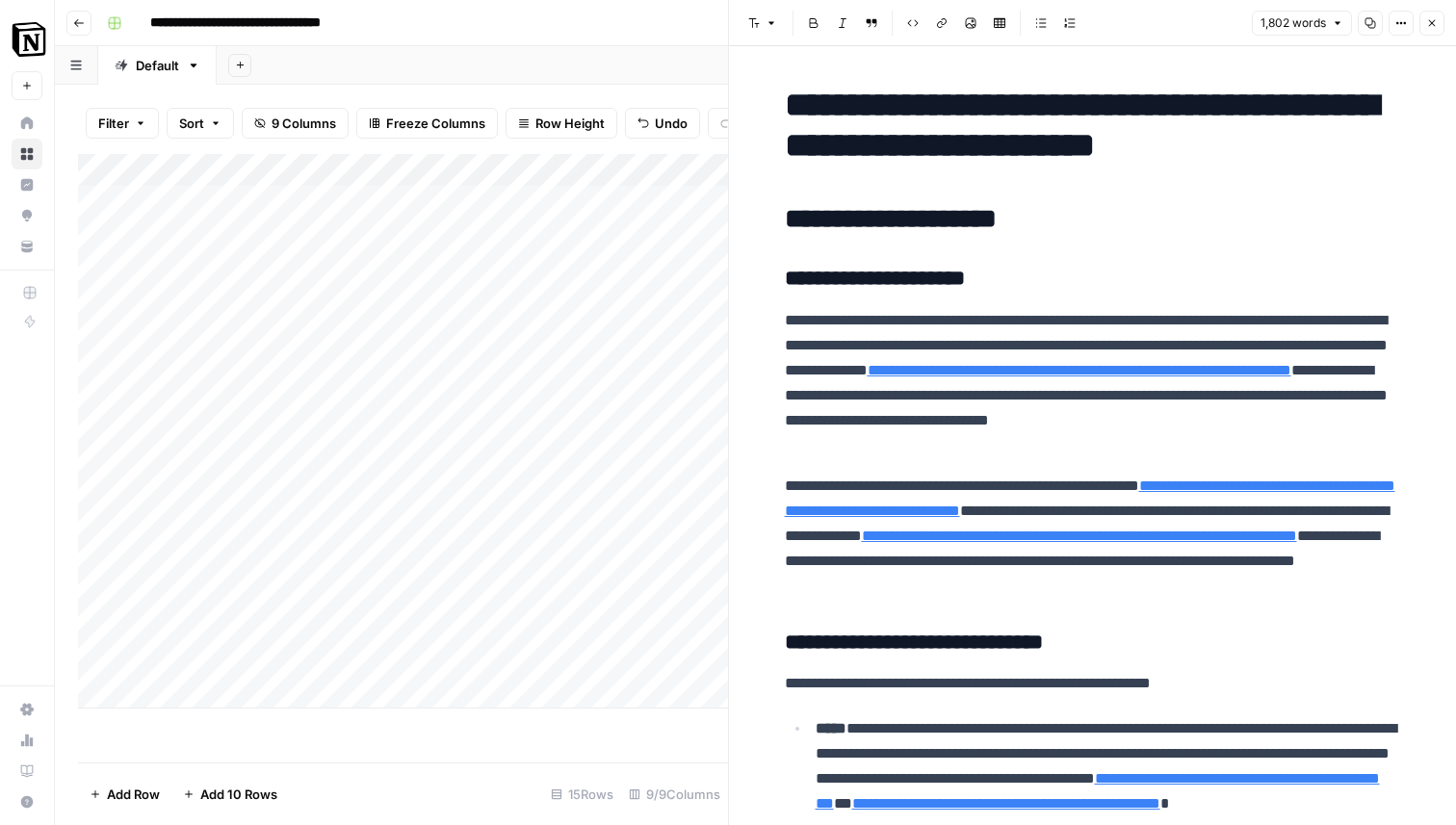
click at [631, 625] on div "Add Column" at bounding box center [403, 431] width 650 height 554
click at [620, 628] on div "Add Column" at bounding box center [403, 431] width 650 height 554
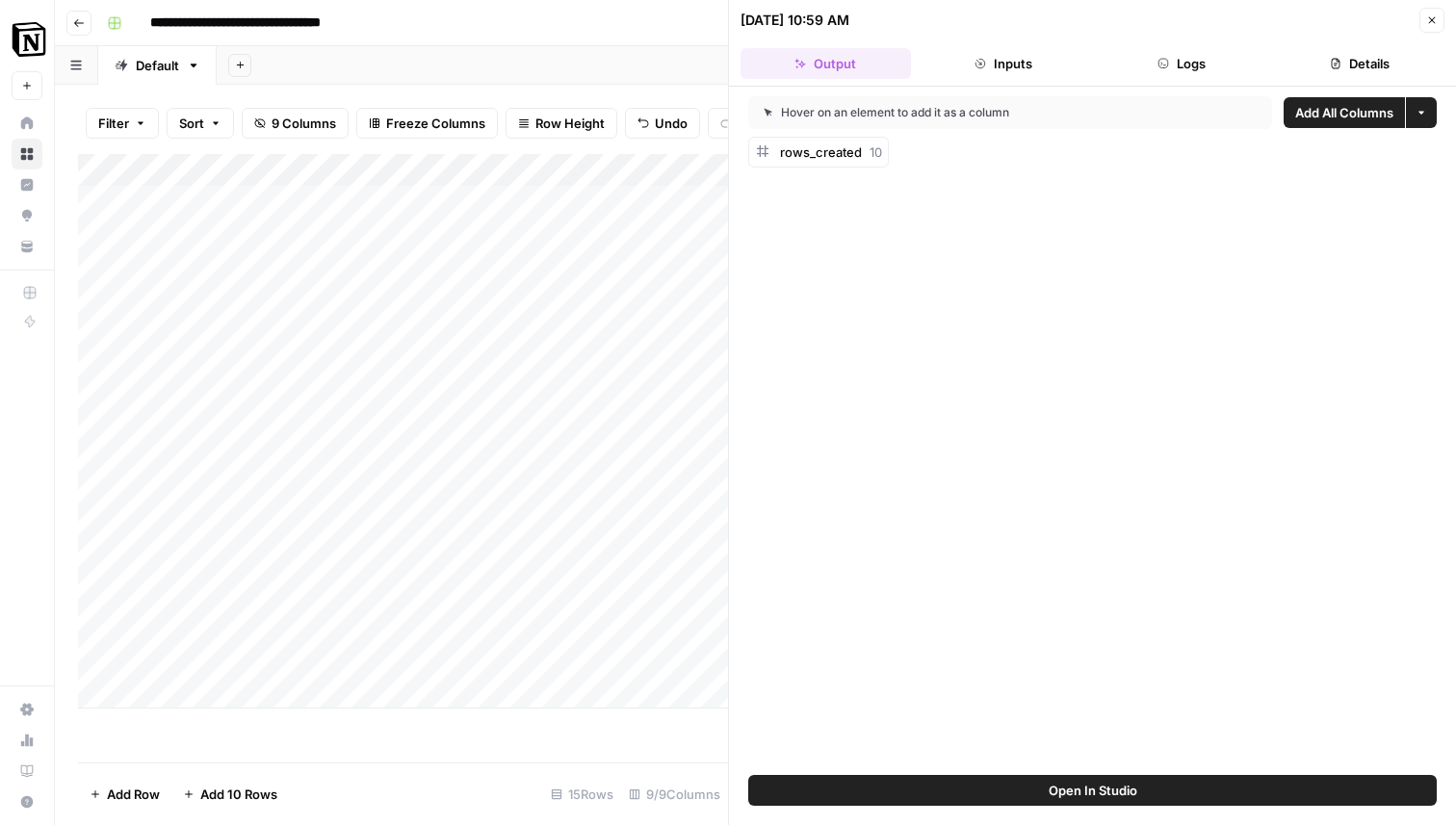
click at [1438, 19] on button "Close" at bounding box center [1432, 20] width 25 height 25
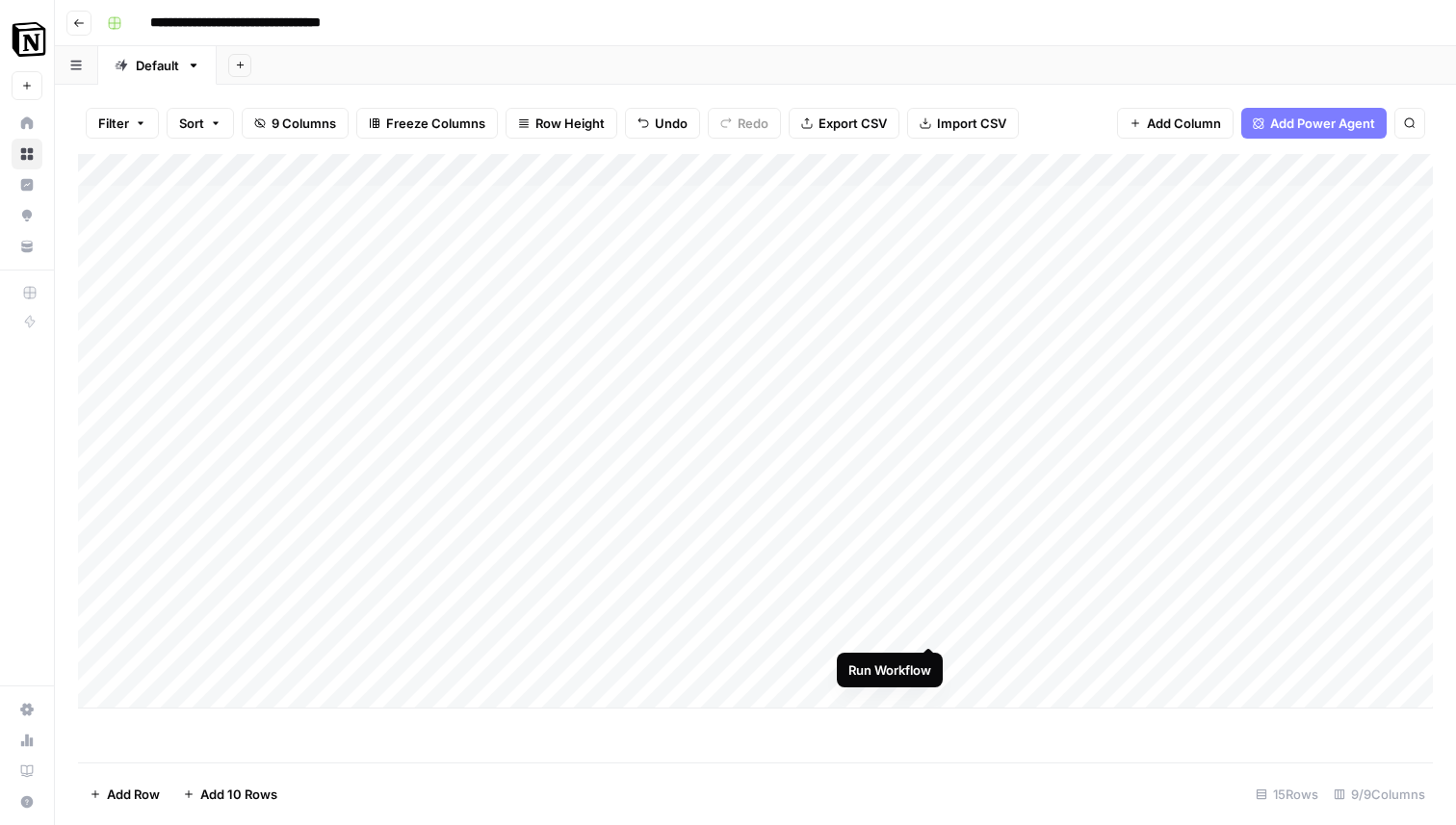
click at [930, 625] on div "Add Column" at bounding box center [755, 431] width 1355 height 554
click at [455, 659] on div "Add Column" at bounding box center [755, 431] width 1355 height 554
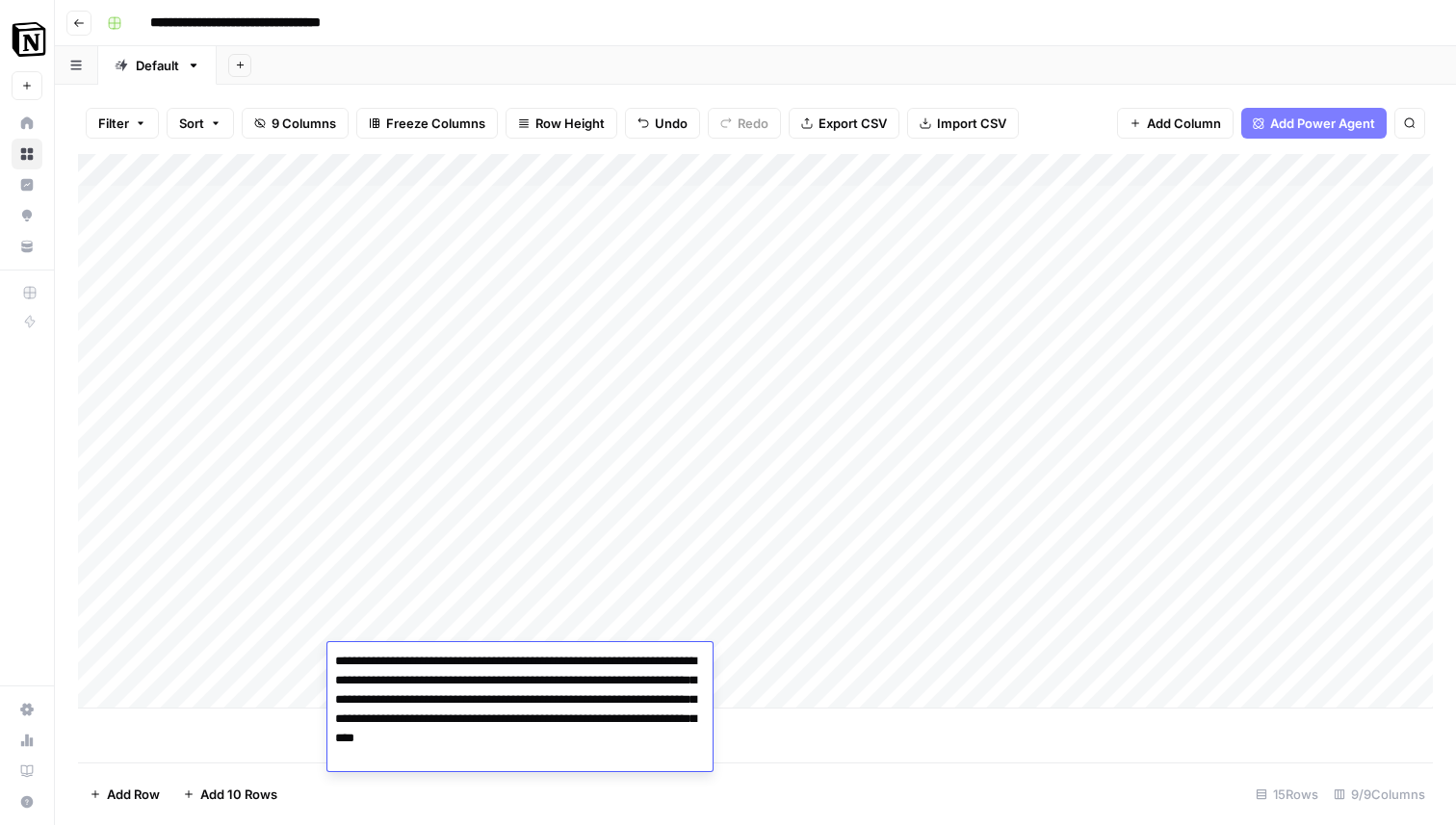
click at [709, 773] on footer "Add Row Add 10 Rows 15 Rows 9/9 Columns" at bounding box center [755, 793] width 1355 height 63
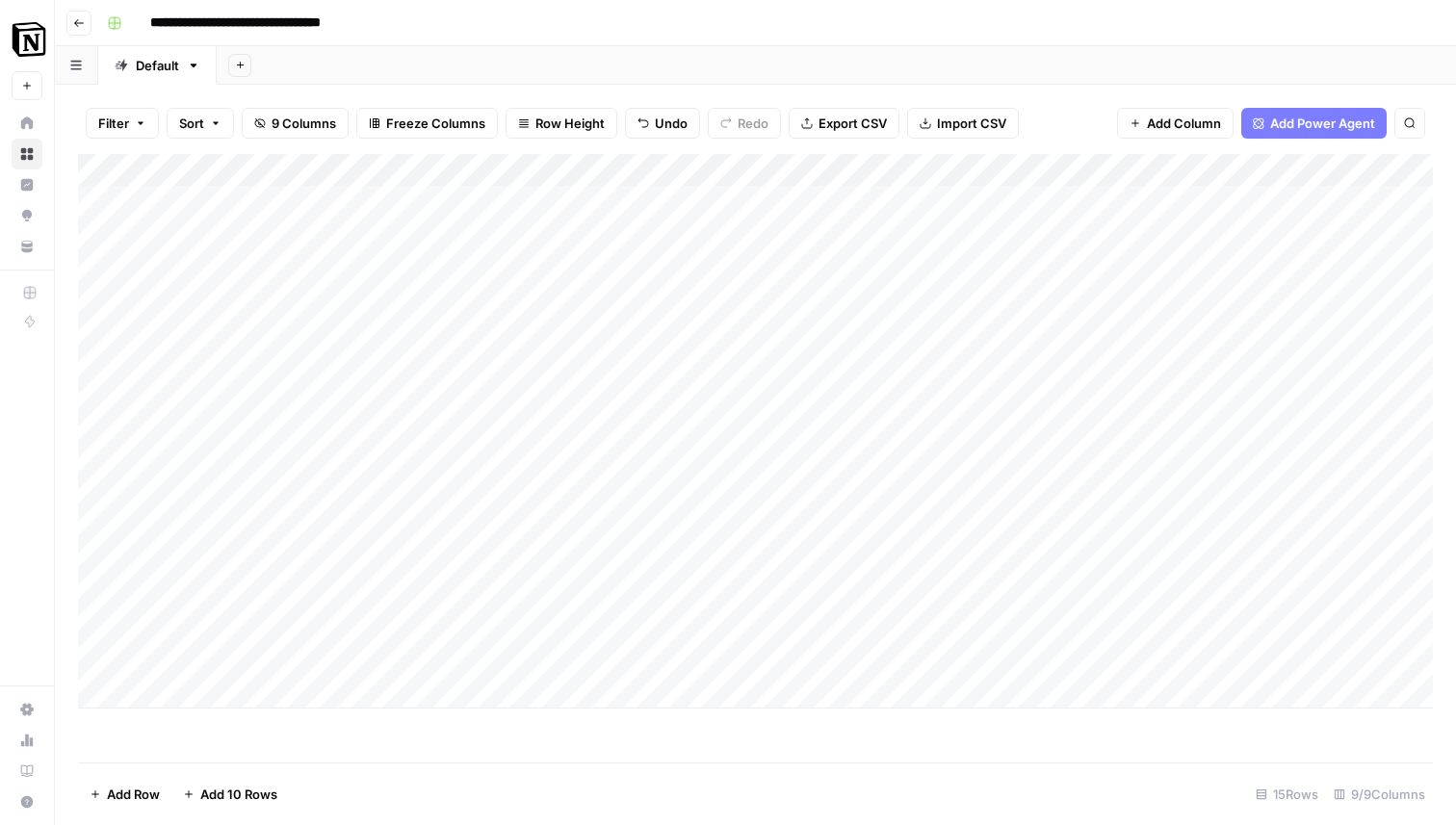
click at [777, 663] on div "Add Column" at bounding box center [755, 431] width 1355 height 554
click at [1135, 626] on div "Add Column" at bounding box center [755, 431] width 1355 height 554
click at [982, 653] on div "Add Column" at bounding box center [755, 431] width 1355 height 554
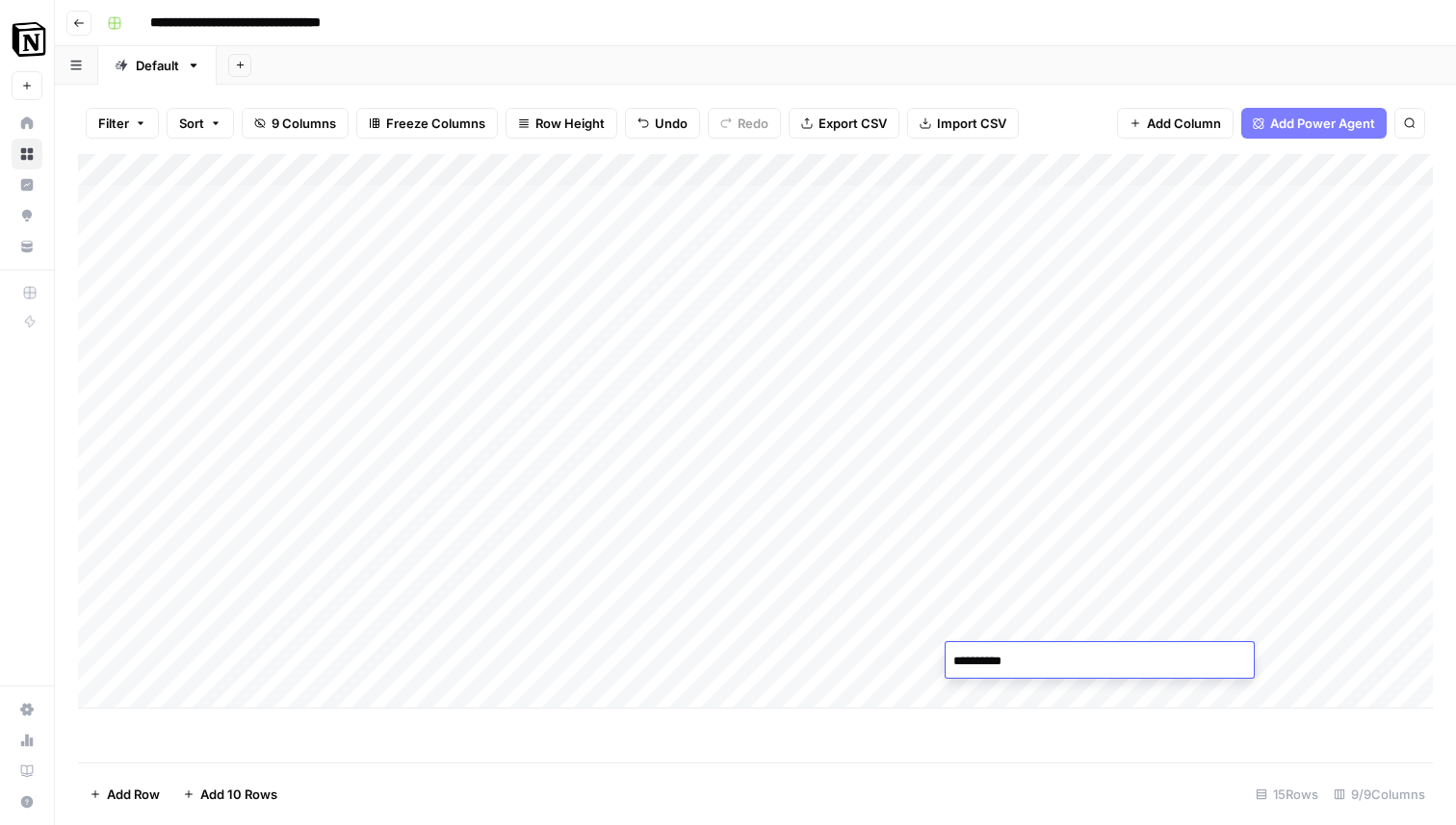
type textarea "**********"
click at [1313, 673] on div "Add Column" at bounding box center [755, 431] width 1355 height 554
type textarea "**********"
click at [1022, 658] on div "Add Column" at bounding box center [755, 431] width 1355 height 554
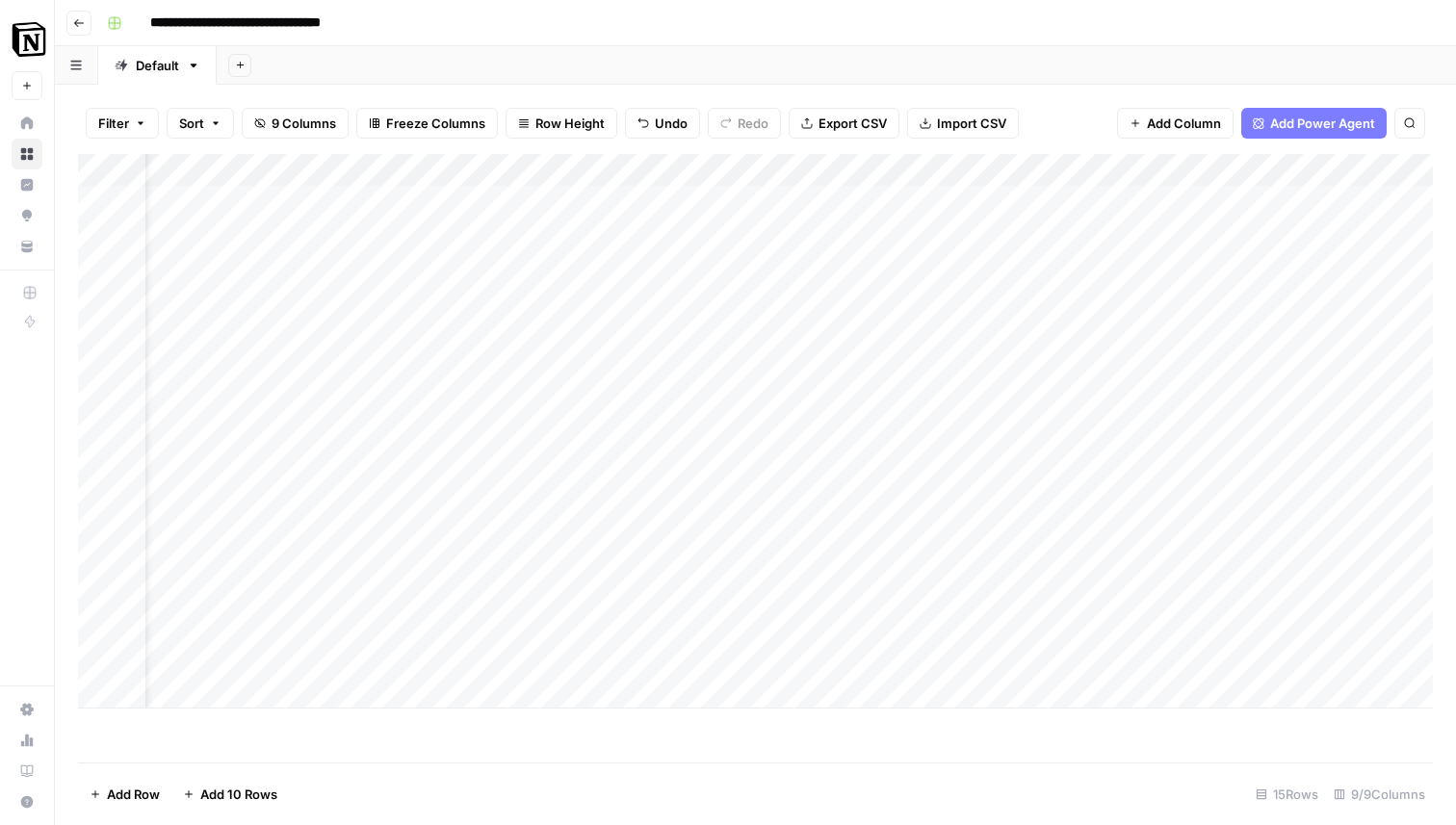
click at [1012, 692] on div "Add Column" at bounding box center [755, 431] width 1355 height 554
drag, startPoint x: 956, startPoint y: 699, endPoint x: 1162, endPoint y: 696, distance: 206.0
click at [1162, 696] on textarea "**********" at bounding box center [1030, 694] width 308 height 27
type textarea "**********"
click at [1216, 701] on div "Add Column" at bounding box center [755, 448] width 1355 height 587
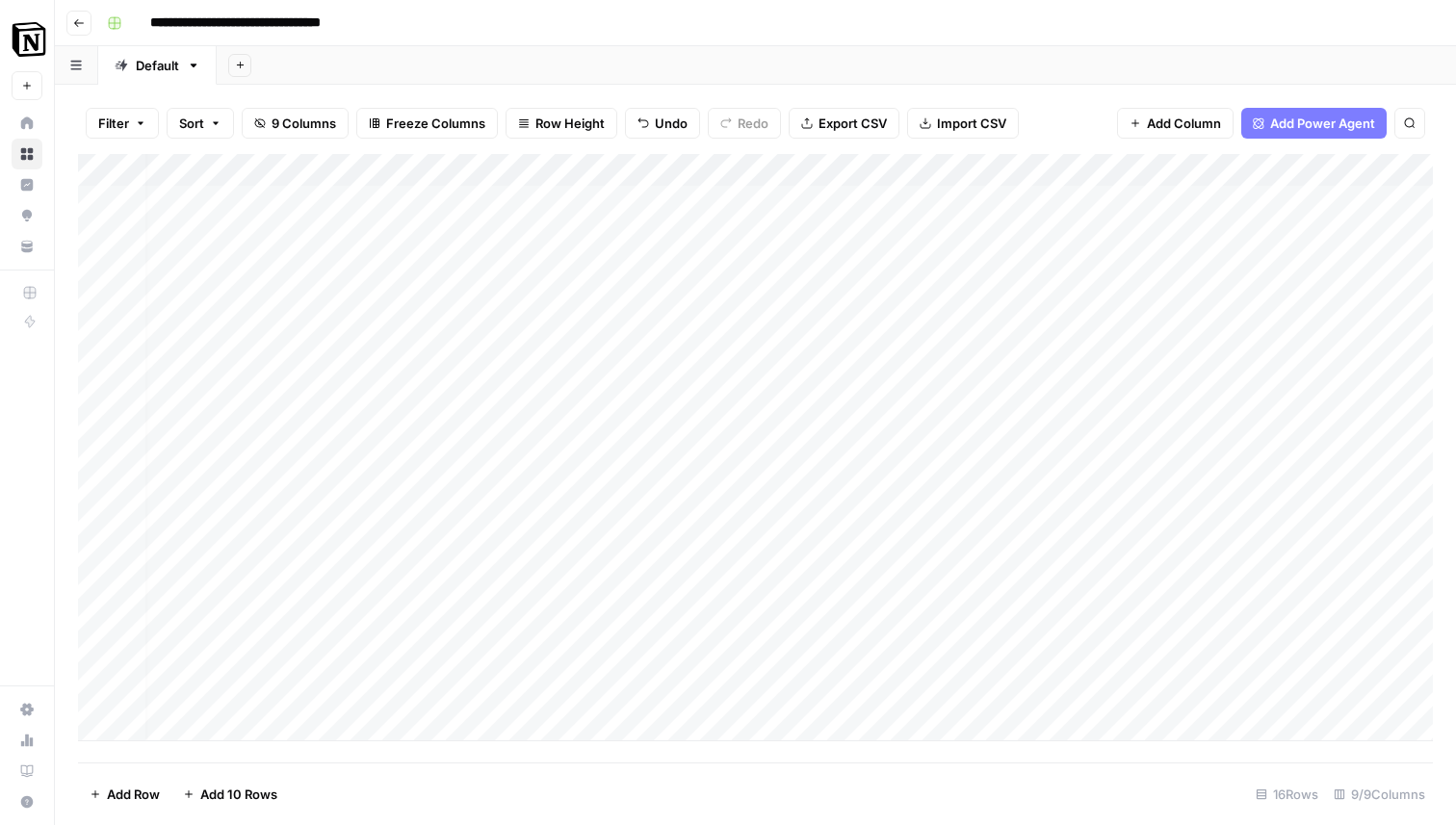
scroll to position [0, 0]
click at [253, 664] on div "Add Column" at bounding box center [755, 448] width 1355 height 587
click at [234, 689] on div "Add Column" at bounding box center [755, 448] width 1355 height 587
click at [403, 655] on div "Add Column" at bounding box center [755, 448] width 1355 height 587
click at [407, 696] on div "Add Column" at bounding box center [755, 448] width 1355 height 587
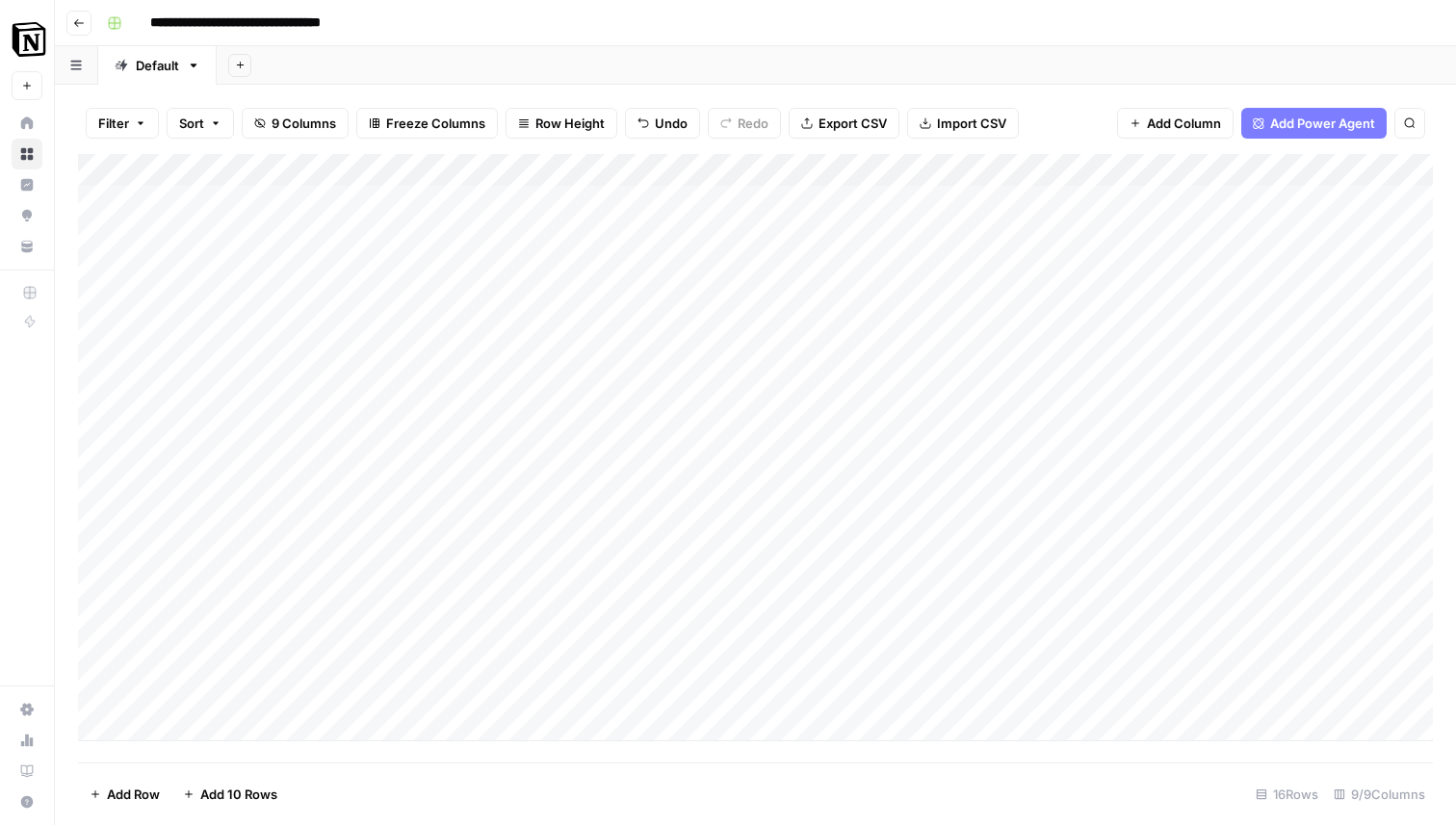
click at [480, 684] on div "Add Column" at bounding box center [755, 448] width 1355 height 587
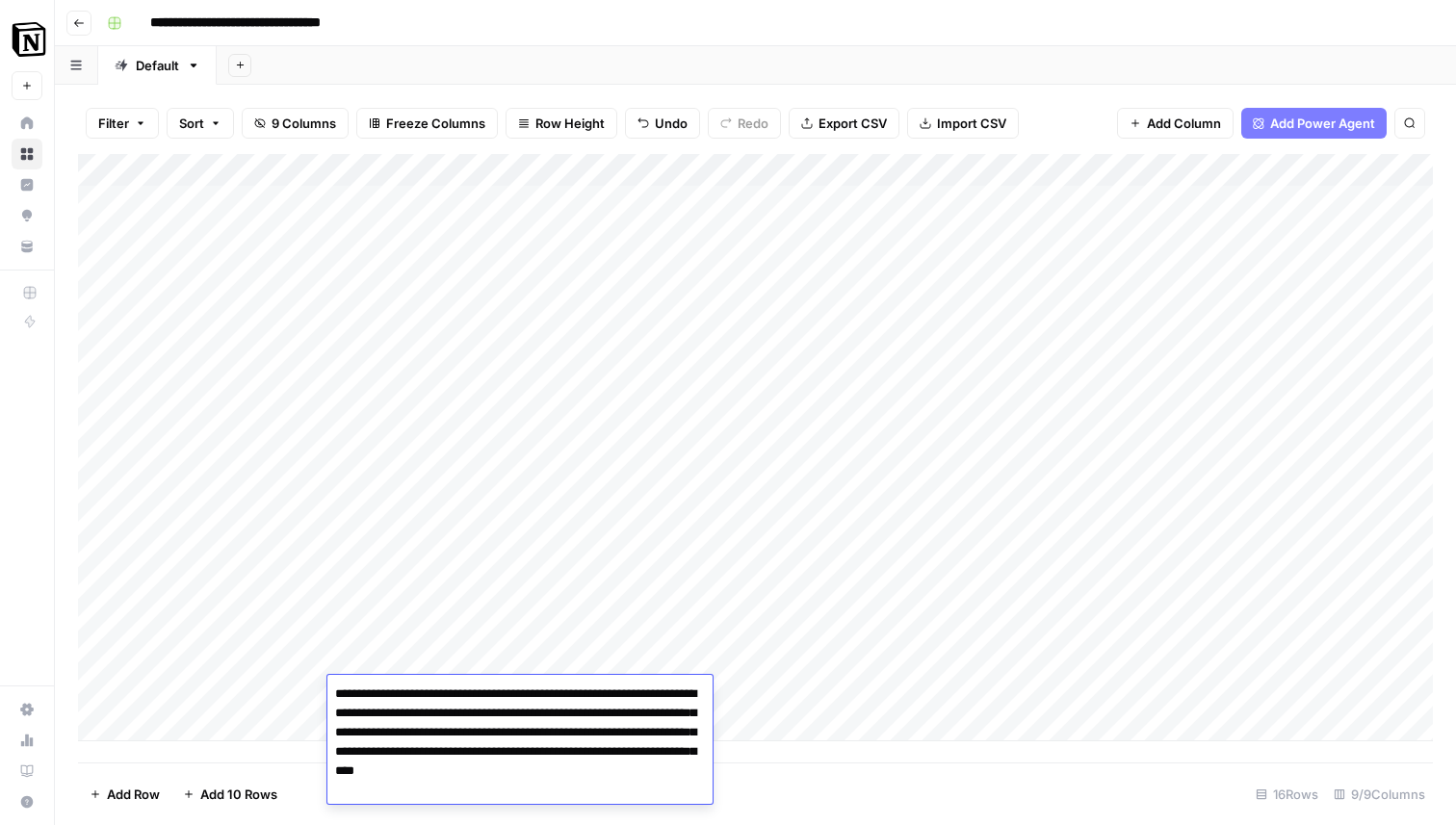
click at [480, 684] on textarea "**********" at bounding box center [520, 733] width 385 height 104
drag, startPoint x: 464, startPoint y: 735, endPoint x: 458, endPoint y: 758, distance: 23.8
click at [458, 758] on textarea "**********" at bounding box center [520, 733] width 385 height 104
paste textarea
click at [468, 731] on textarea "**********" at bounding box center [520, 733] width 385 height 104
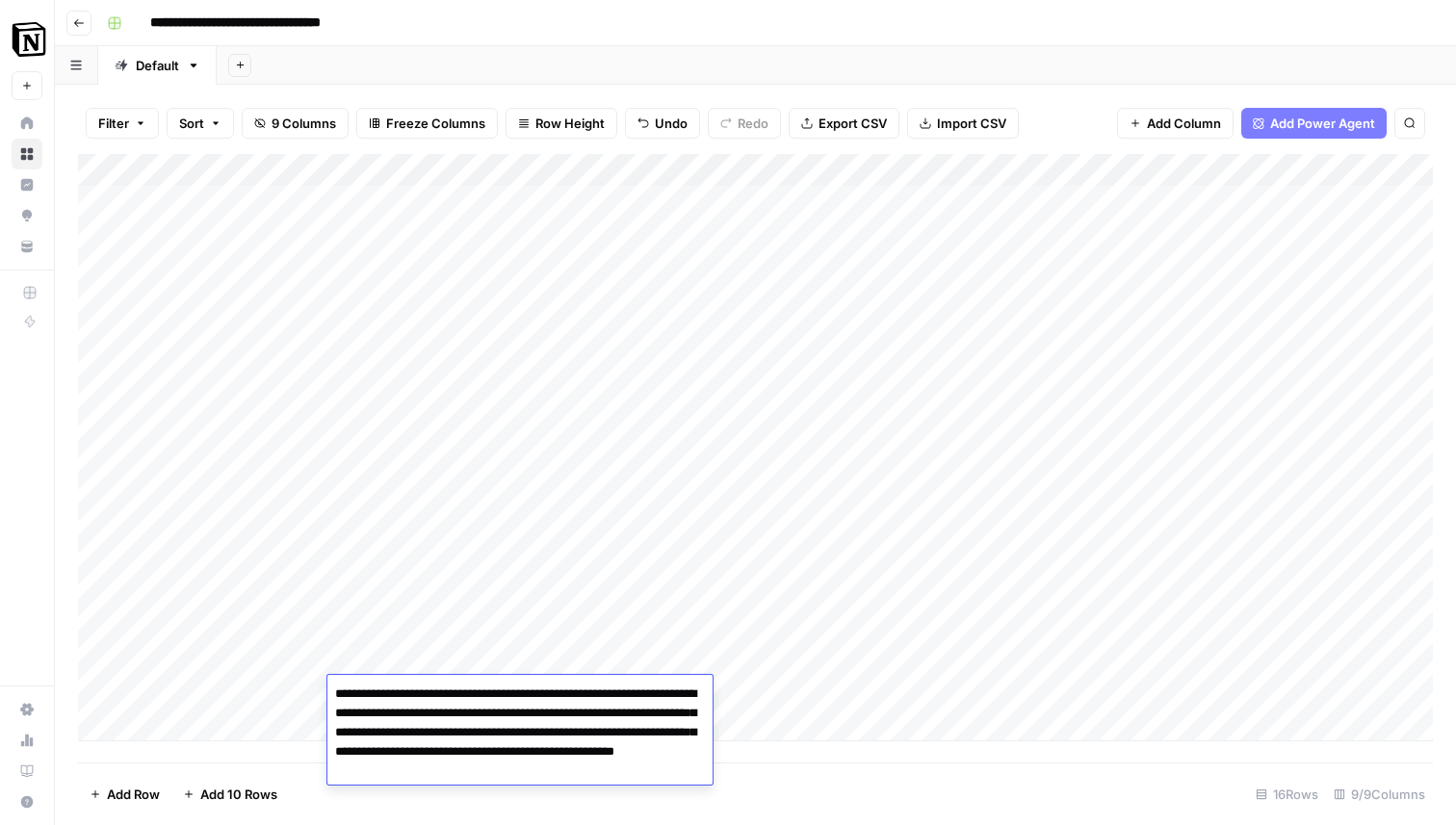
type textarea "**********"
click at [756, 759] on div "Add Column" at bounding box center [755, 458] width 1355 height 608
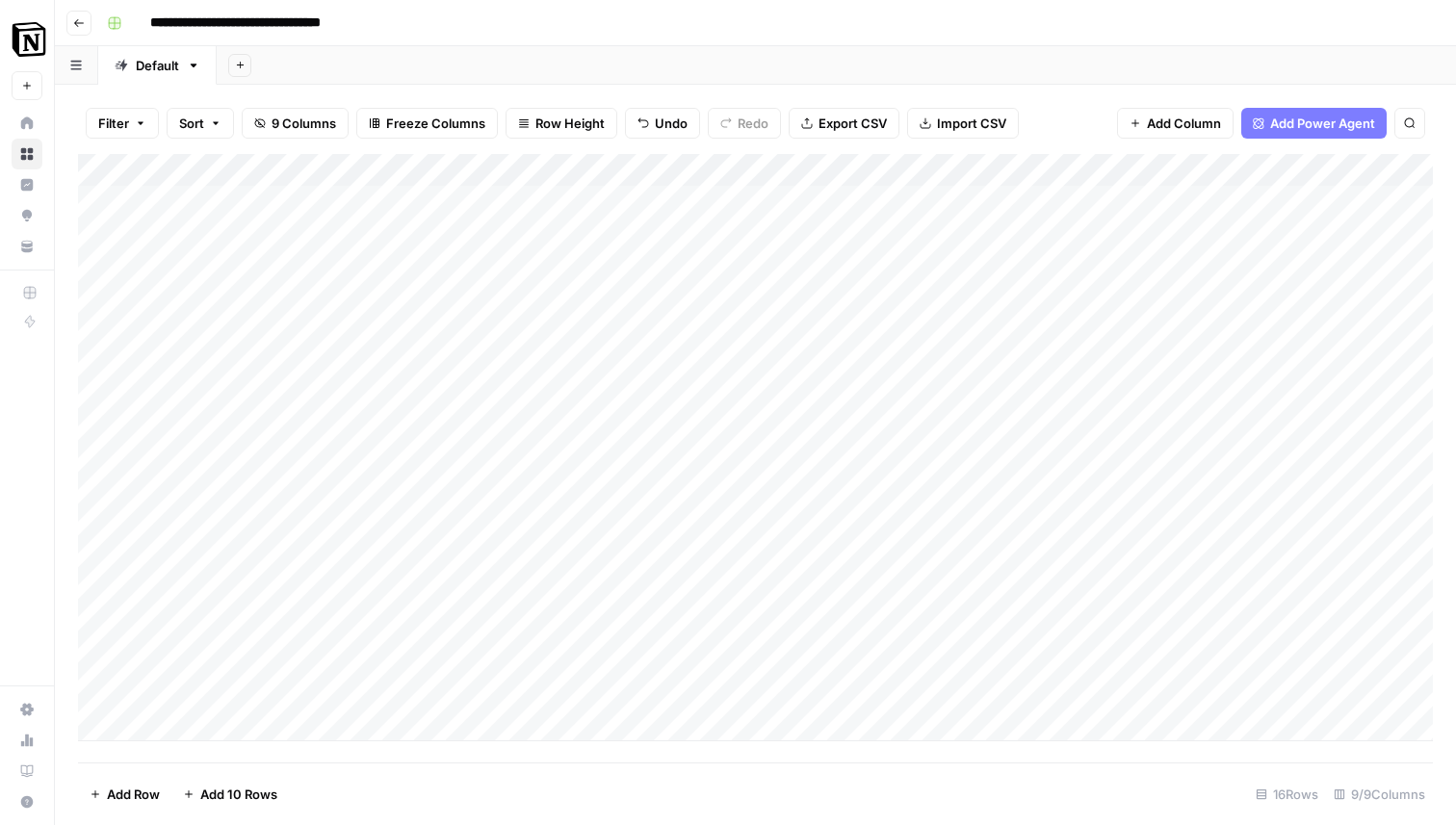
click at [772, 691] on div "Add Column" at bounding box center [755, 448] width 1355 height 587
click at [973, 659] on div "Add Column" at bounding box center [755, 448] width 1355 height 587
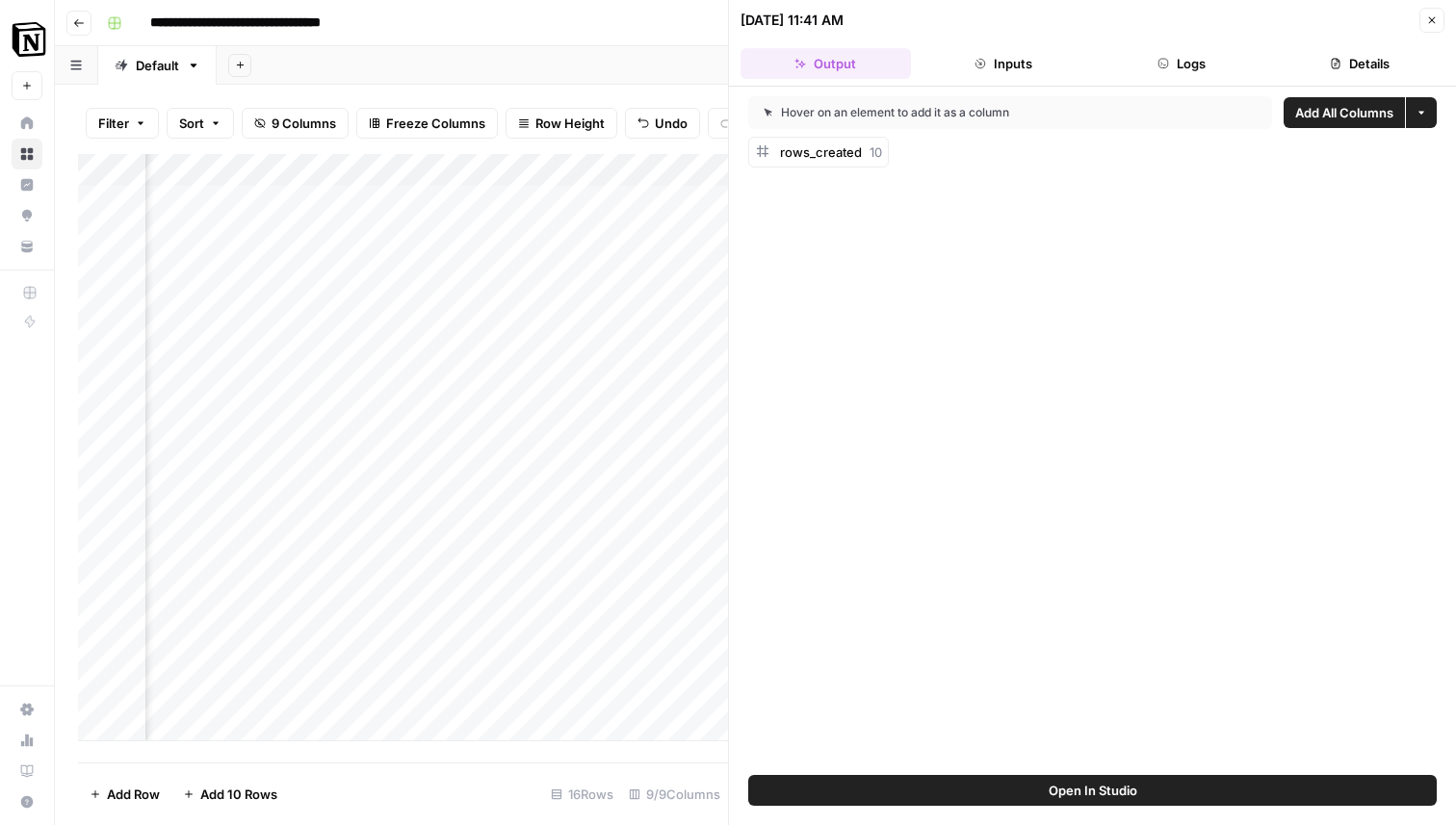
click at [1438, 20] on button "Close" at bounding box center [1432, 20] width 25 height 25
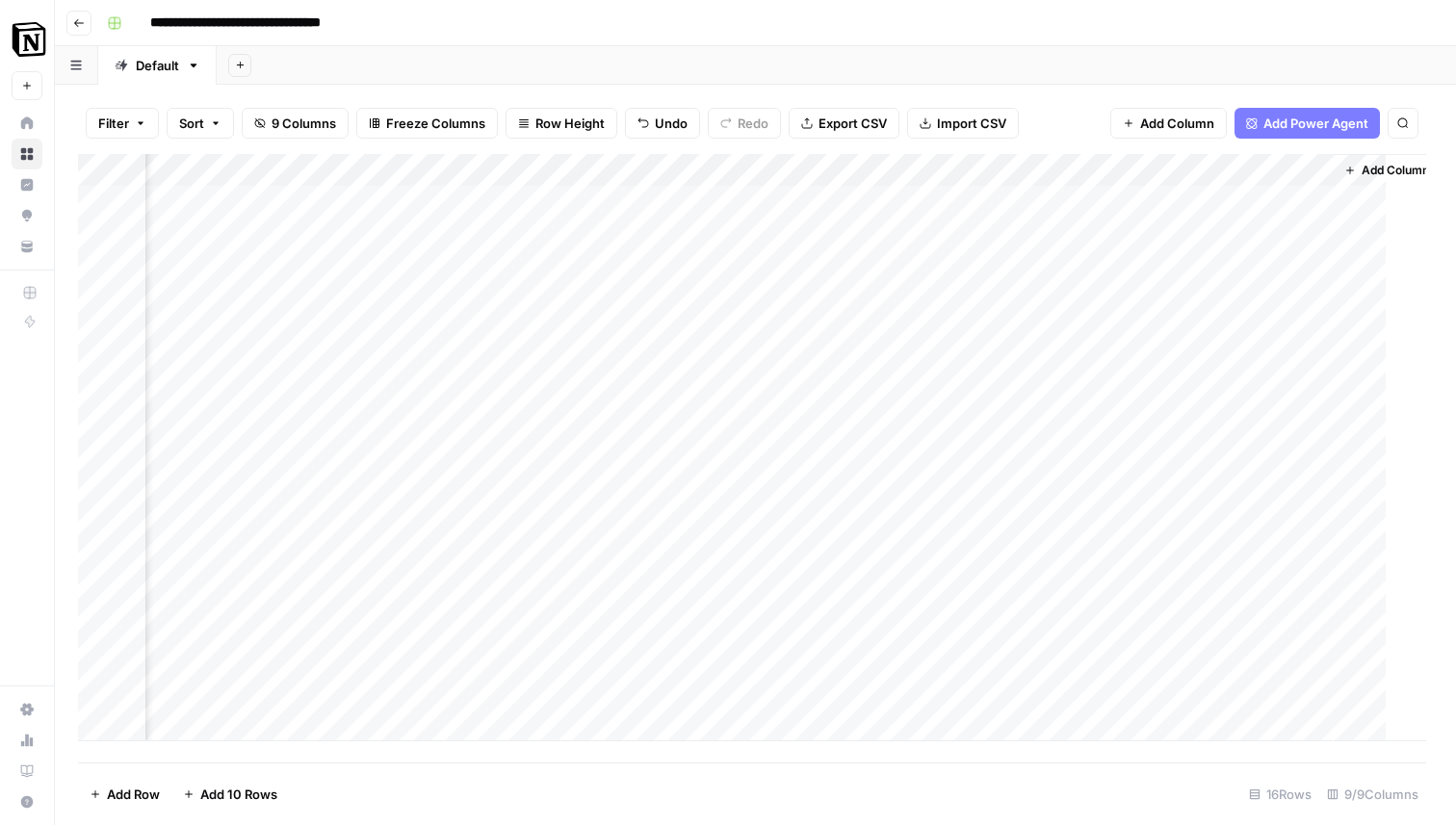
scroll to position [0, 1331]
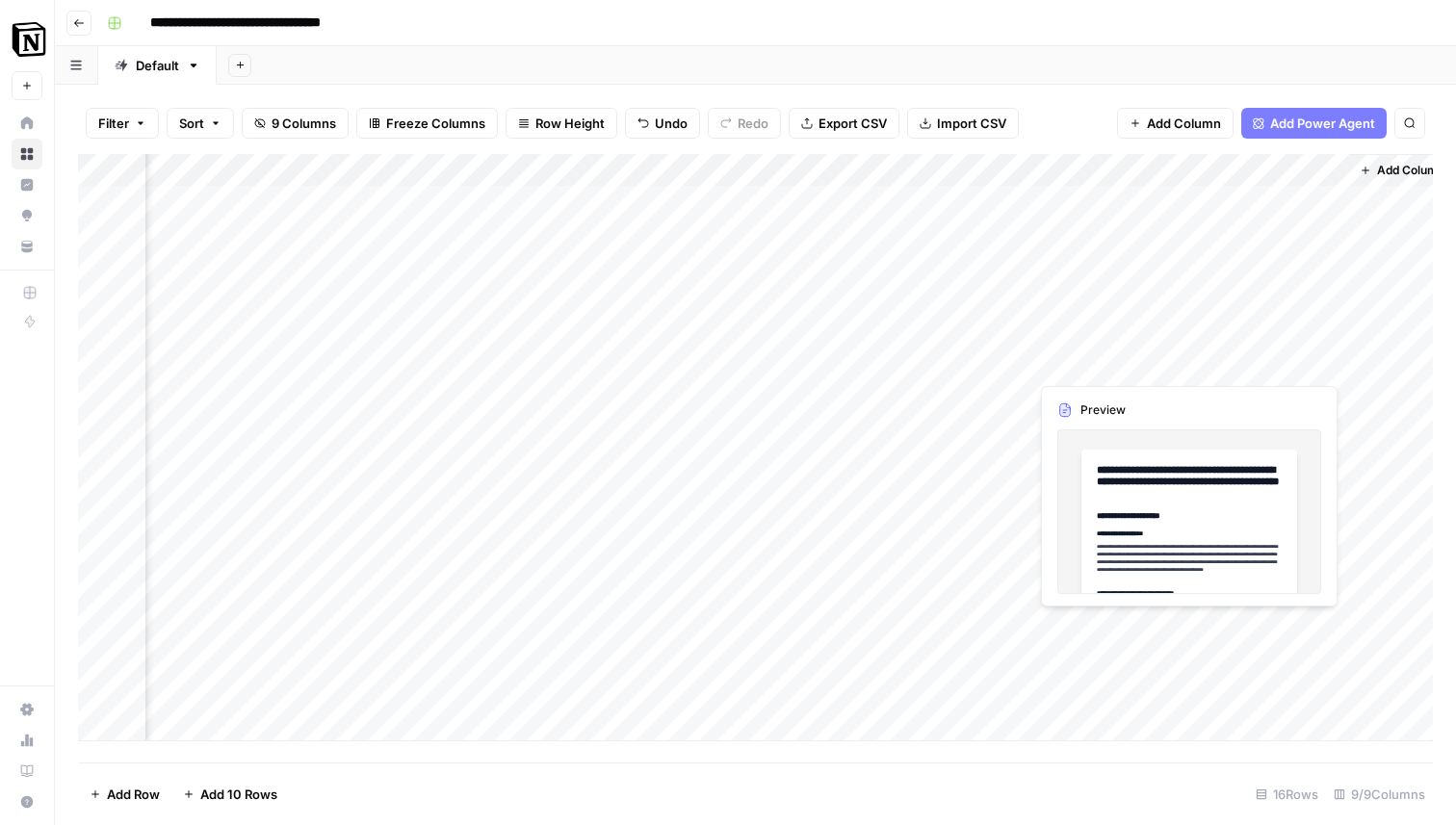
click at [1235, 622] on div "Add Column" at bounding box center [755, 448] width 1355 height 587
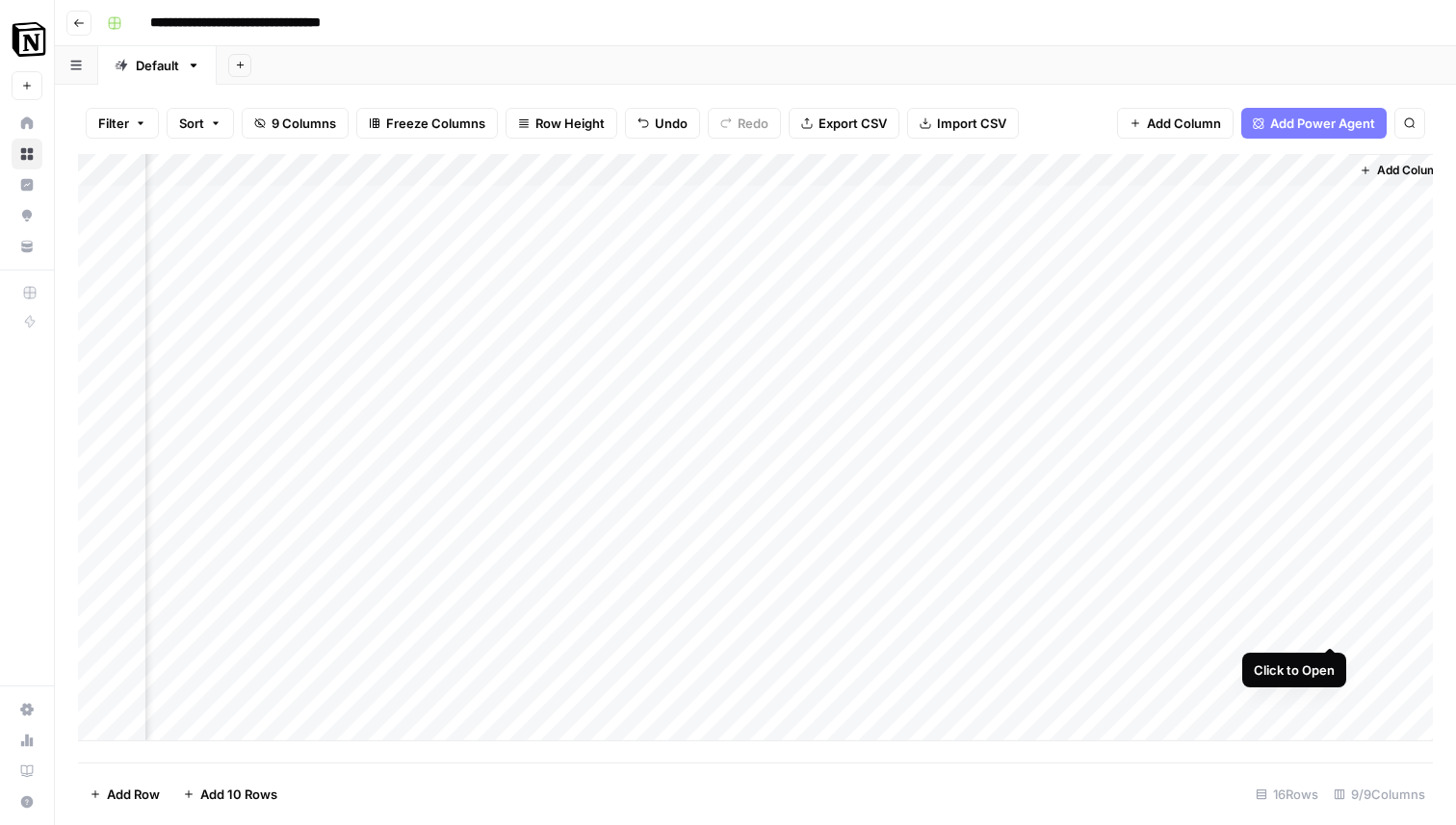
click at [1332, 627] on div "Add Column" at bounding box center [755, 448] width 1355 height 587
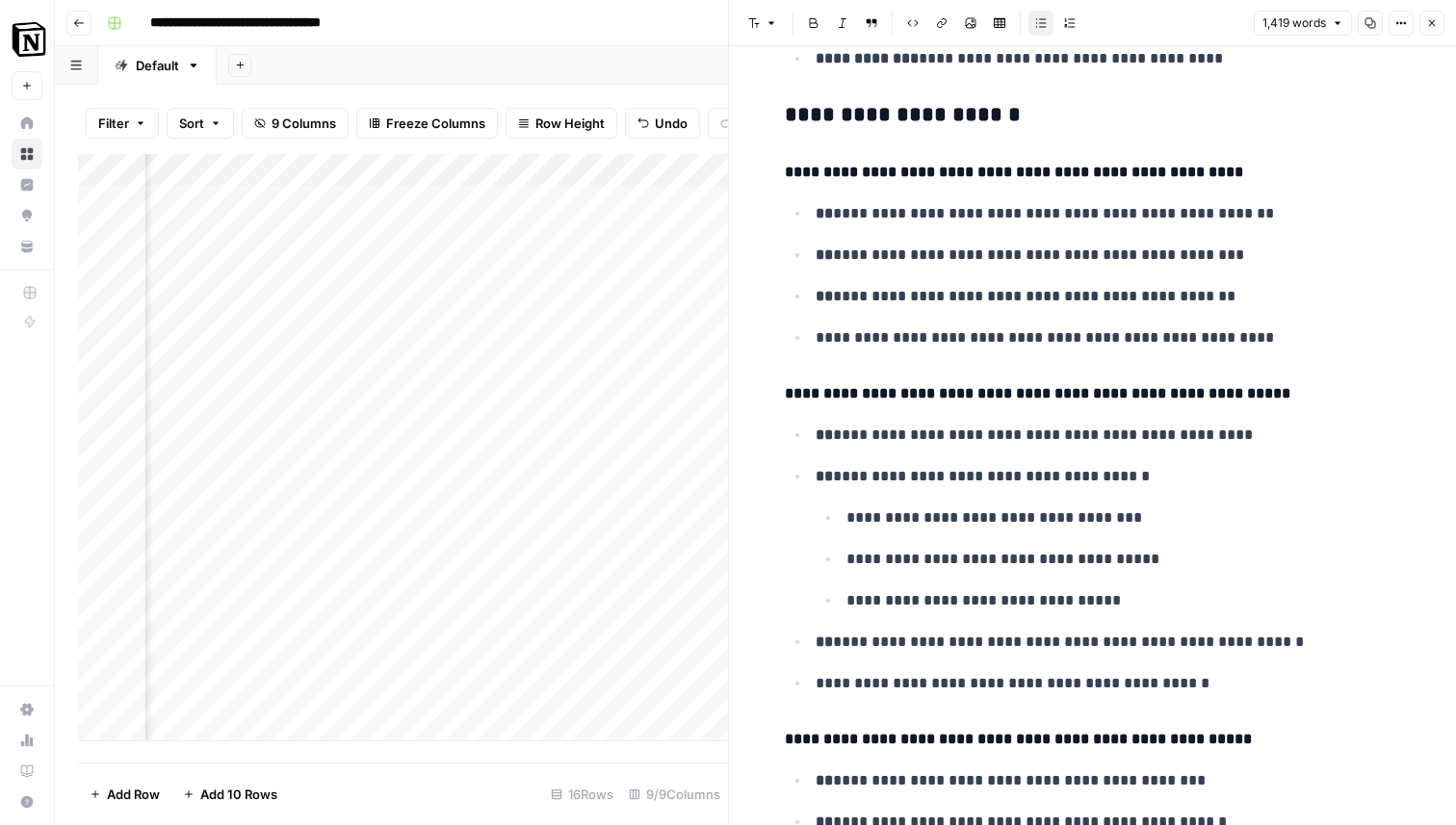
scroll to position [4797, 0]
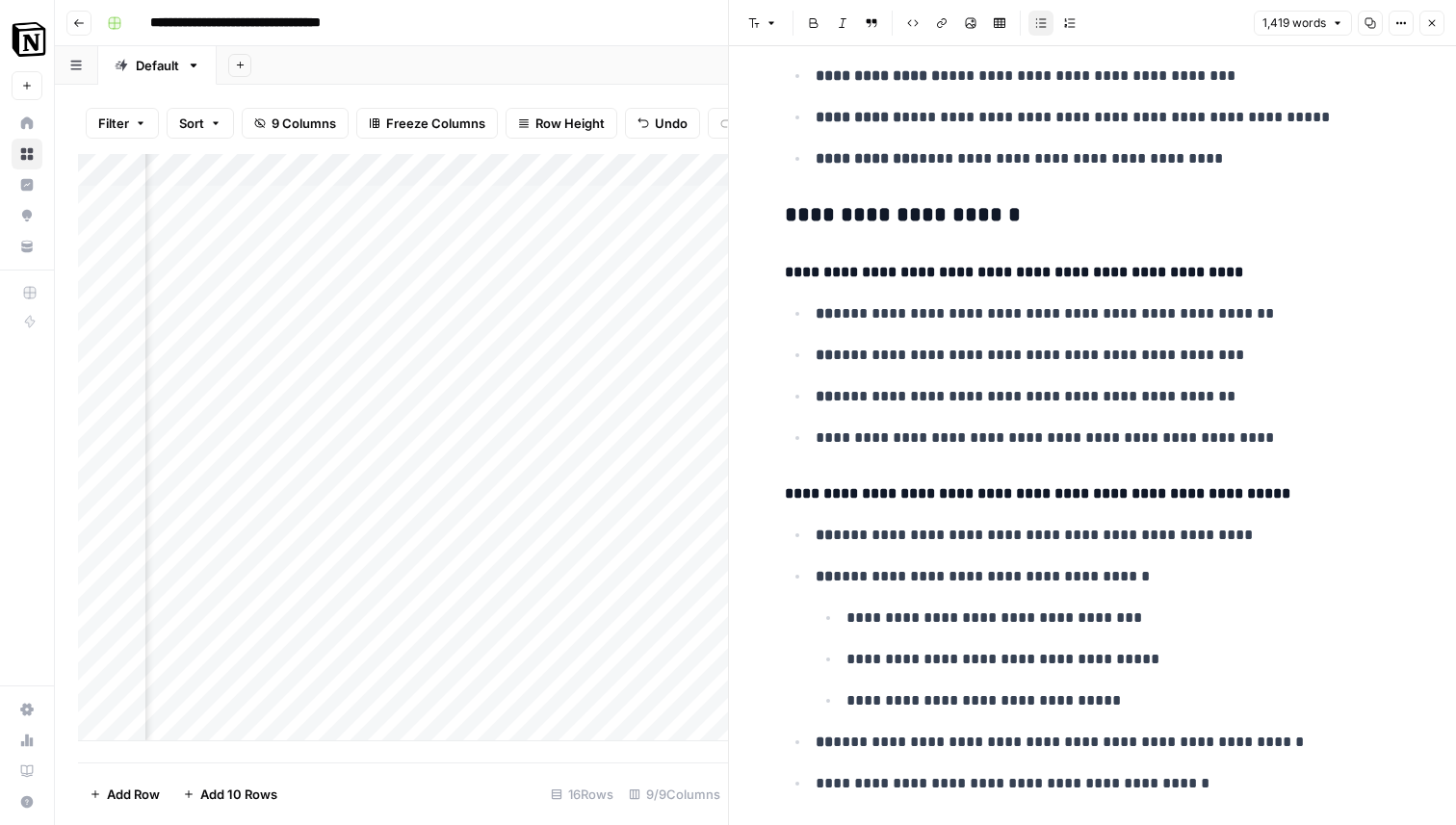
click at [1436, 17] on icon "button" at bounding box center [1432, 23] width 12 height 12
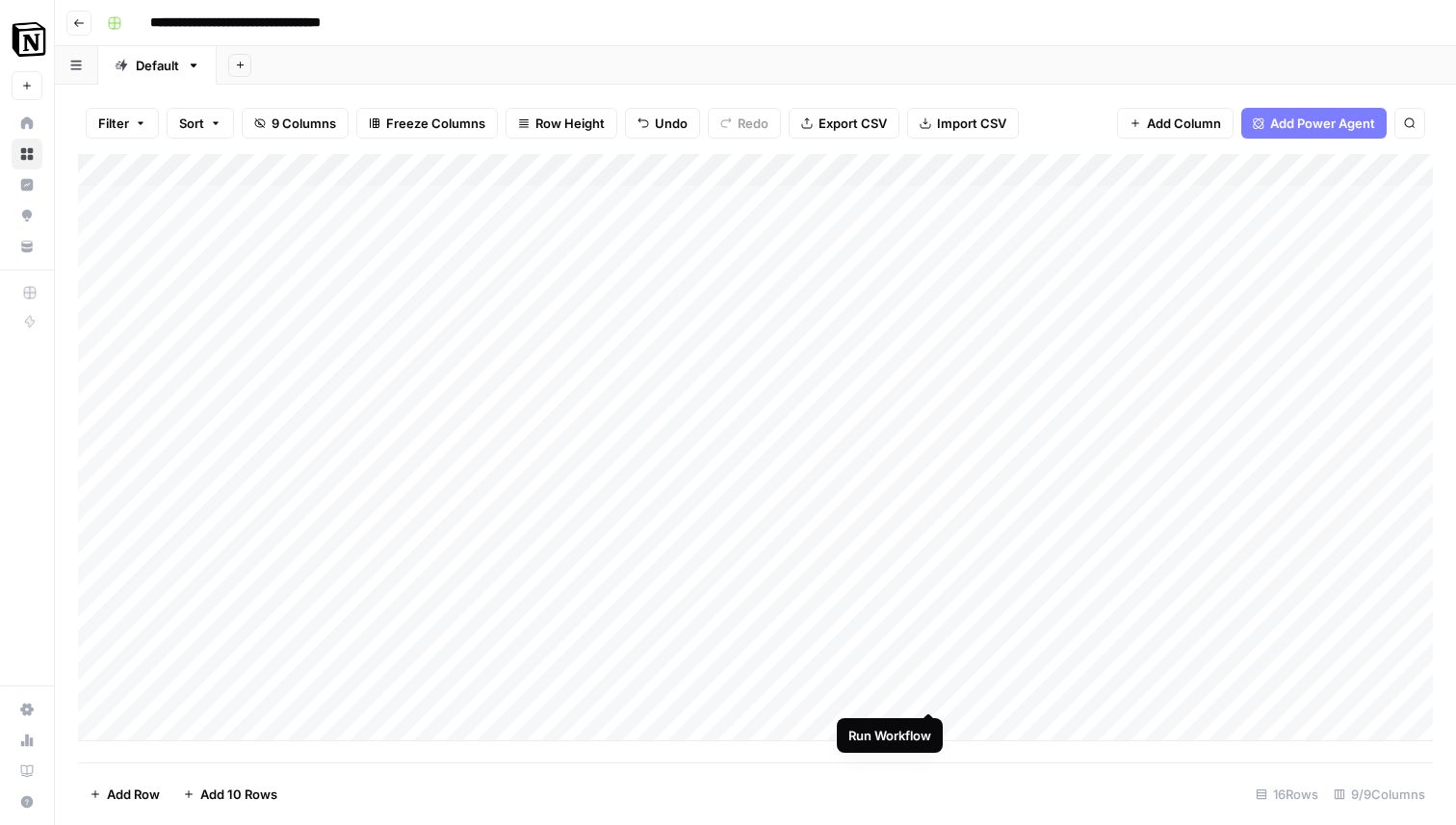
click at [929, 688] on div "Add Column" at bounding box center [755, 448] width 1355 height 587
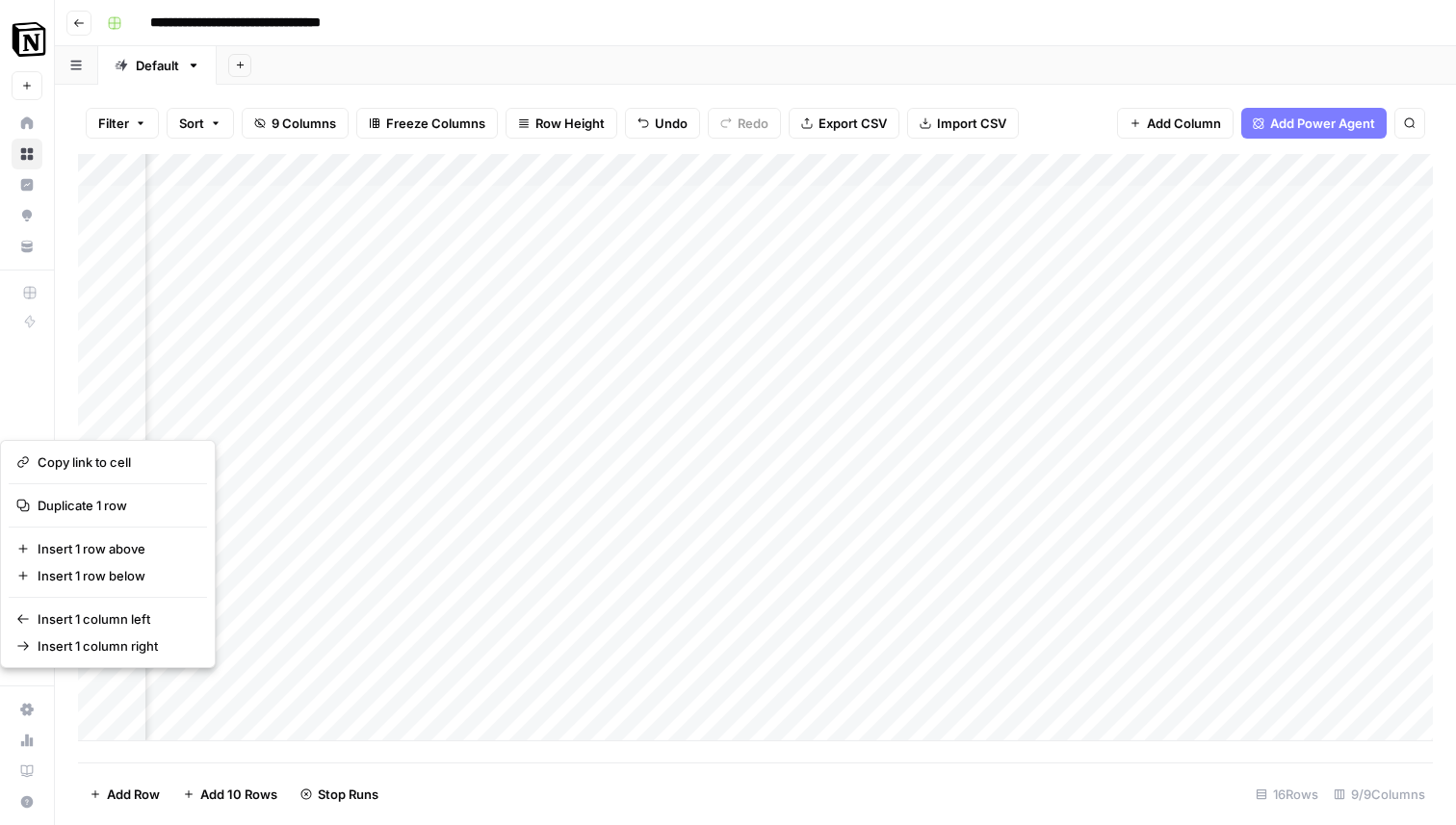
scroll to position [0, 1354]
click at [970, 697] on div "Add Column" at bounding box center [755, 448] width 1355 height 587
